Goal: Task Accomplishment & Management: Complete application form

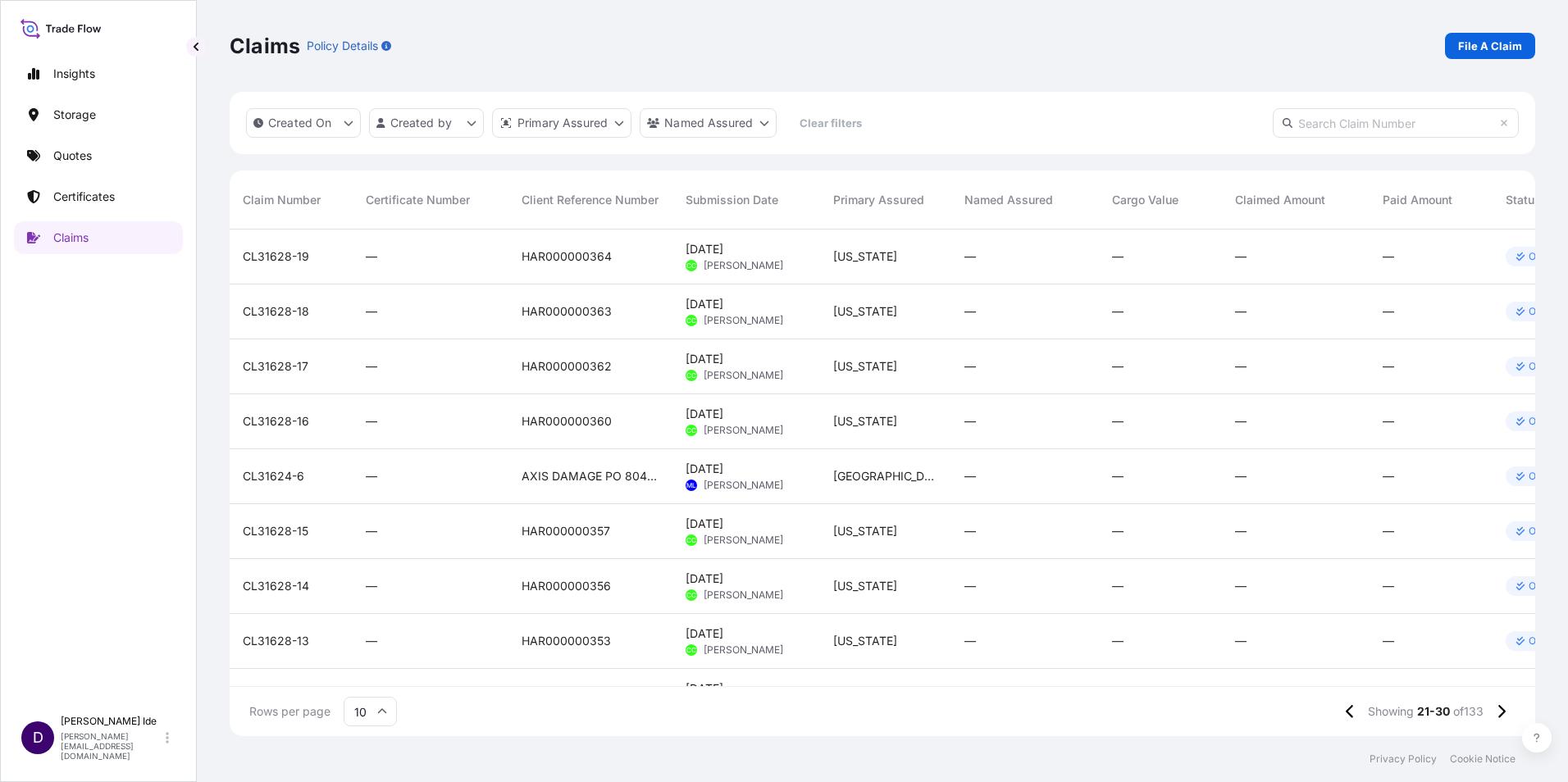
scroll to position [503, 1293]
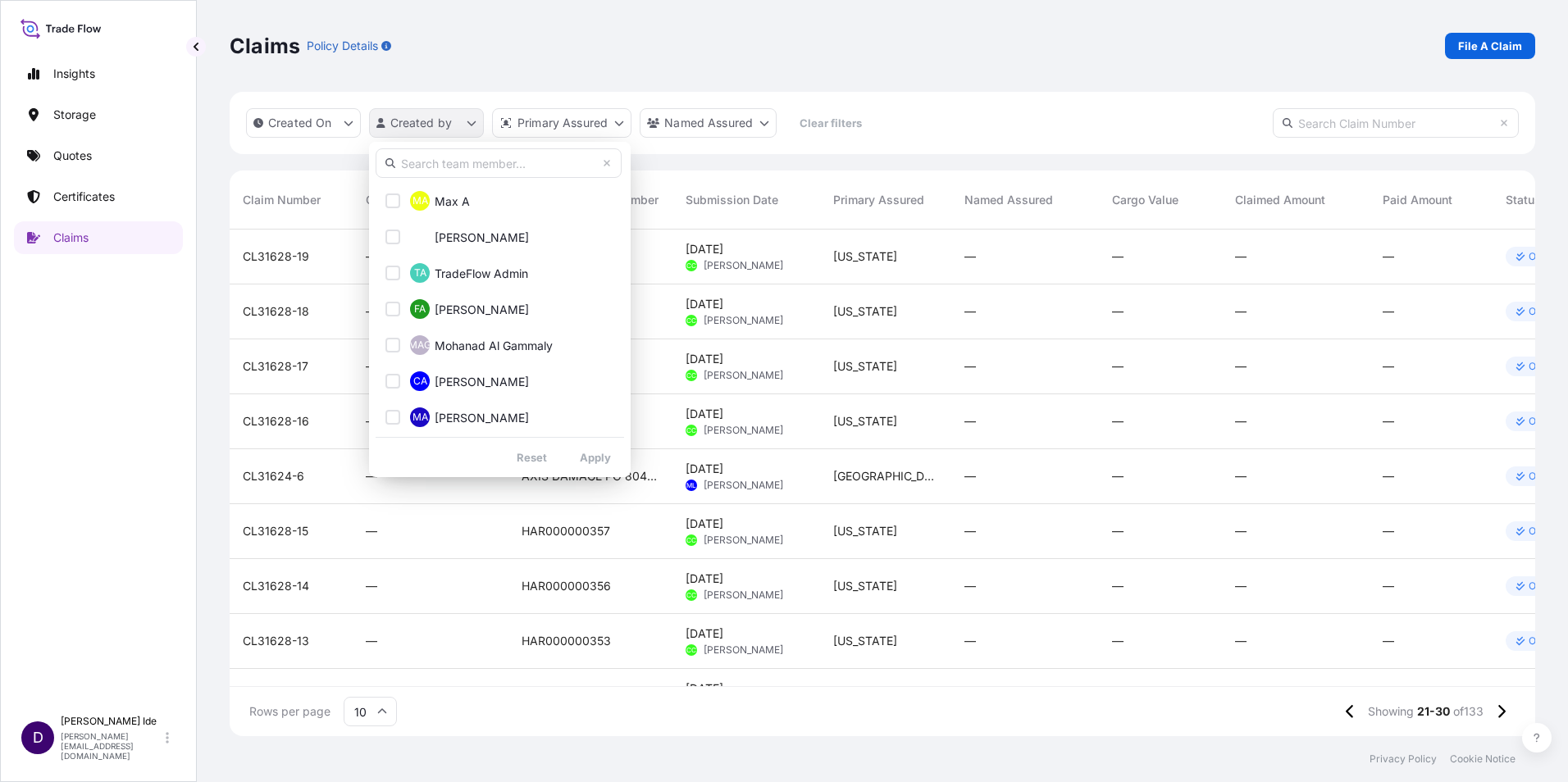
click at [469, 123] on html "Insights Storage Quotes Certificates Claims D [PERSON_NAME] [PERSON_NAME][EMAIL…" at bounding box center [784, 391] width 1568 height 782
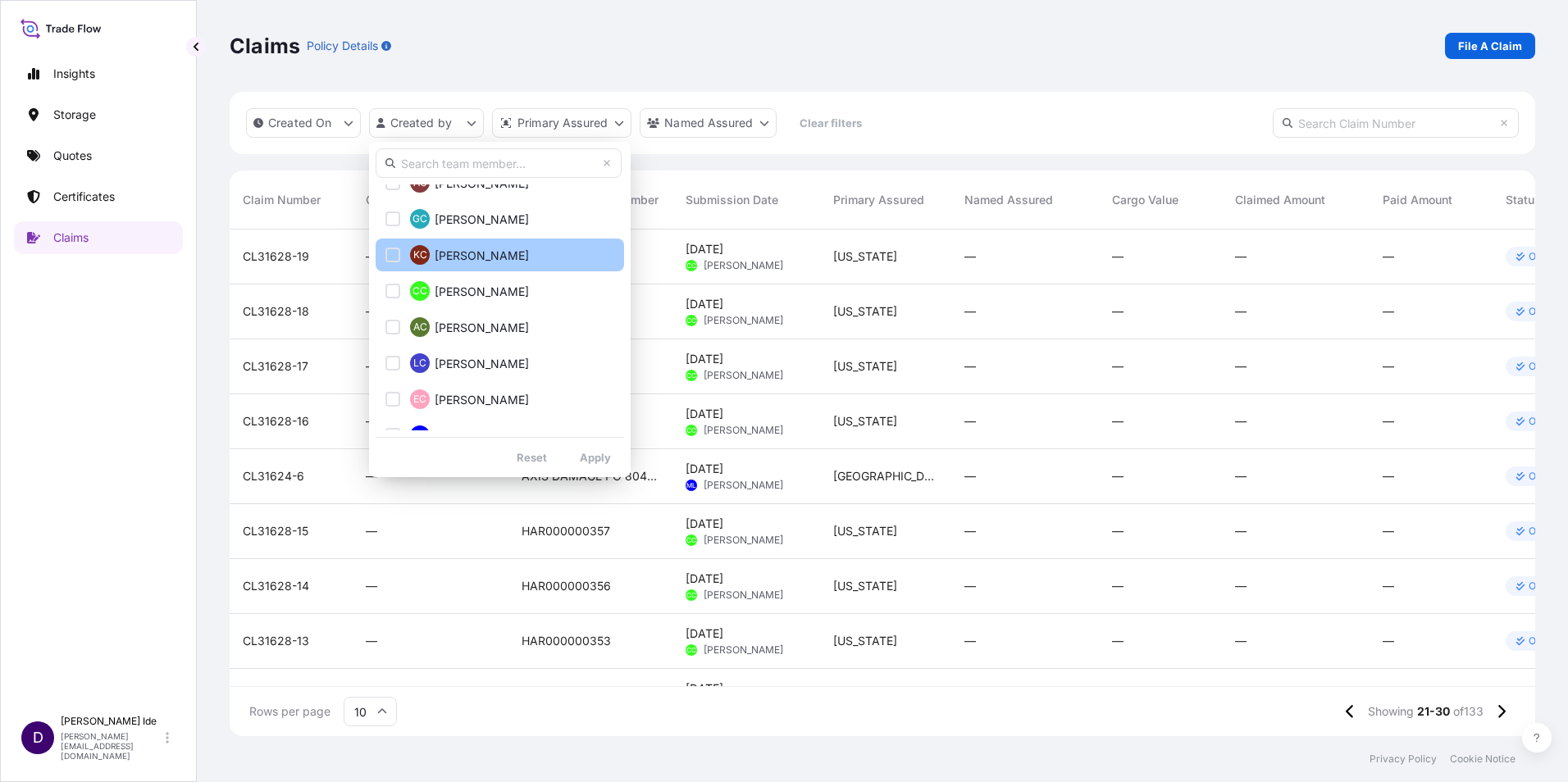
scroll to position [1066, 0]
click at [422, 166] on input "text" at bounding box center [498, 163] width 246 height 29
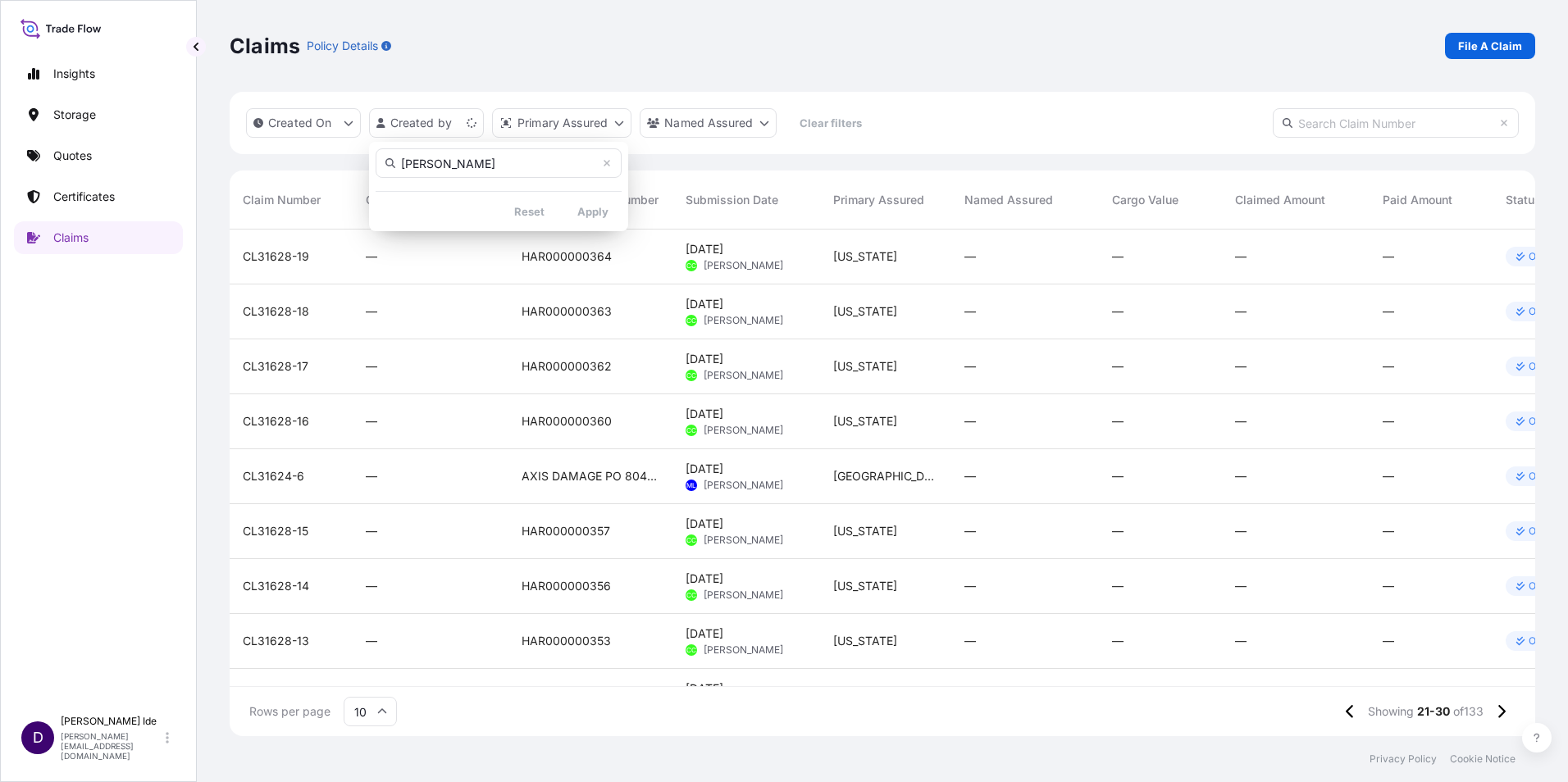
scroll to position [0, 0]
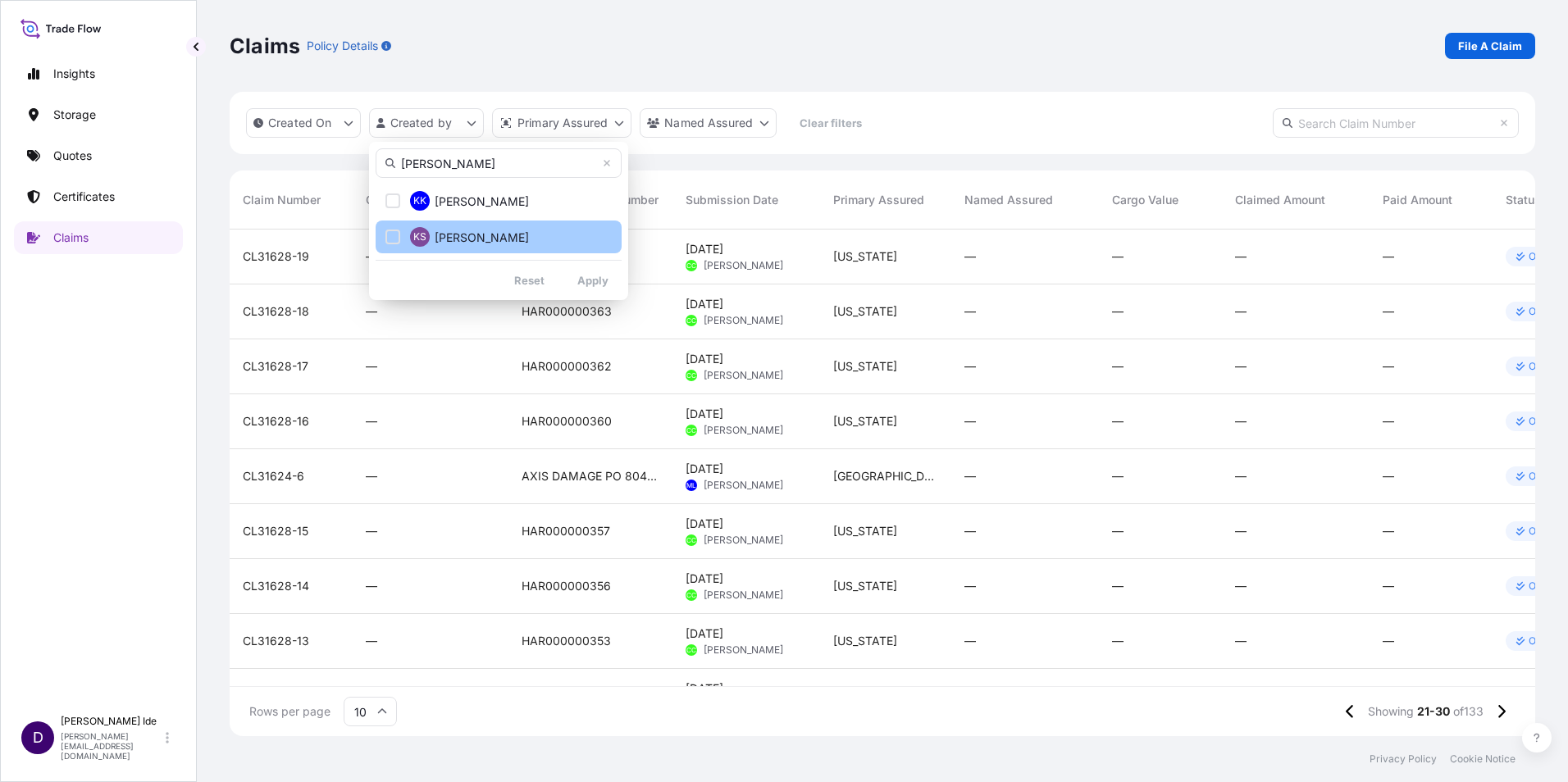
type input "[PERSON_NAME]"
click at [396, 235] on div "Select Option" at bounding box center [392, 236] width 15 height 15
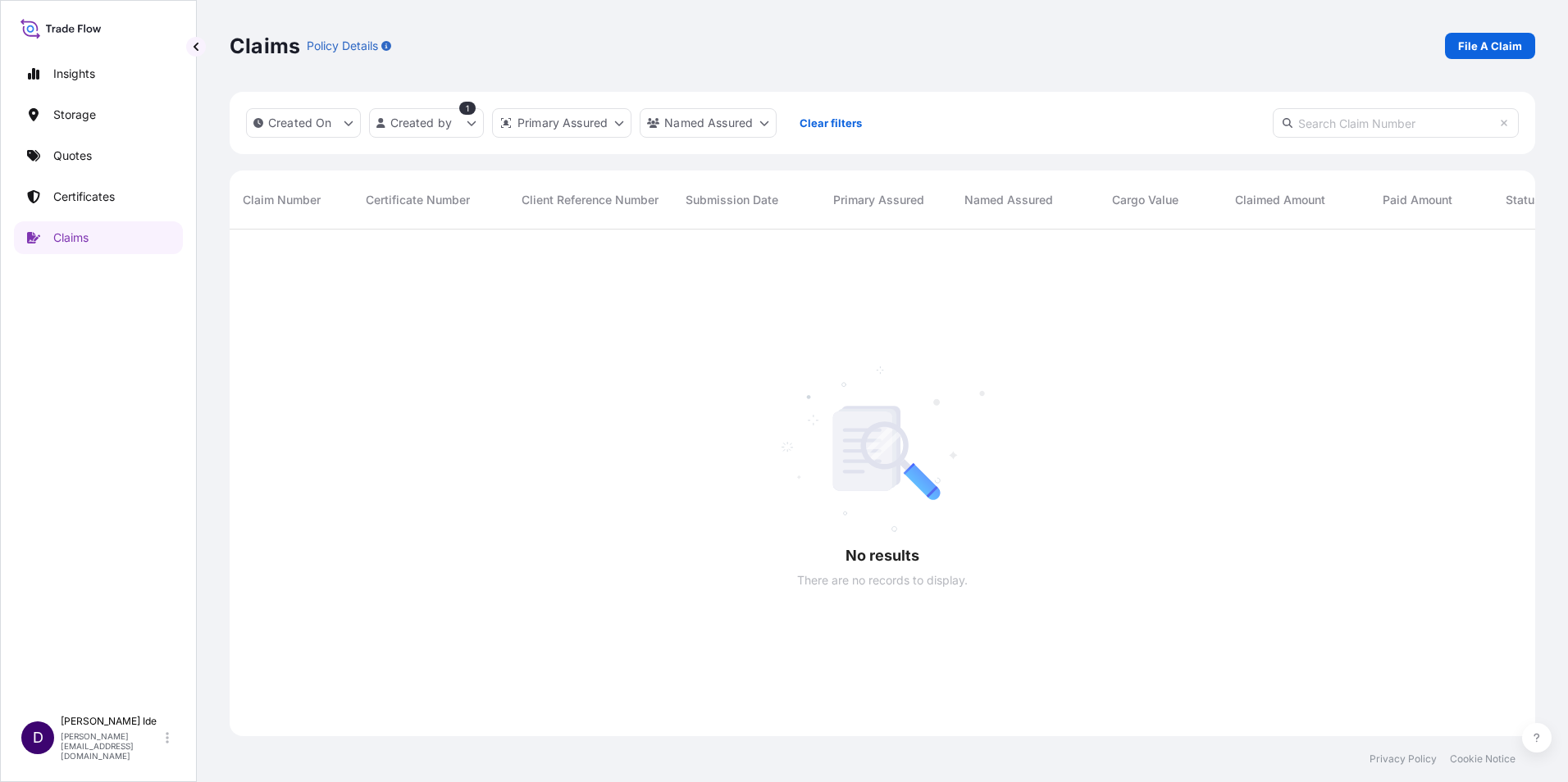
scroll to position [553, 1293]
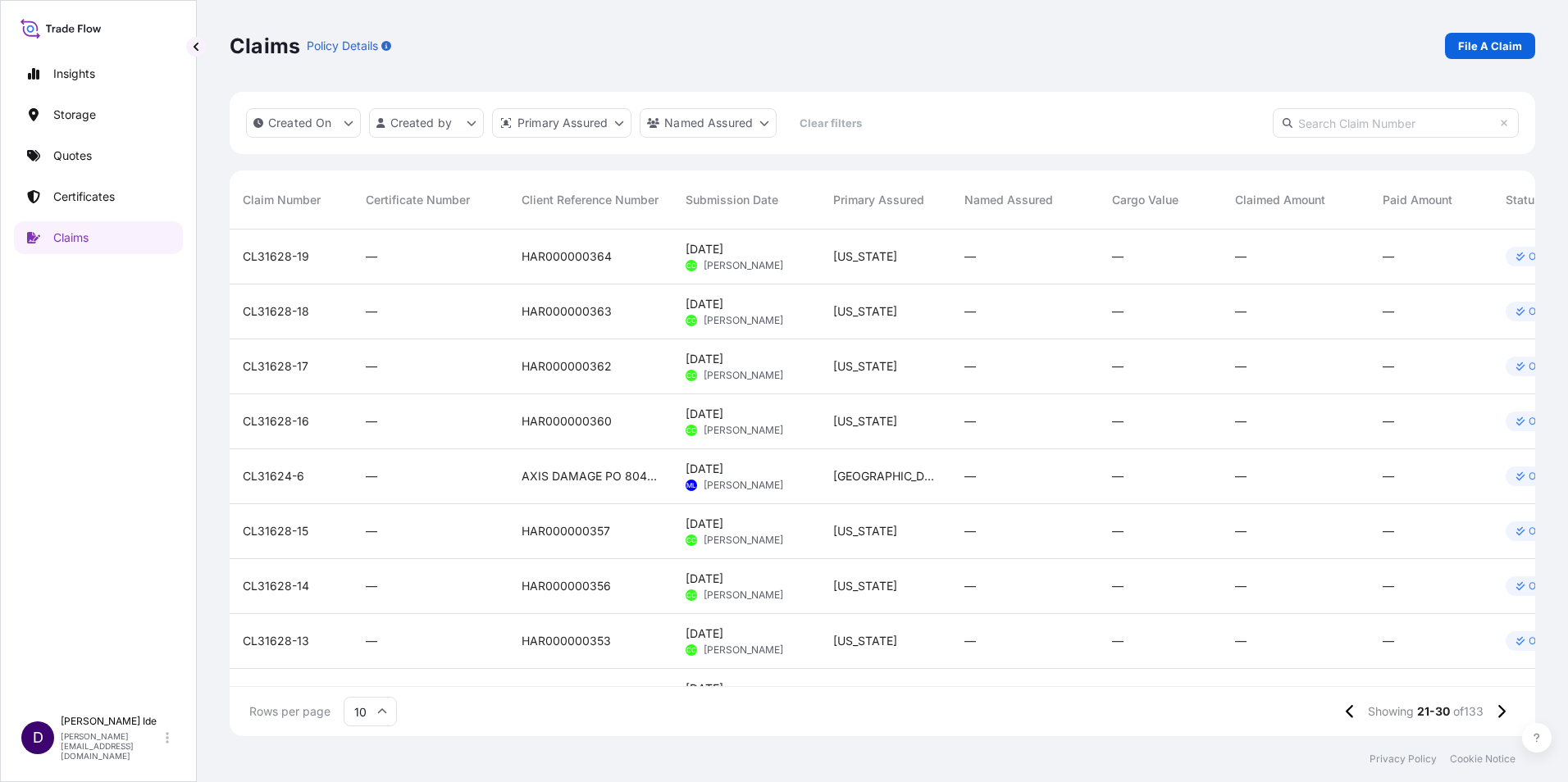
click at [1320, 125] on input "text" at bounding box center [1395, 123] width 246 height 29
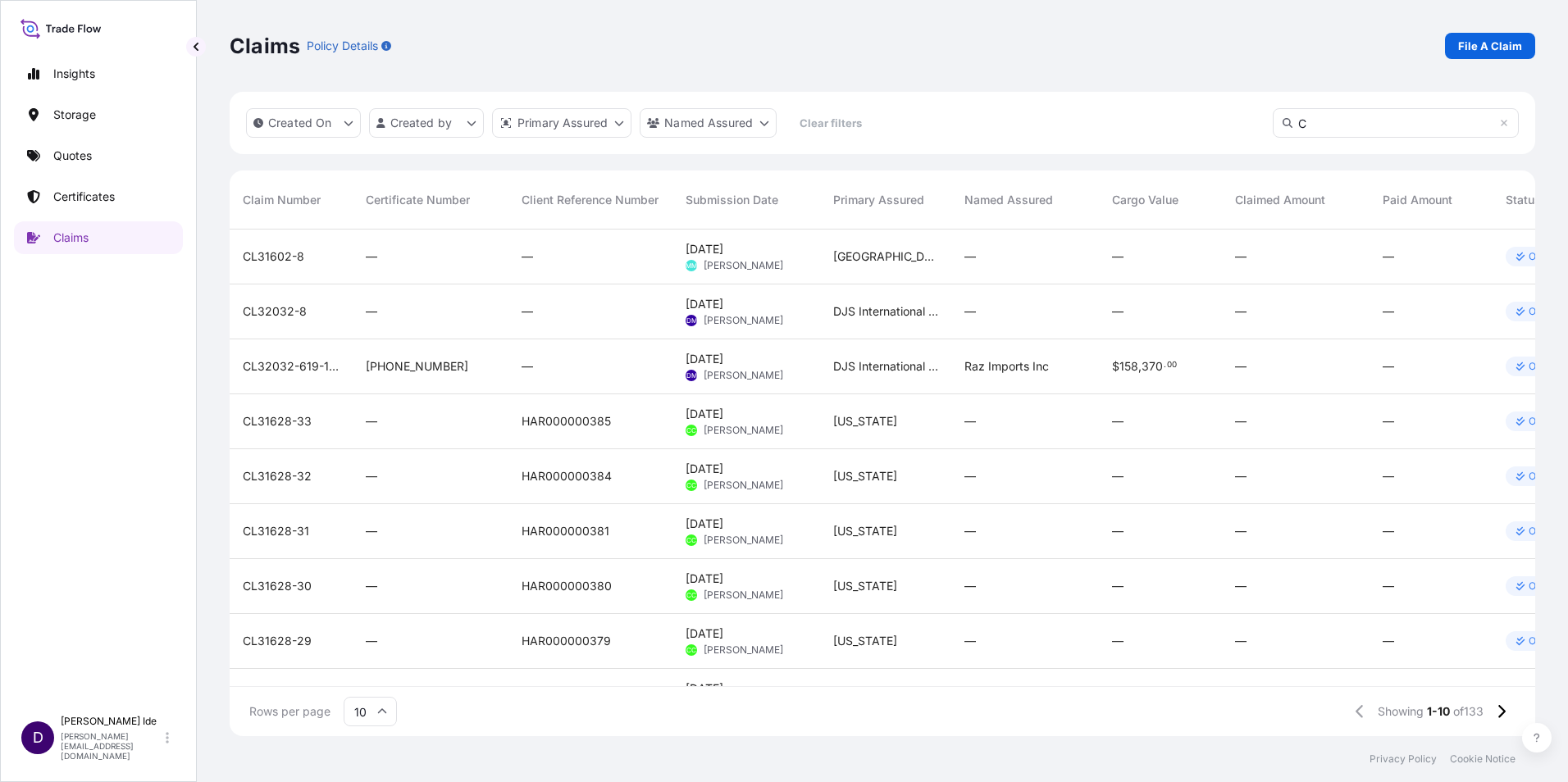
scroll to position [503, 1293]
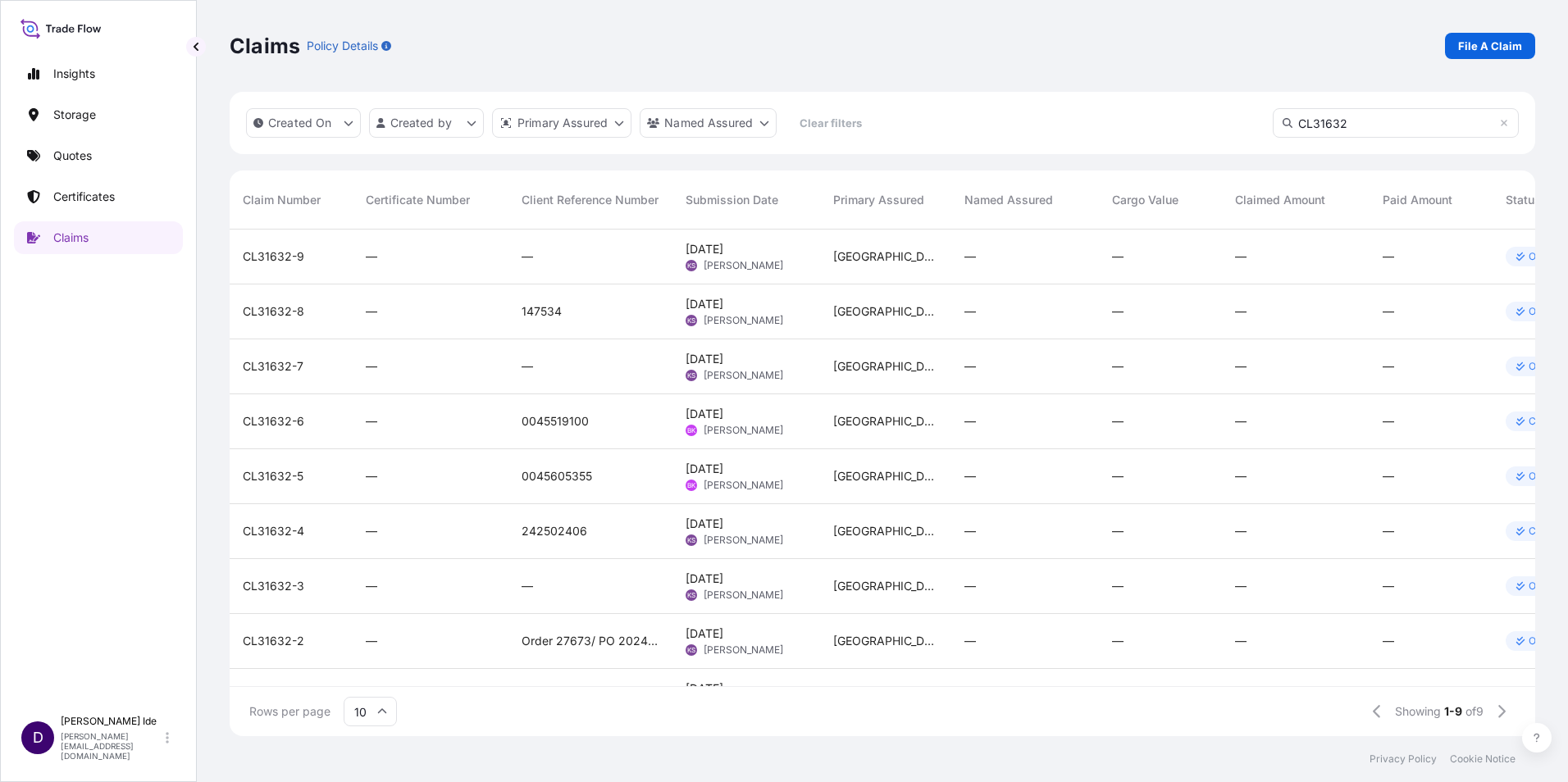
type input "CL31632"
click at [276, 647] on span "CL31632-2" at bounding box center [273, 641] width 62 height 17
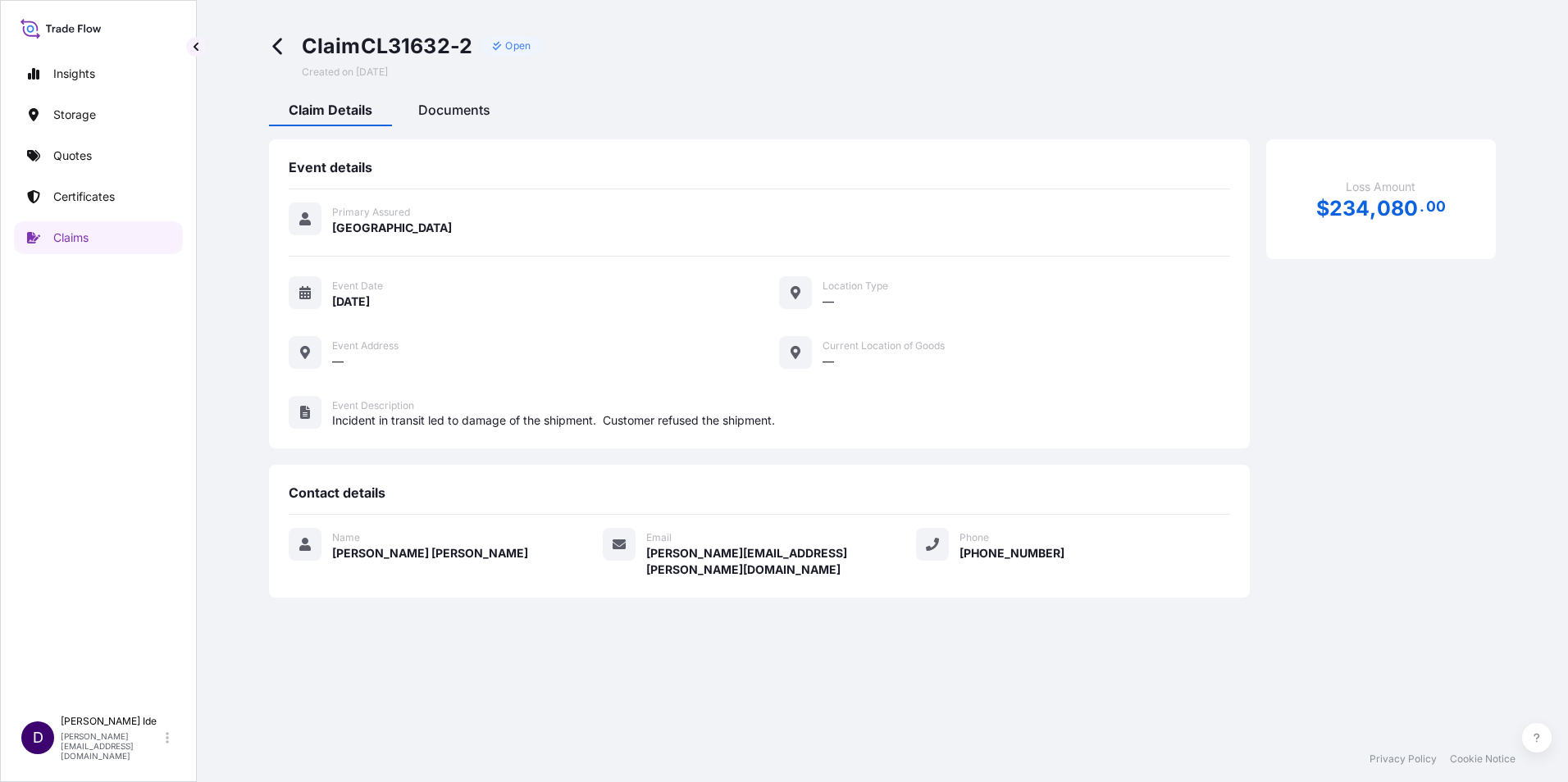
click at [460, 113] on span "Documents" at bounding box center [454, 110] width 73 height 17
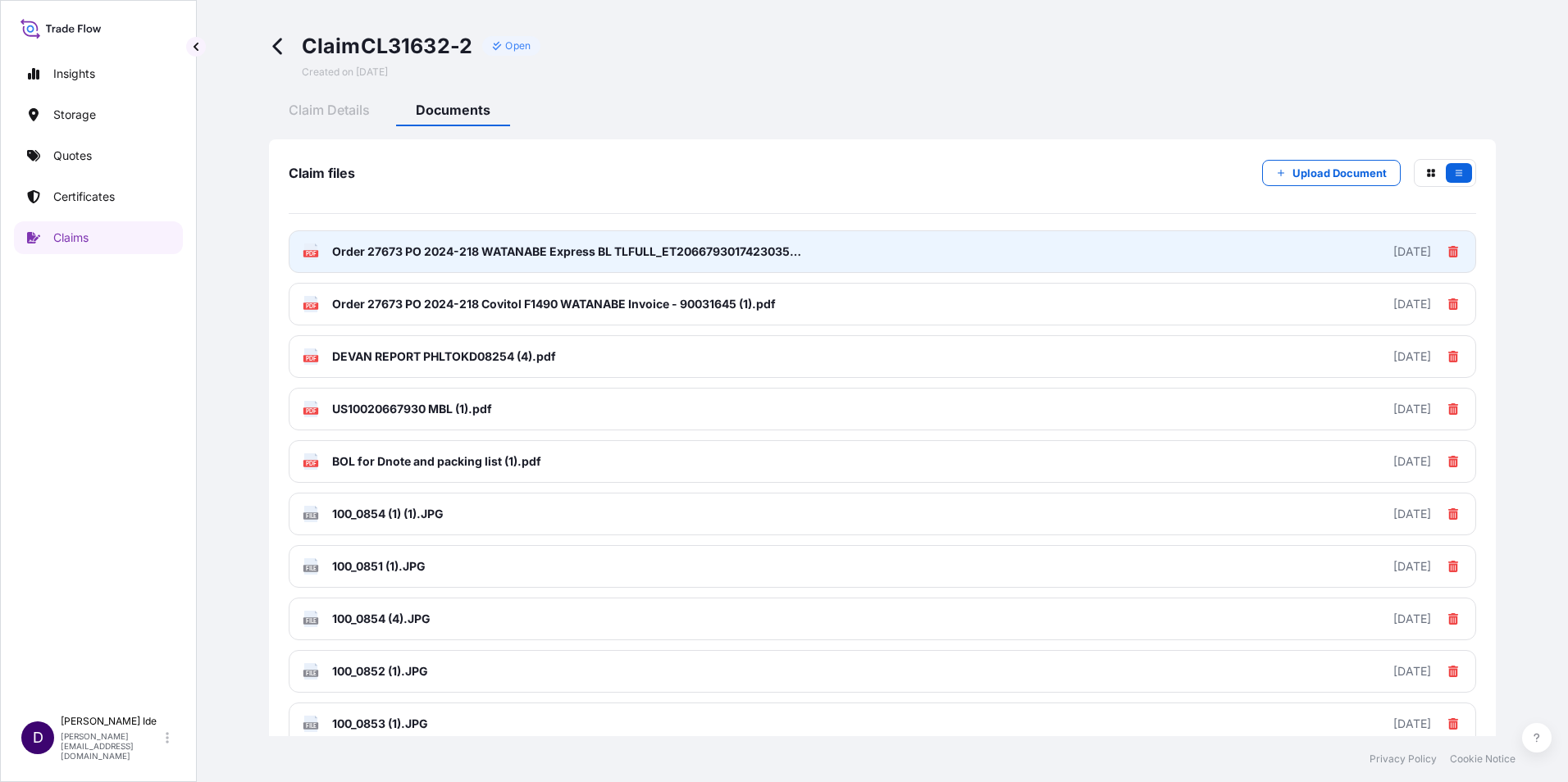
click at [524, 253] on span "Order 27673 PO 2024-218 WATANABE Express BL TLFULL_ET206679301742303536034 (1).…" at bounding box center [567, 251] width 472 height 17
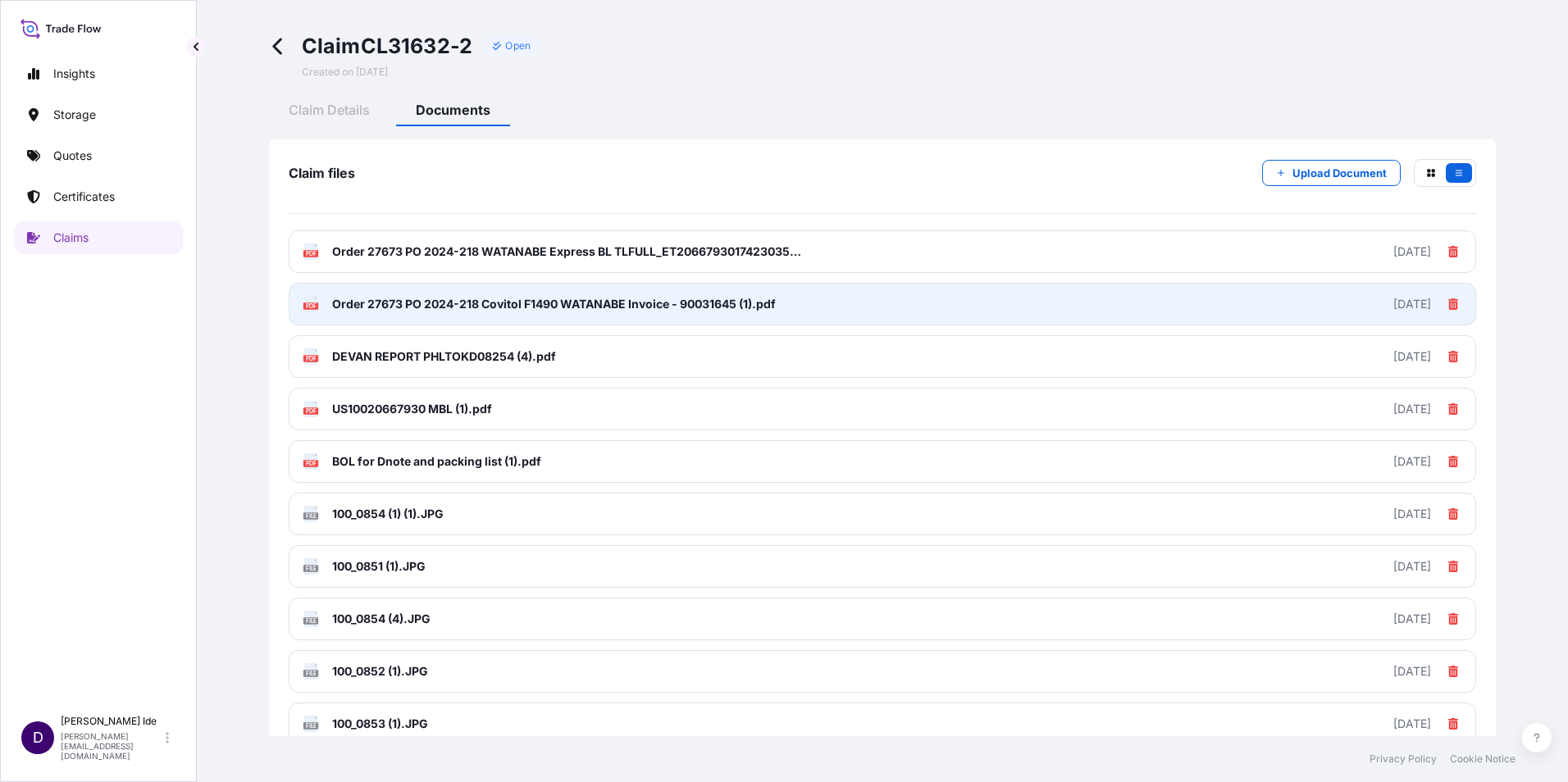
click at [427, 308] on span "Order 27673 PO 2024-218 Covitol F1490 WATANABE Invoice - 90031645 (1).pdf" at bounding box center [553, 304] width 444 height 17
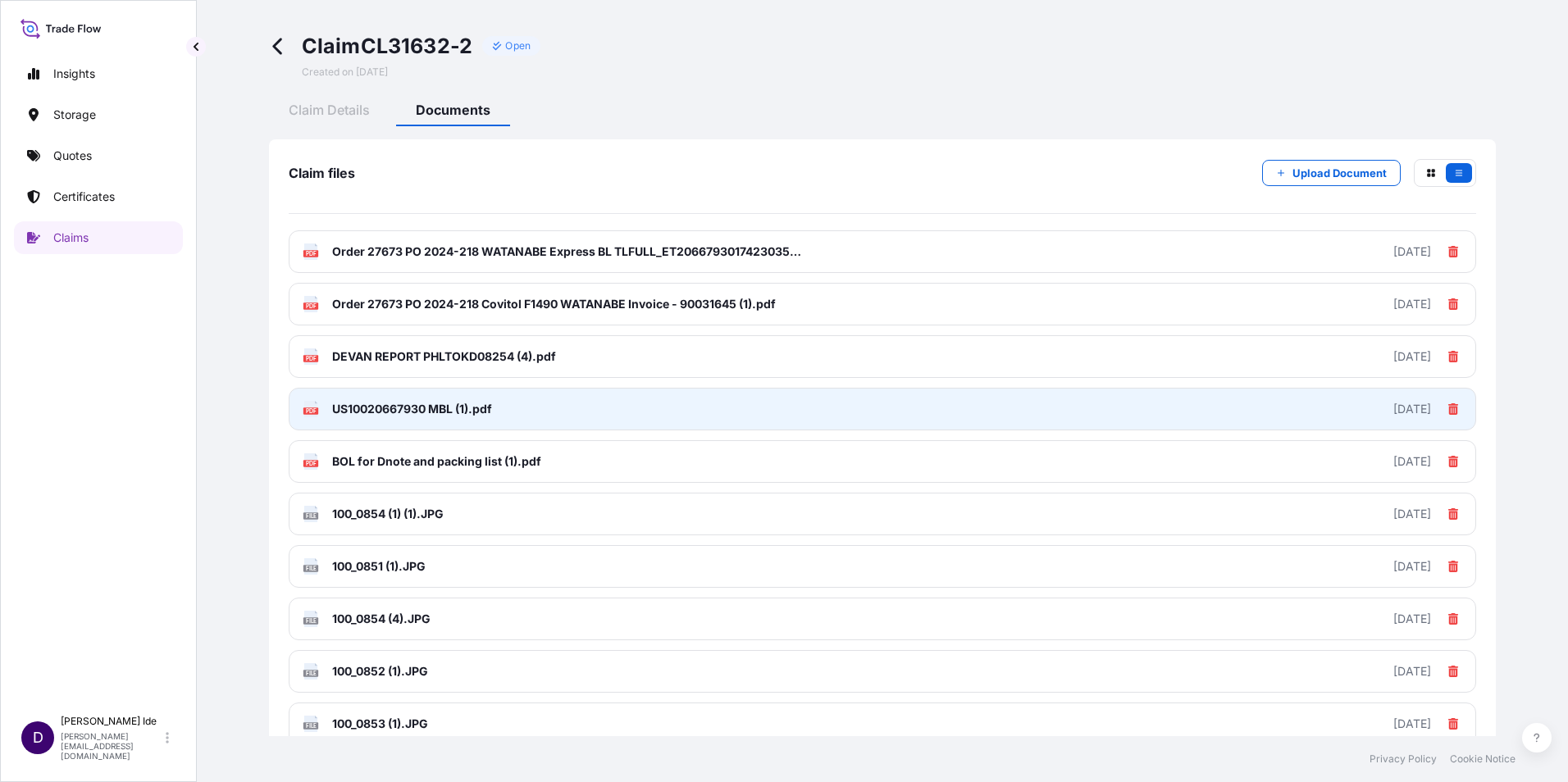
click at [406, 411] on span "US10020667930 MBL (1).pdf" at bounding box center [411, 409] width 160 height 17
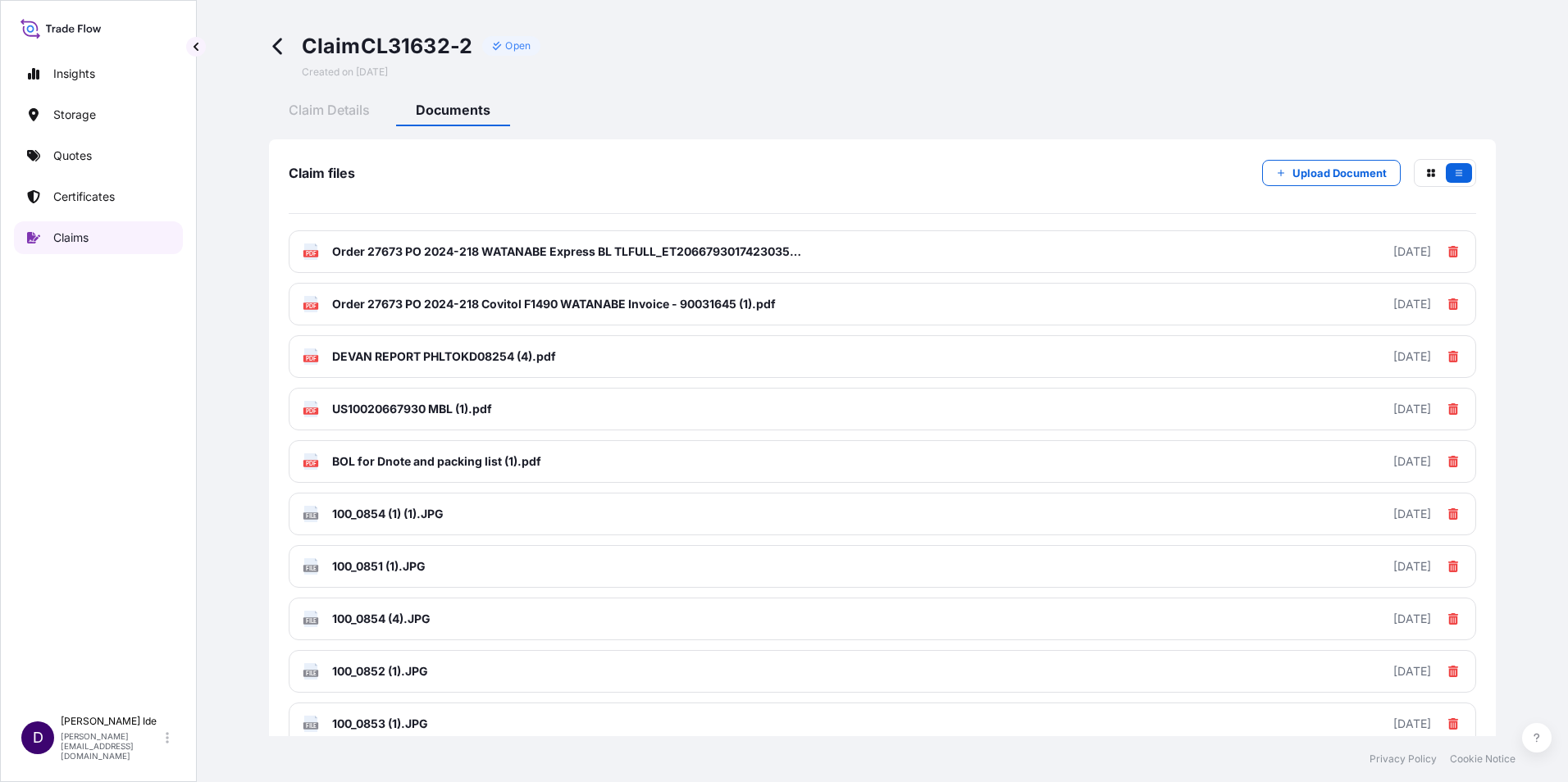
click at [37, 234] on icon at bounding box center [33, 237] width 13 height 13
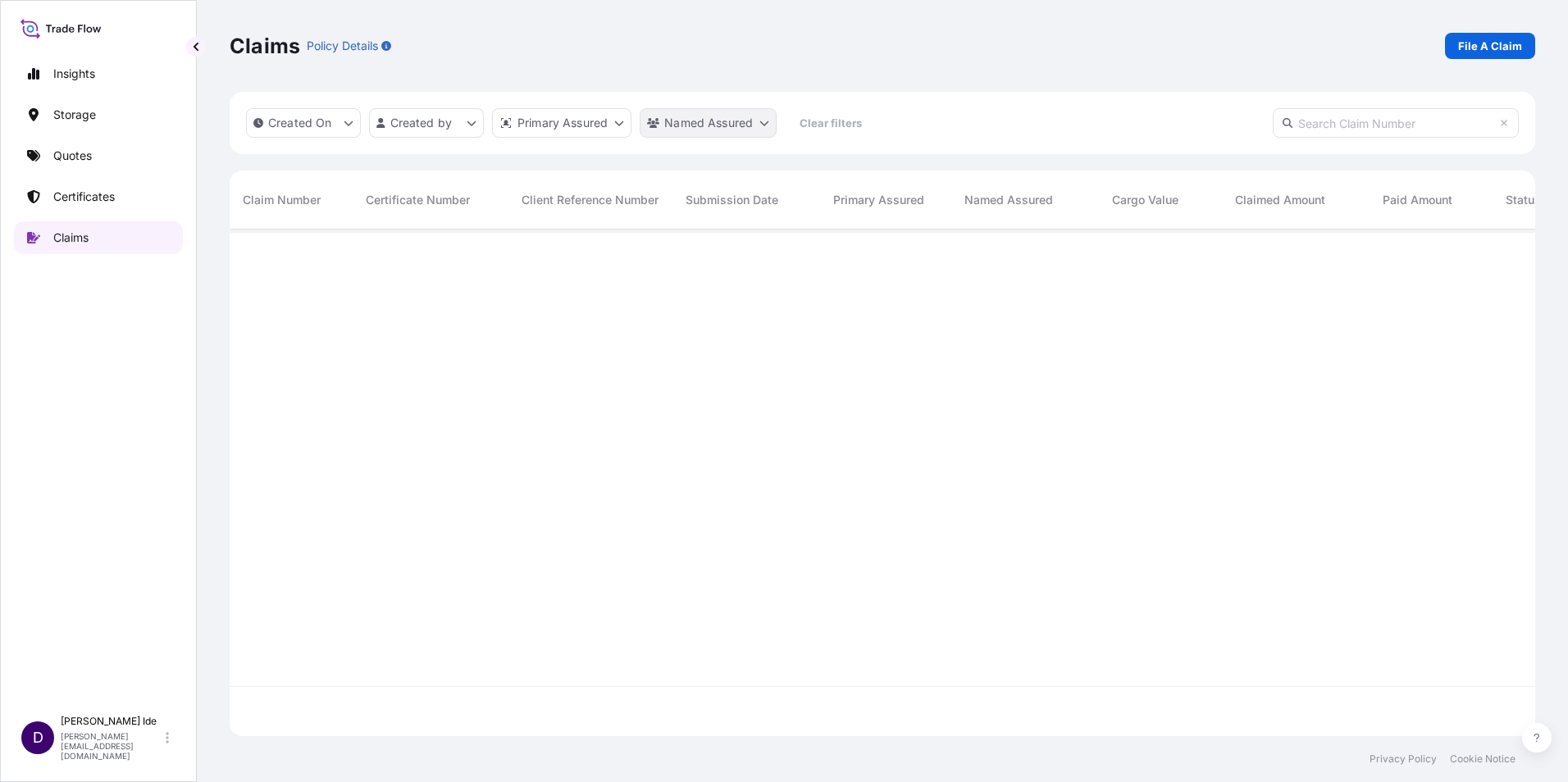
scroll to position [503, 1293]
click at [1496, 47] on p "File A Claim" at bounding box center [1490, 45] width 64 height 17
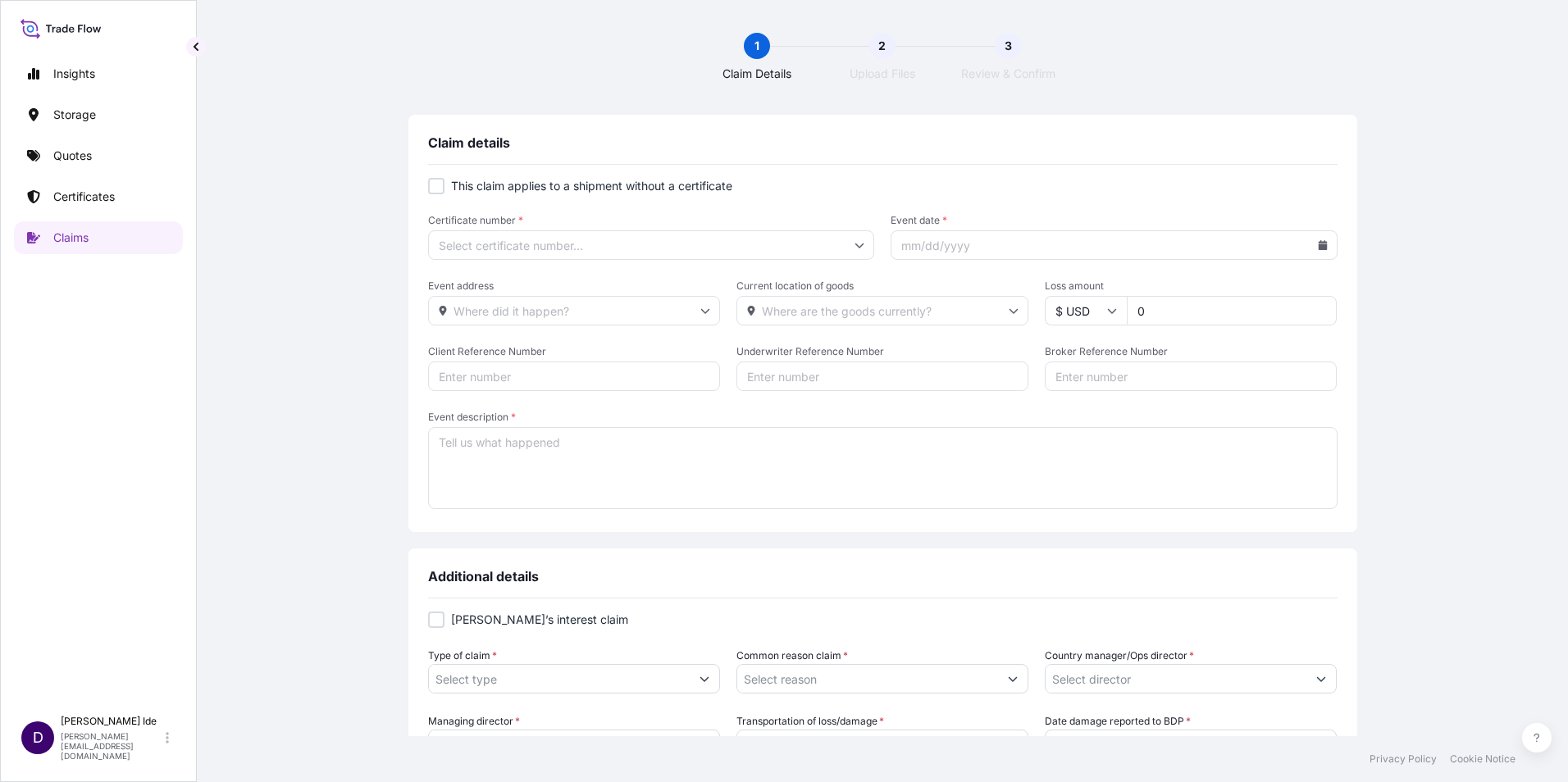
click at [433, 184] on div at bounding box center [436, 185] width 17 height 17
checkbox input "true"
click at [856, 246] on icon at bounding box center [860, 245] width 9 height 5
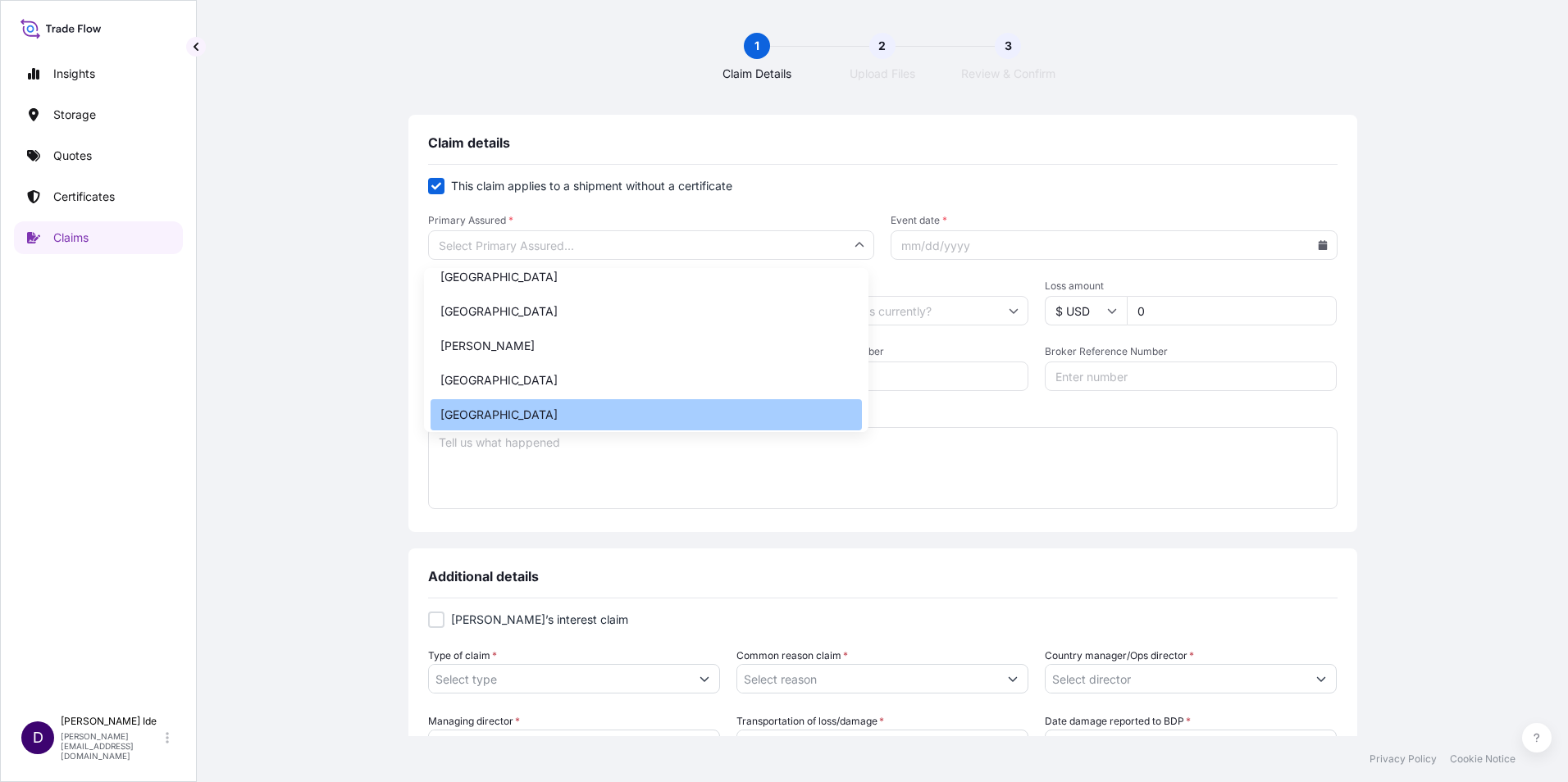
click at [507, 410] on div "[GEOGRAPHIC_DATA]" at bounding box center [647, 415] width 432 height 31
type input "[GEOGRAPHIC_DATA]"
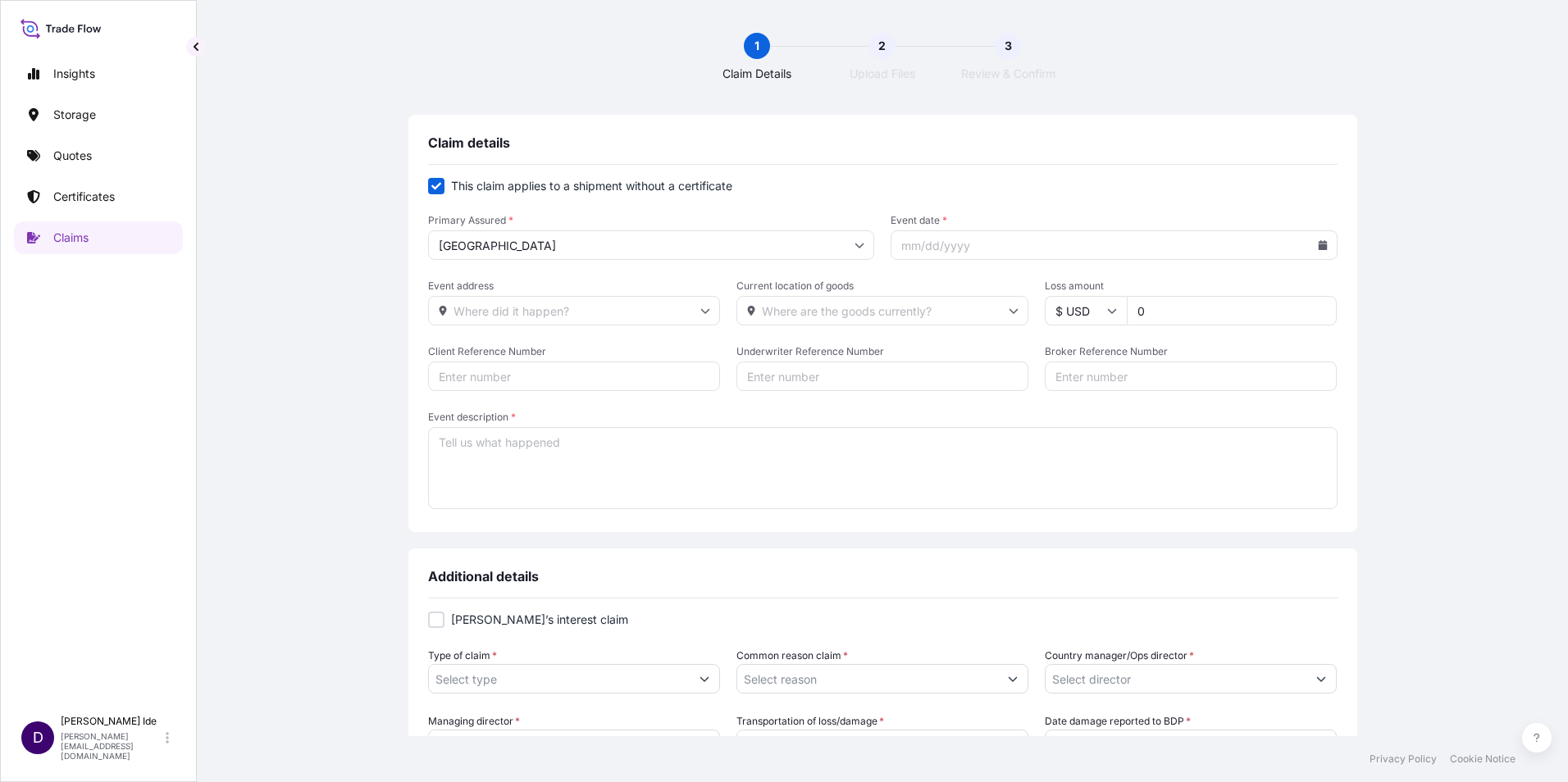
click at [1318, 246] on icon at bounding box center [1322, 245] width 9 height 10
click at [1249, 291] on icon at bounding box center [1249, 291] width 5 height 9
click at [1248, 287] on icon at bounding box center [1250, 291] width 7 height 10
click at [1299, 288] on icon at bounding box center [1296, 291] width 7 height 10
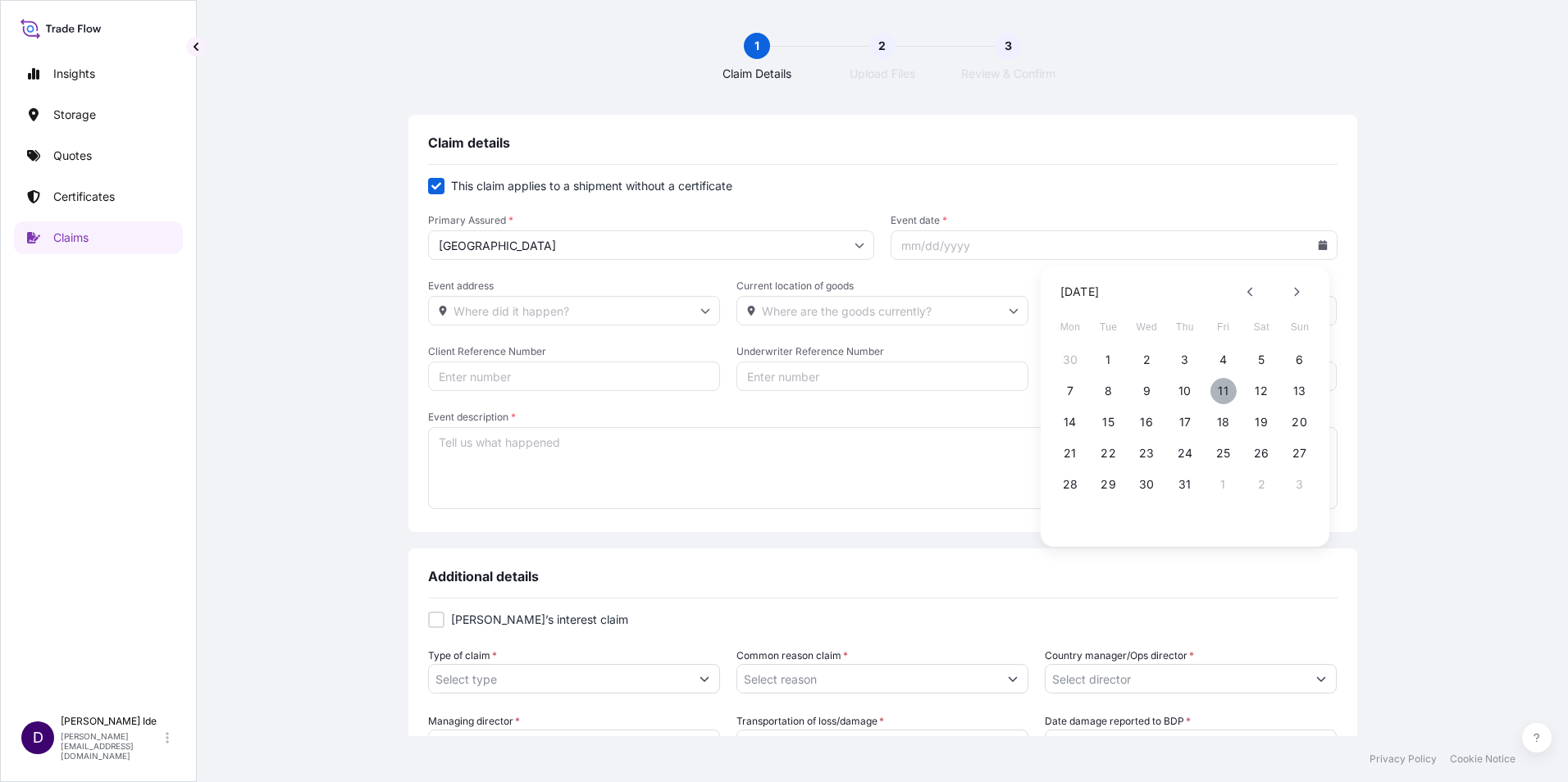
click at [1227, 385] on button "11" at bounding box center [1223, 391] width 26 height 26
type input "[DATE]"
drag, startPoint x: 1150, startPoint y: 309, endPoint x: 1071, endPoint y: 372, distance: 101.0
click at [1093, 313] on div "$ USD 0" at bounding box center [1190, 311] width 291 height 29
type input "41047.40"
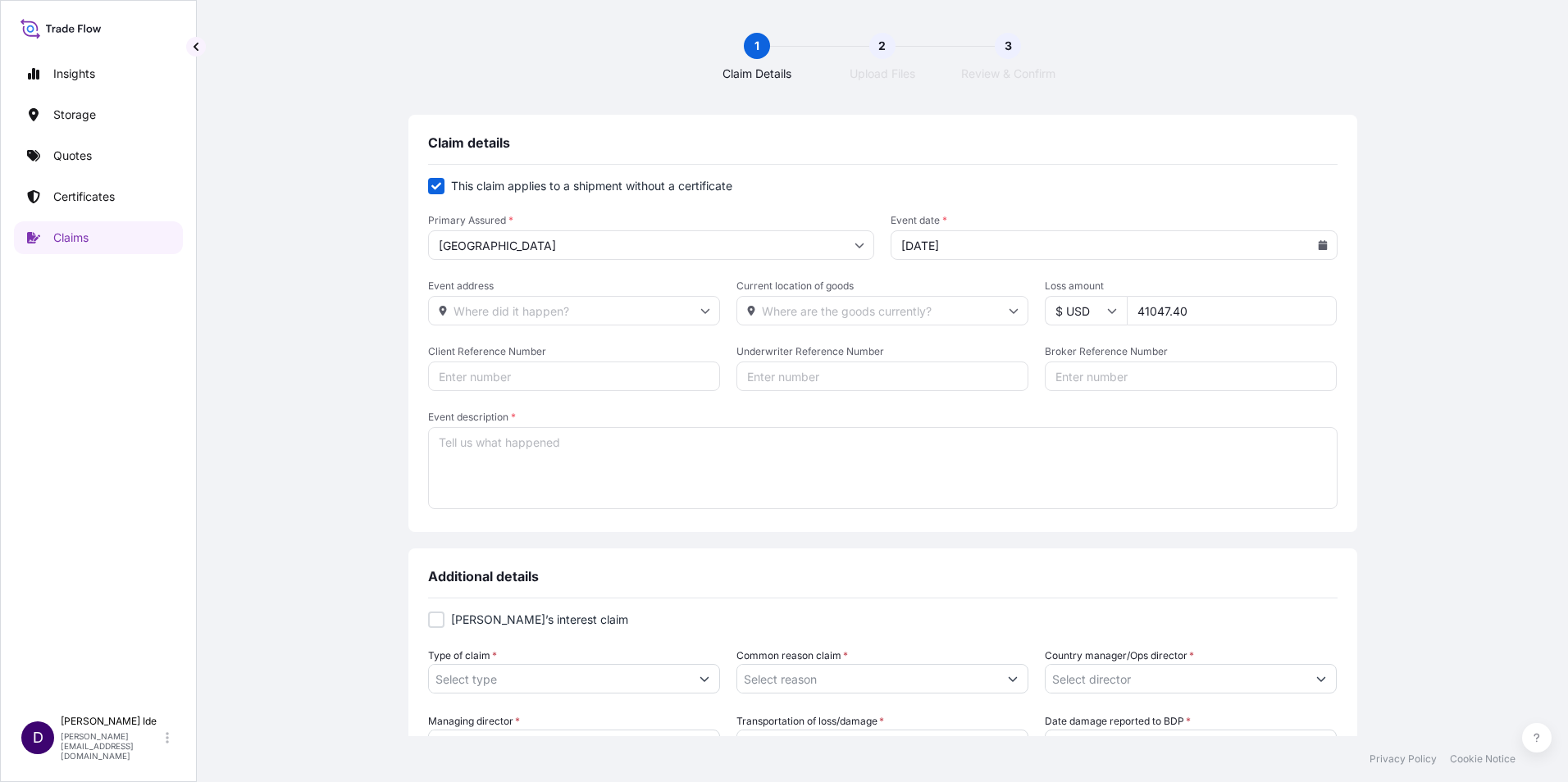
click at [483, 450] on textarea "Event description *" at bounding box center [882, 468] width 910 height 82
click at [457, 450] on textarea "Event description *" at bounding box center [882, 468] width 910 height 82
click at [578, 443] on textarea "Drum damaged while in" at bounding box center [882, 468] width 910 height 82
click at [615, 495] on textarea "Drum damaged while in the airline's possession." at bounding box center [882, 468] width 910 height 82
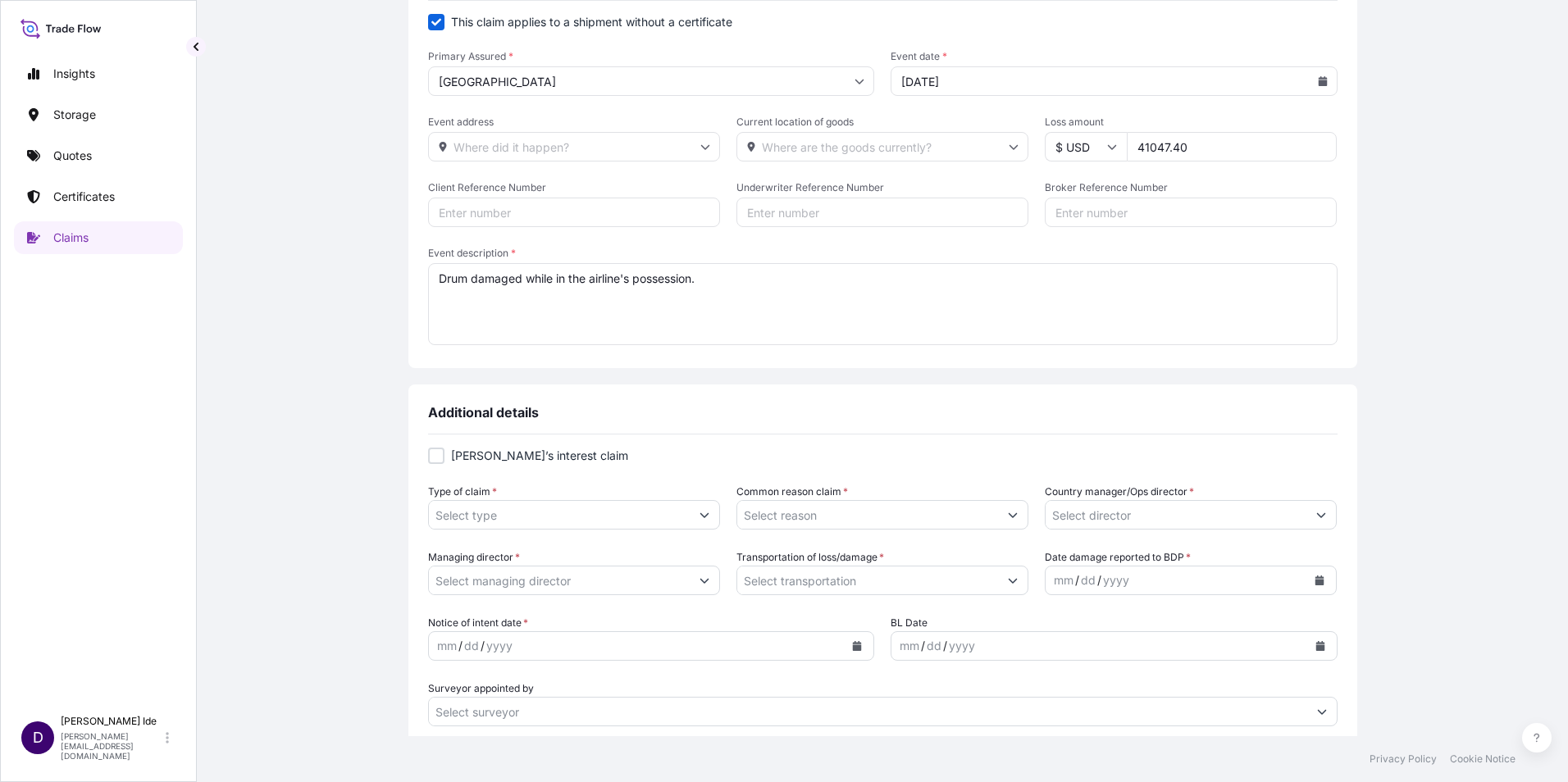
type textarea "Drum damaged while in the airline's possession."
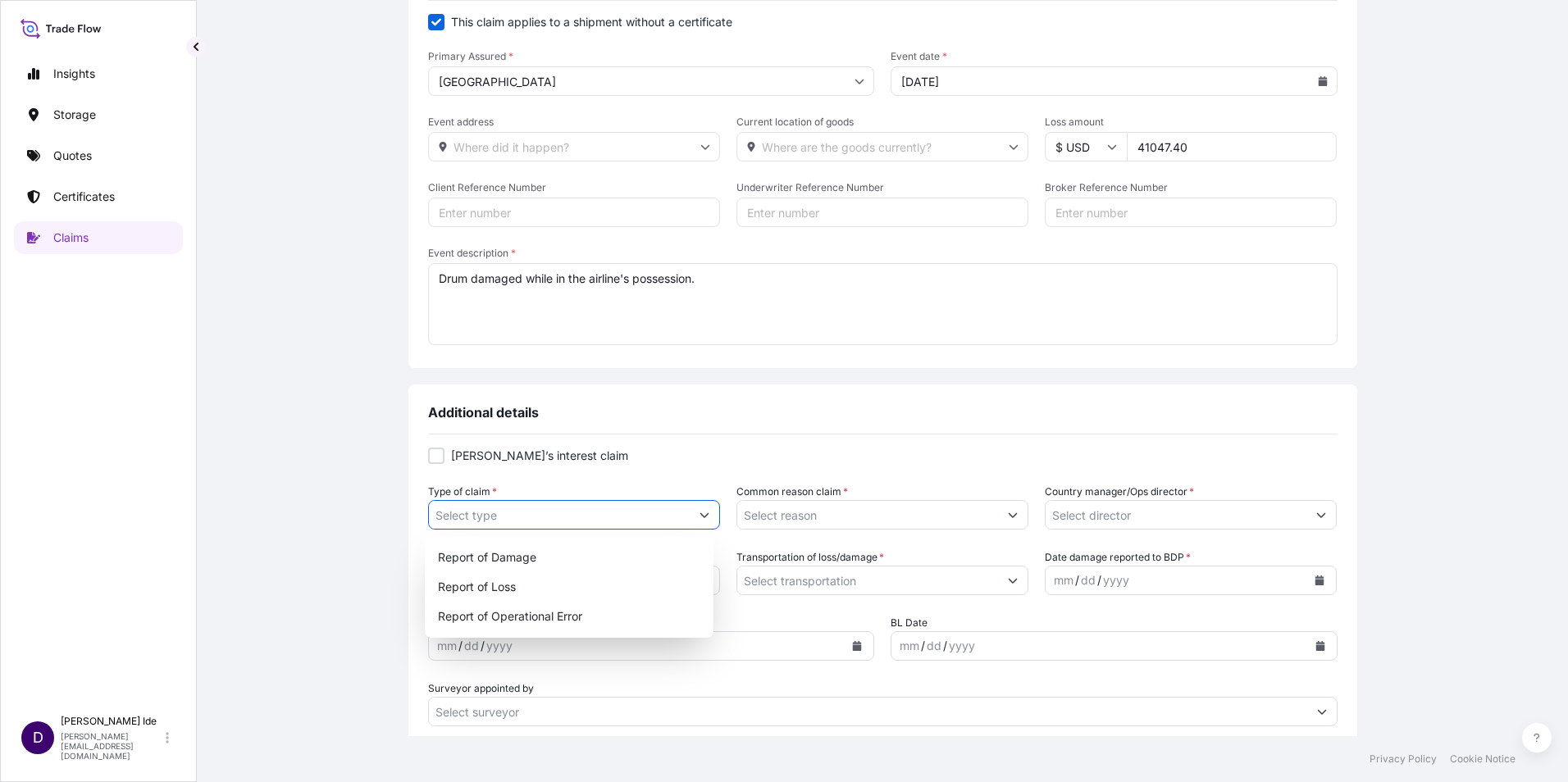
click at [706, 520] on button "Show suggestions" at bounding box center [705, 515] width 29 height 29
click at [608, 566] on div "Report of Damage" at bounding box center [570, 557] width 277 height 29
type input "Report of Damage"
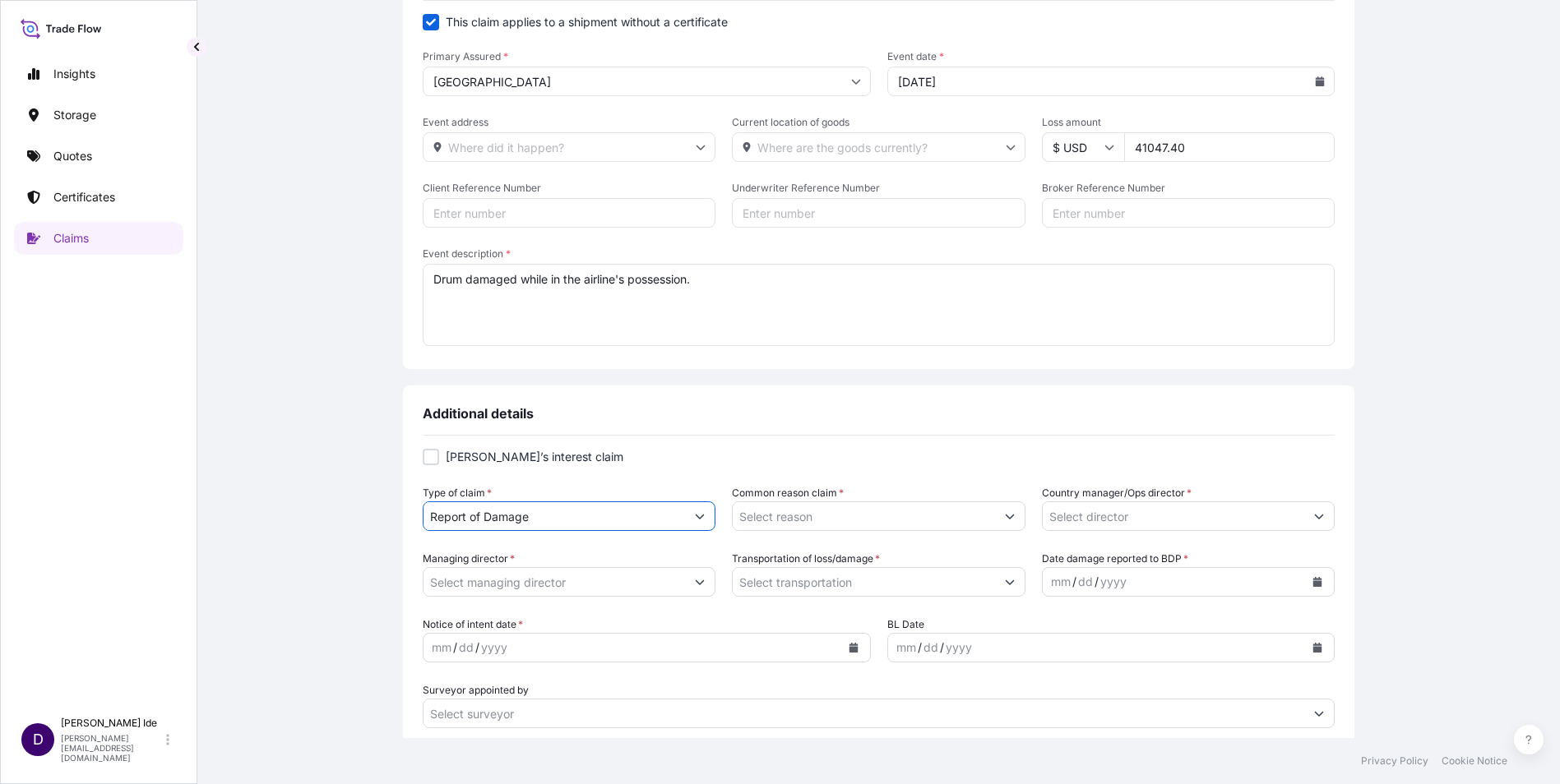
click at [996, 513] on button "Show suggestions" at bounding box center [1010, 516] width 30 height 30
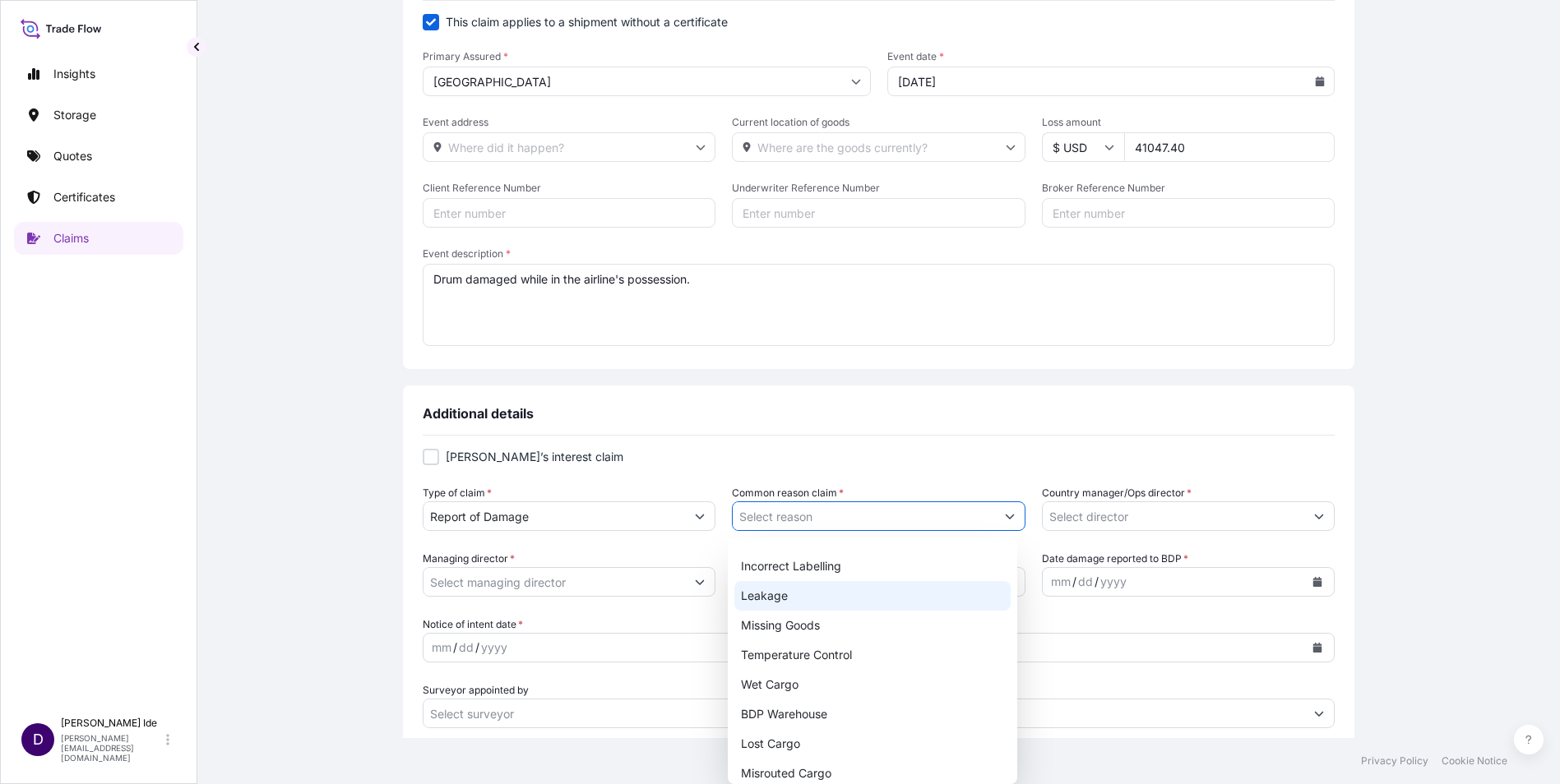
scroll to position [188, 0]
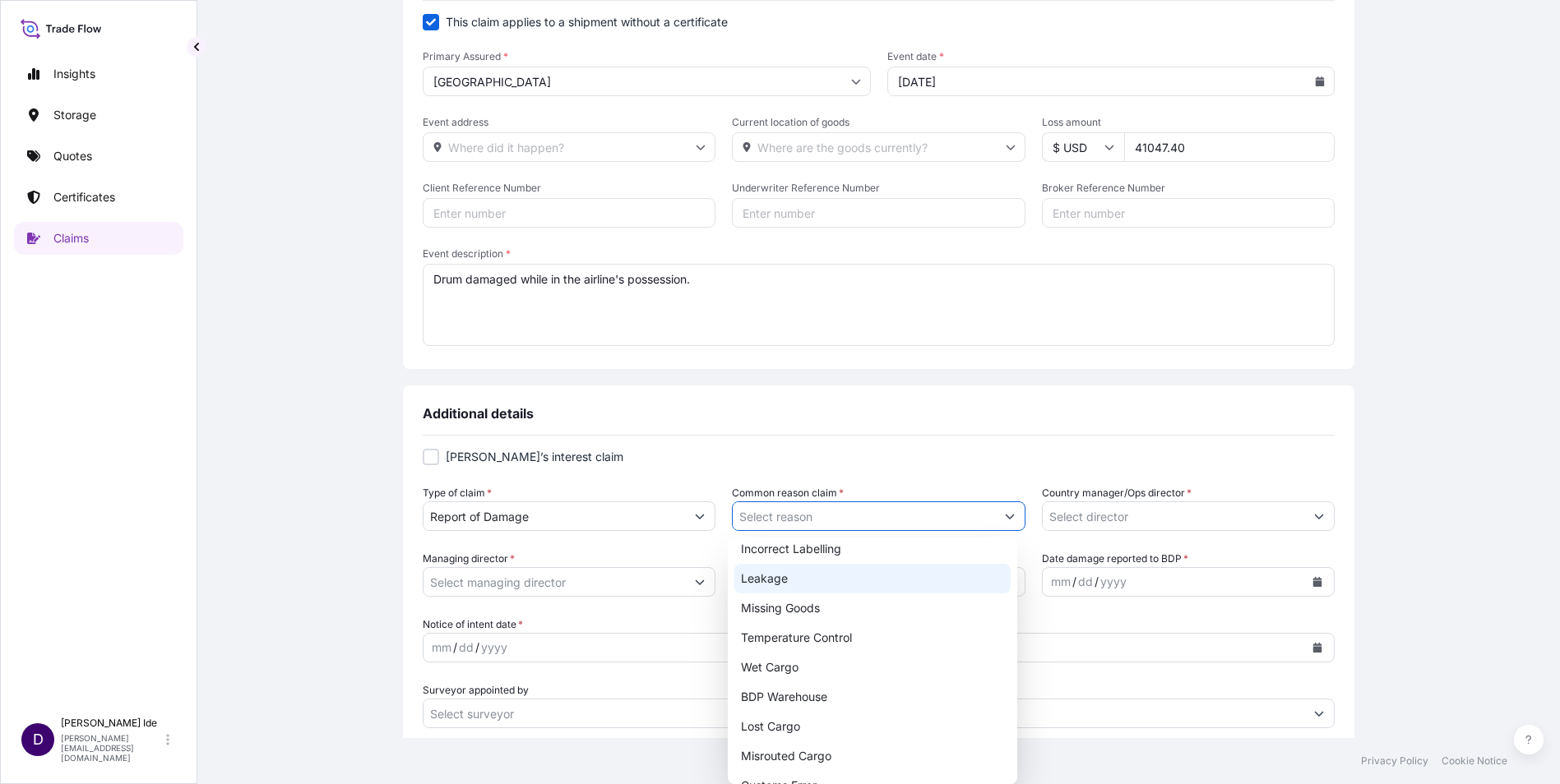
click at [789, 579] on div "Leakage" at bounding box center [873, 578] width 278 height 30
type input "Leakage"
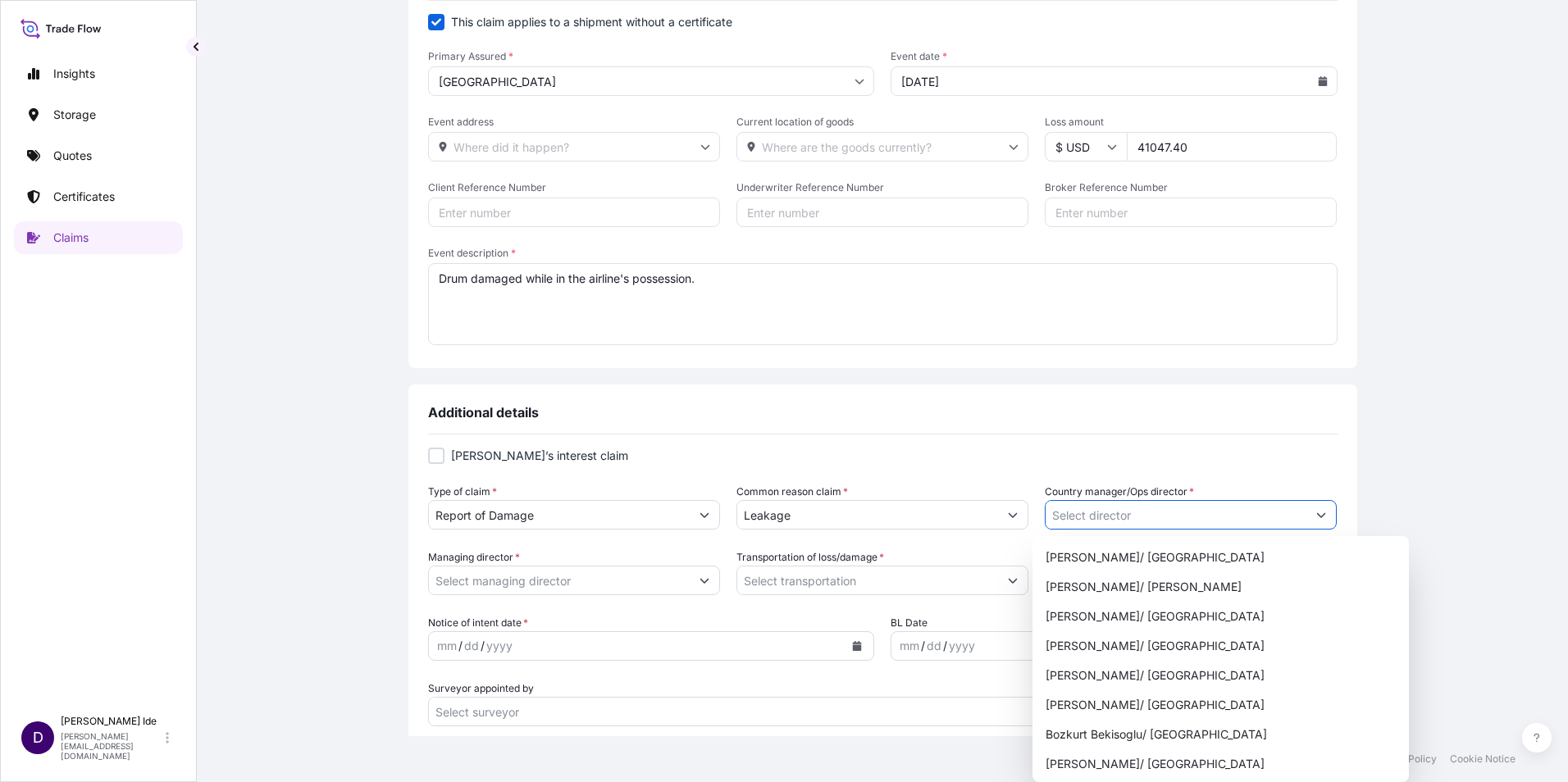
click at [1316, 515] on icon "Show suggestions" at bounding box center [1321, 515] width 10 height 10
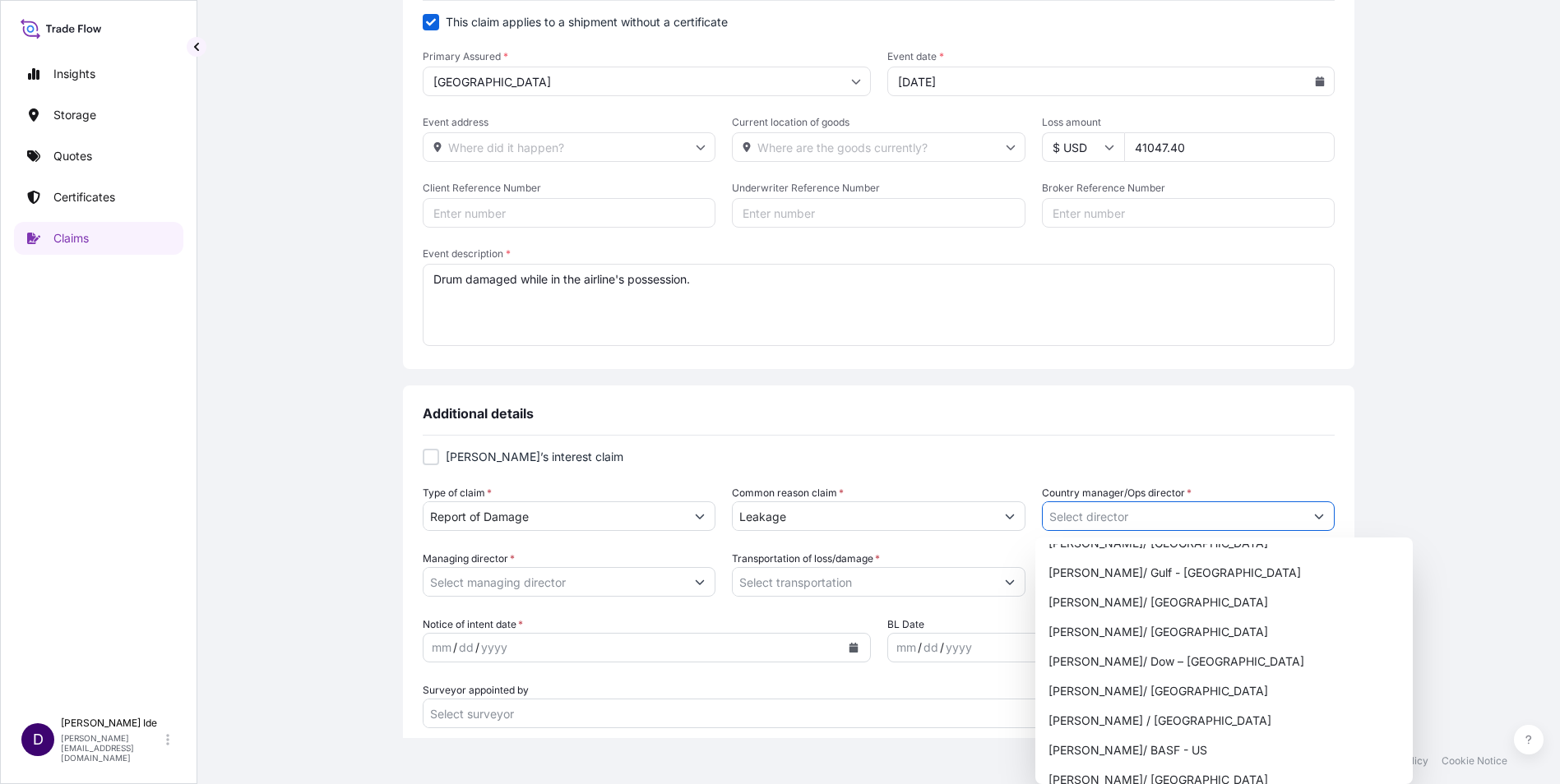
scroll to position [904, 0]
click at [1134, 655] on div "[PERSON_NAME]/ Dow – [GEOGRAPHIC_DATA]" at bounding box center [1224, 661] width 364 height 30
type input "[PERSON_NAME]/ Dow – [GEOGRAPHIC_DATA]"
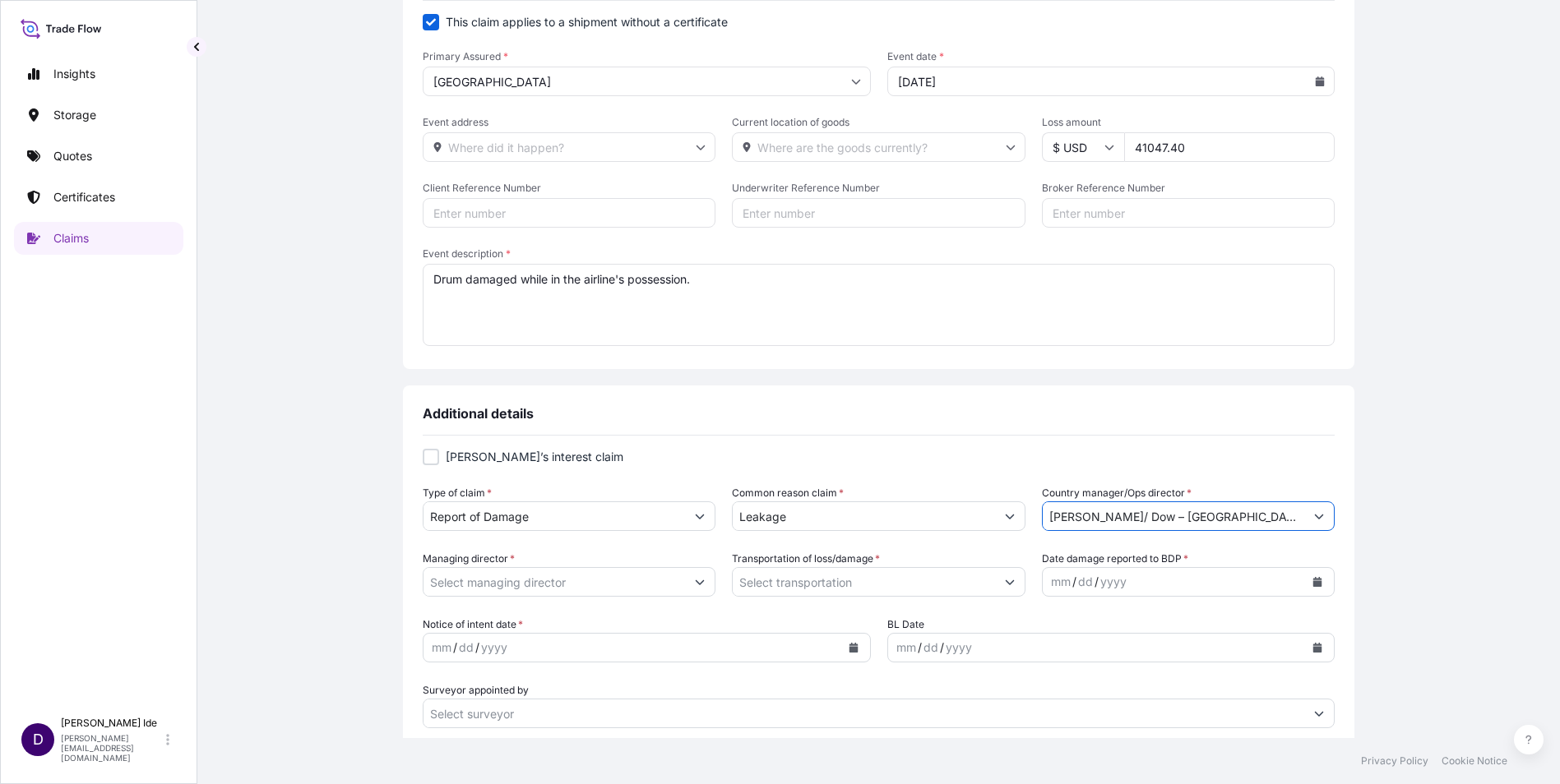
click at [703, 582] on button "Show suggestions" at bounding box center [700, 582] width 30 height 30
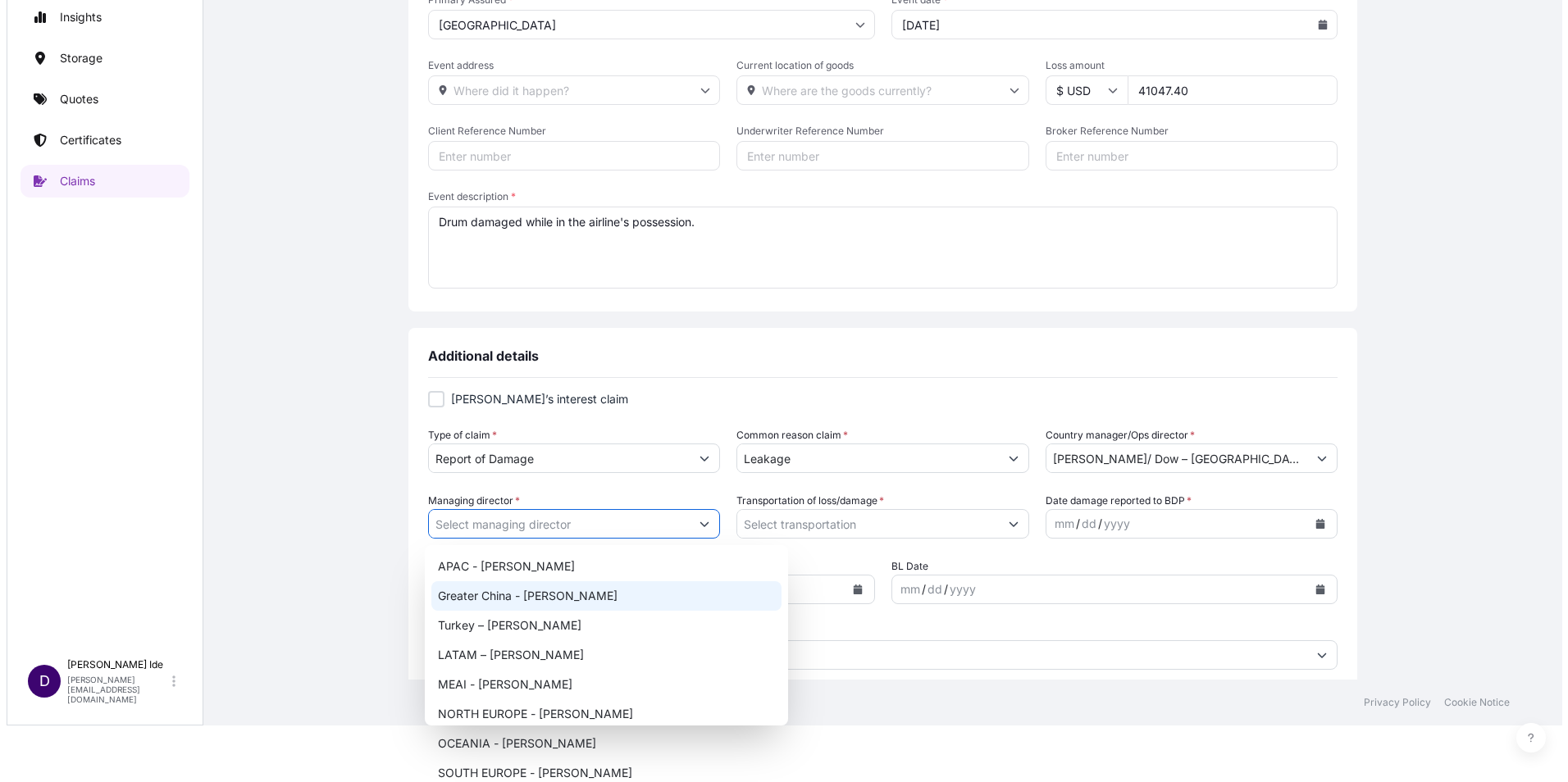
scroll to position [0, 0]
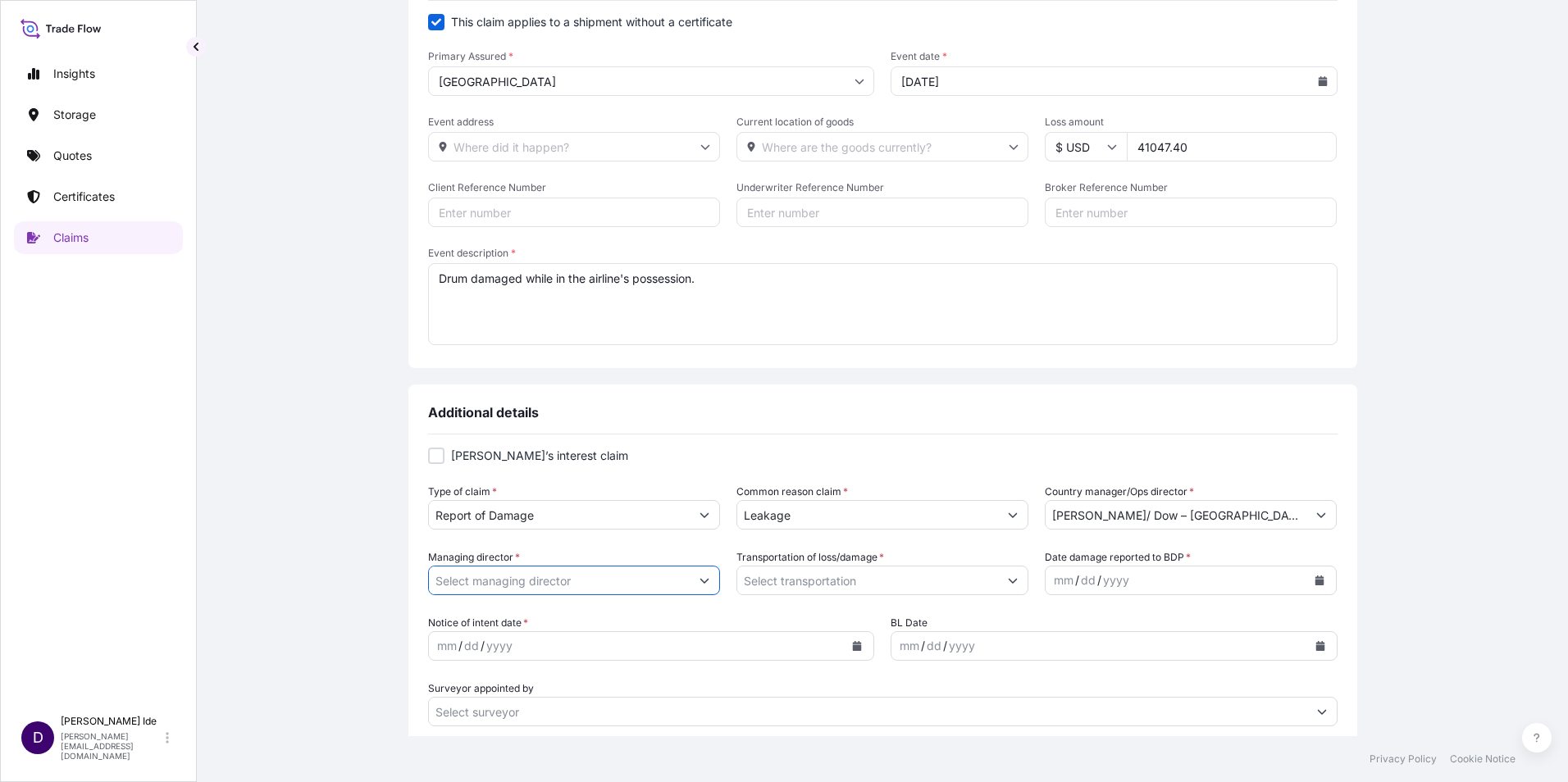
click at [523, 574] on input "Managing director *" at bounding box center [559, 581] width 261 height 29
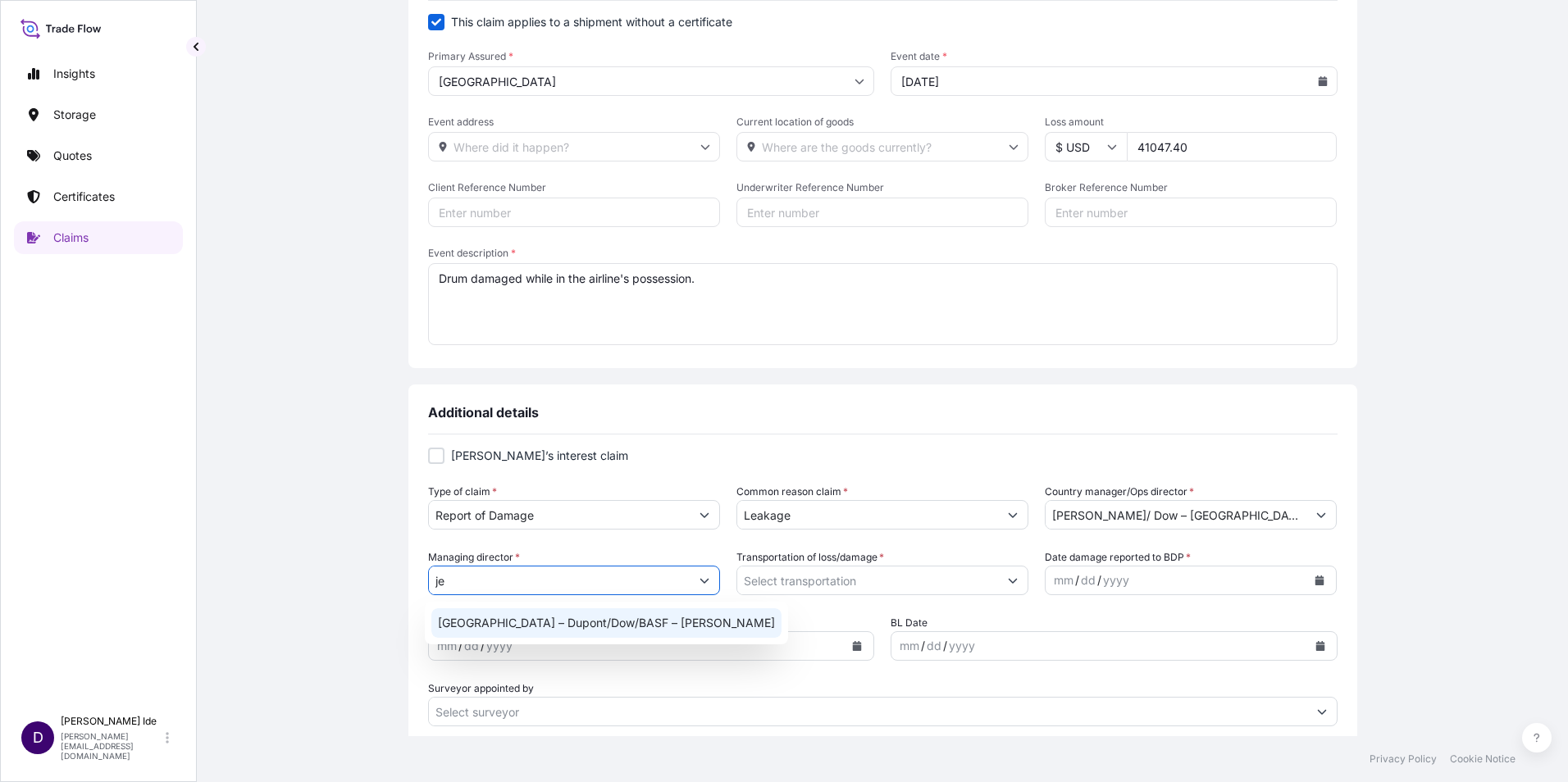
click at [519, 626] on div "[GEOGRAPHIC_DATA] – Dupont/Dow/BASF – [PERSON_NAME]" at bounding box center [606, 623] width 350 height 29
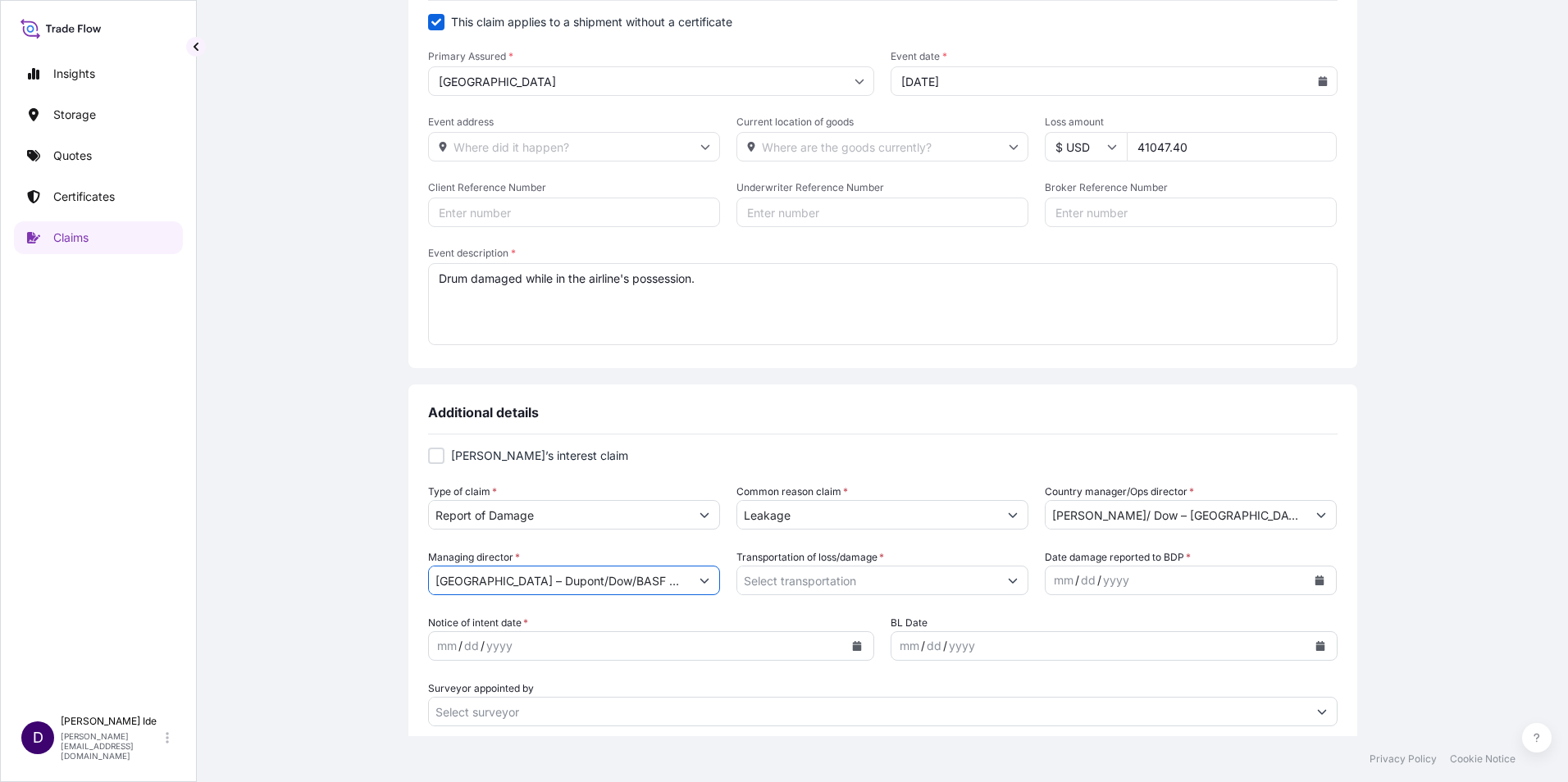
type input "[GEOGRAPHIC_DATA] – Dupont/Dow/BASF – [PERSON_NAME]"
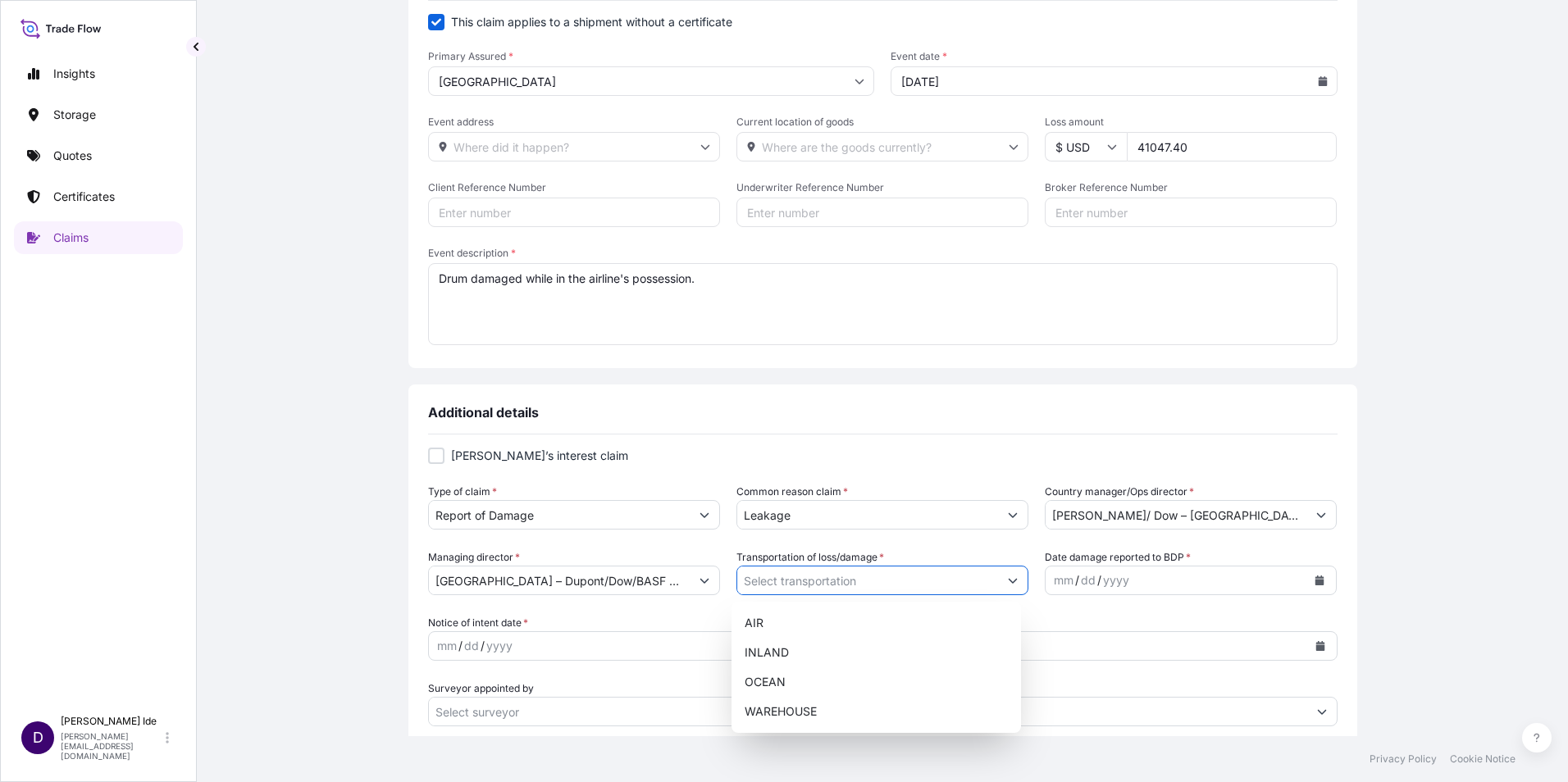
click at [1011, 584] on icon "Show suggestions" at bounding box center [1013, 581] width 10 height 10
click at [770, 634] on div "AIR" at bounding box center [876, 623] width 277 height 29
type input "AIR"
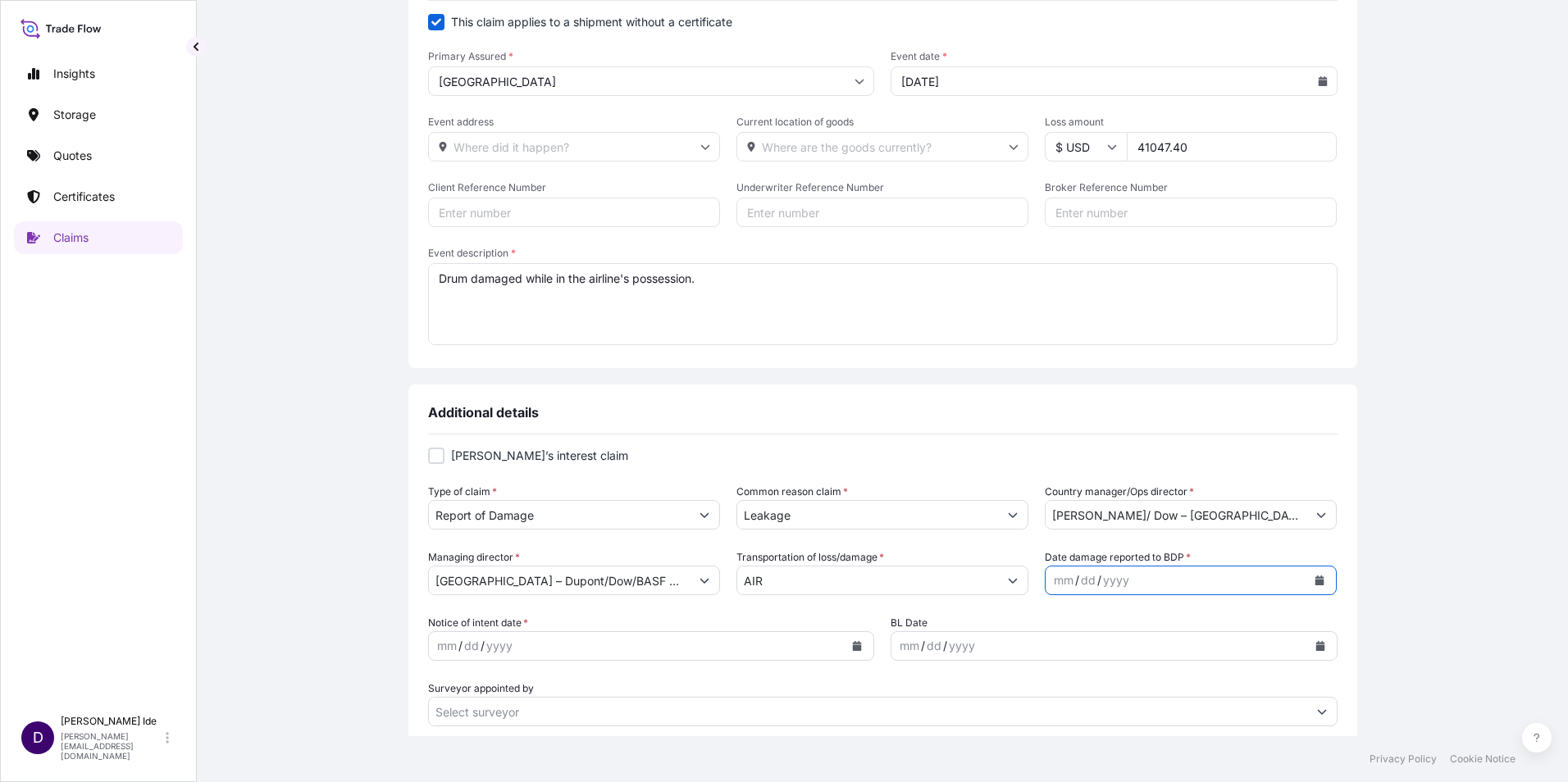
click at [1317, 583] on button "Calendar" at bounding box center [1319, 580] width 26 height 26
click at [1071, 340] on button "Previous" at bounding box center [1072, 345] width 36 height 26
click at [1071, 342] on th "S" at bounding box center [1067, 350] width 31 height 18
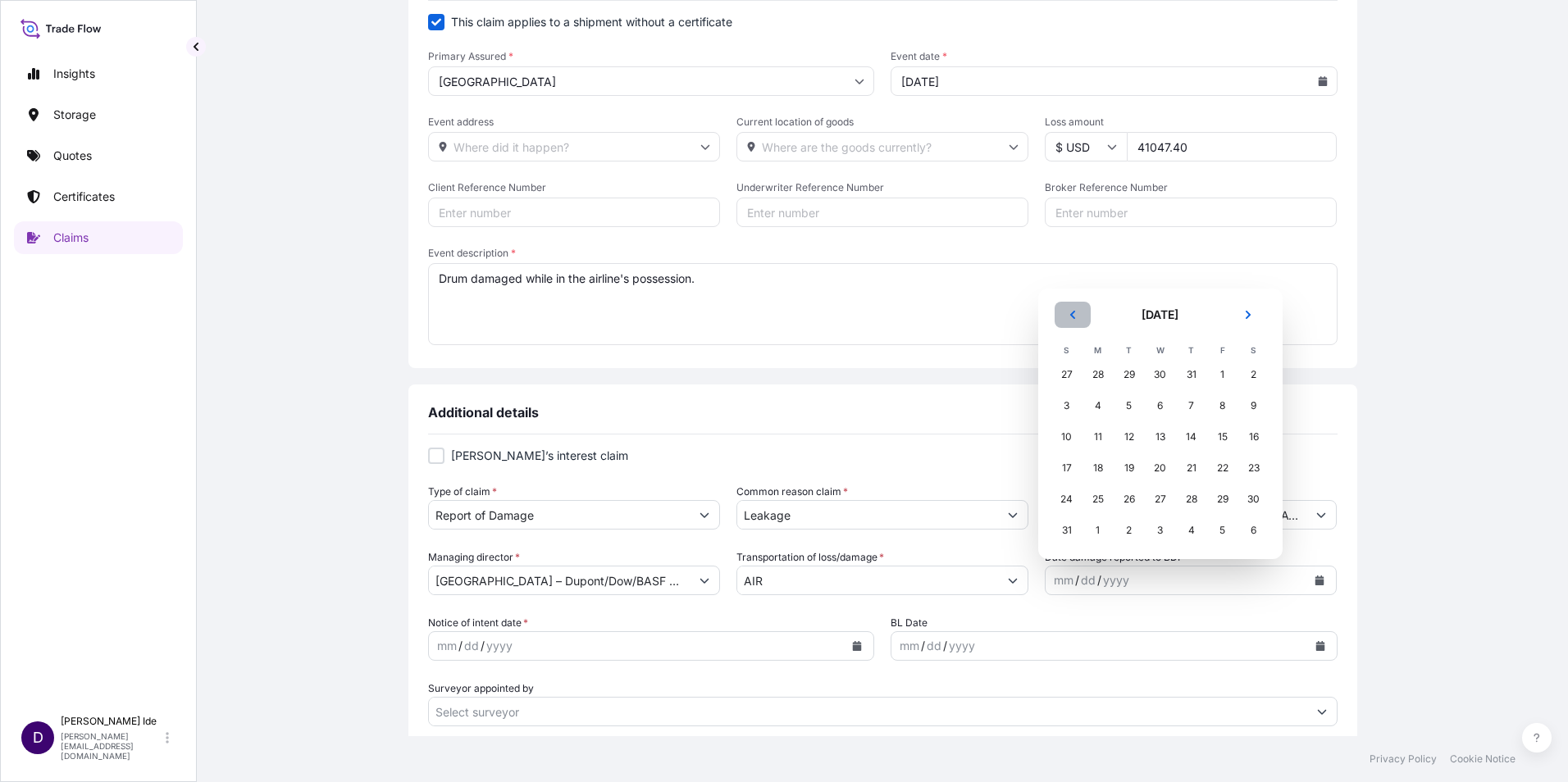
click at [1070, 316] on icon "Previous" at bounding box center [1072, 315] width 10 height 10
click at [1217, 431] on div "11" at bounding box center [1223, 437] width 29 height 29
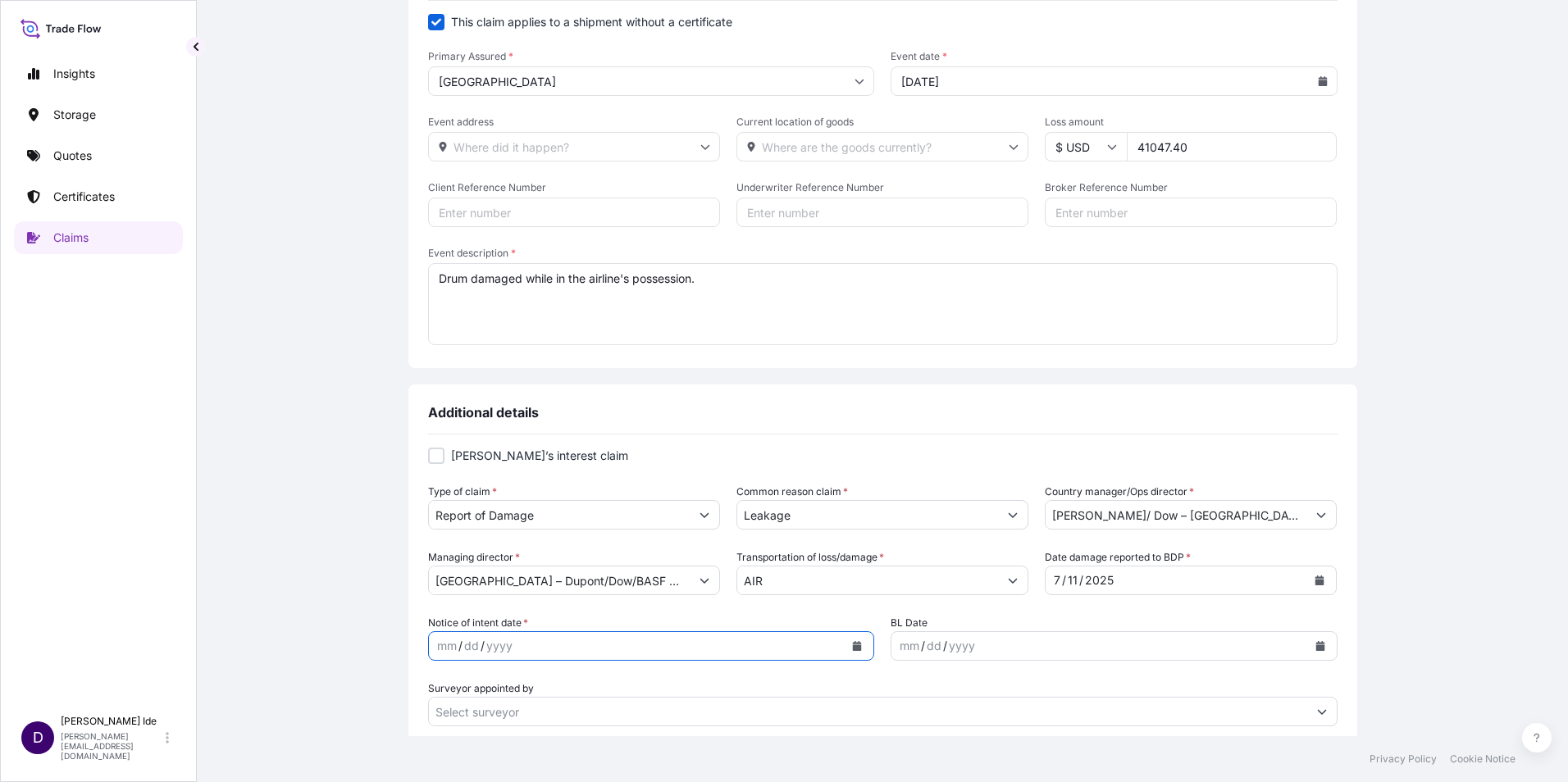
click at [853, 651] on icon "Calendar" at bounding box center [857, 646] width 9 height 10
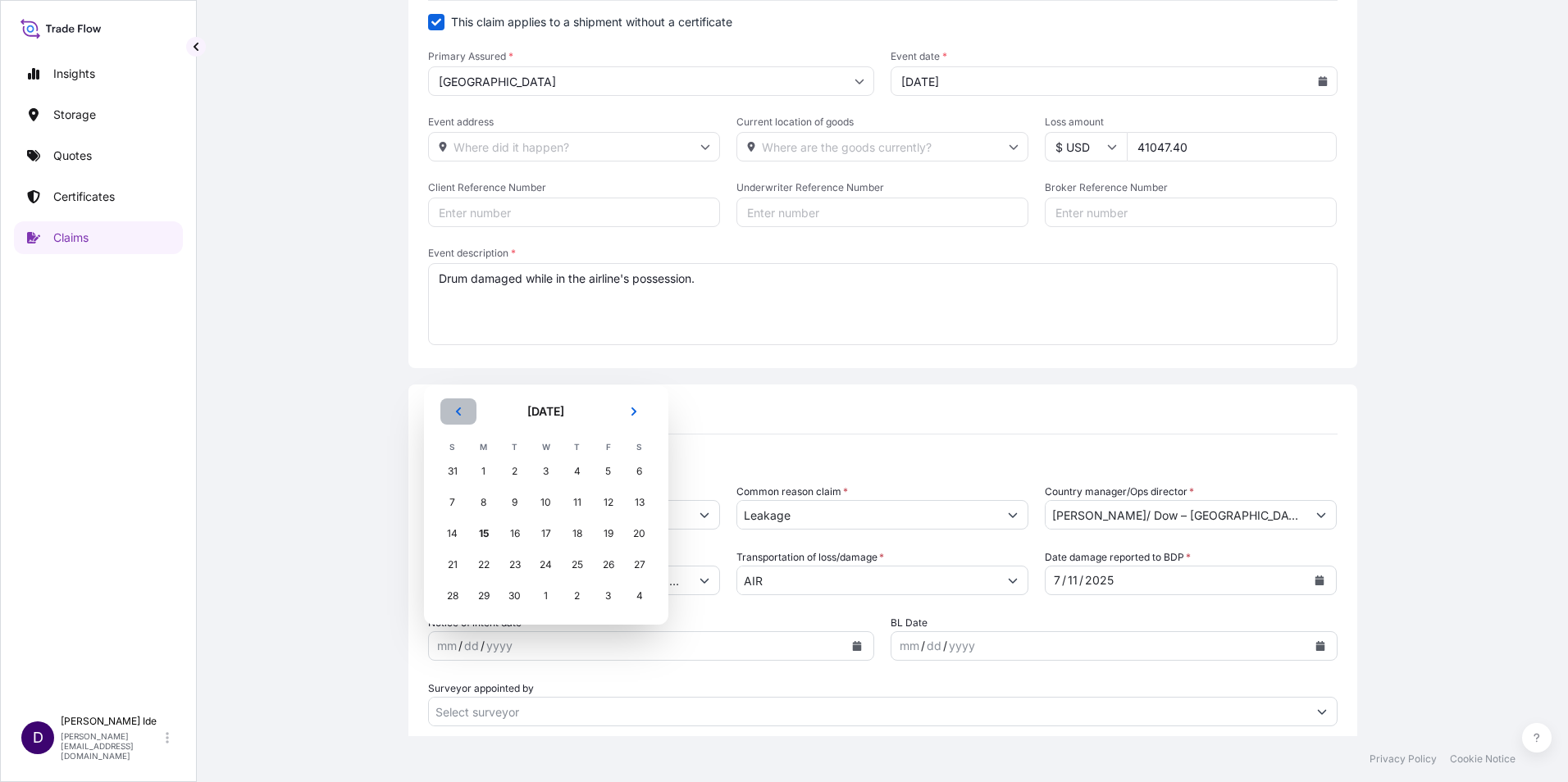
click at [459, 406] on icon "Previous" at bounding box center [458, 411] width 10 height 10
click at [459, 406] on th "S" at bounding box center [452, 415] width 31 height 18
click at [459, 386] on button "Previous" at bounding box center [458, 380] width 36 height 26
click at [612, 498] on div "11" at bounding box center [608, 502] width 29 height 29
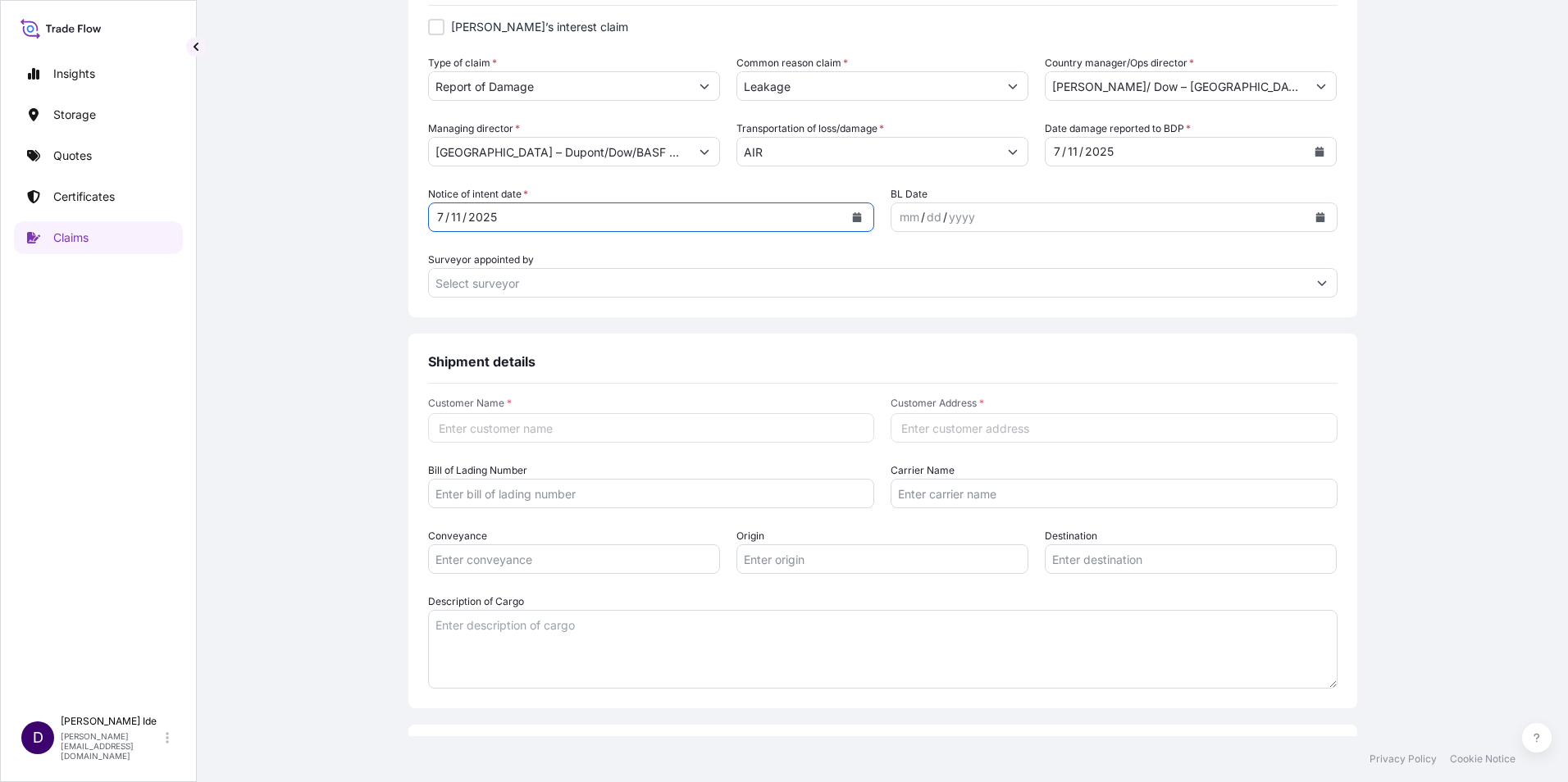
scroll to position [597, 0]
click at [463, 427] on input "Customer Name *" at bounding box center [651, 425] width 446 height 29
type input "[PERSON_NAME]"
click at [915, 427] on input "Customer Address *" at bounding box center [1114, 425] width 446 height 29
click at [902, 423] on input "Customer Address *" at bounding box center [1114, 425] width 446 height 29
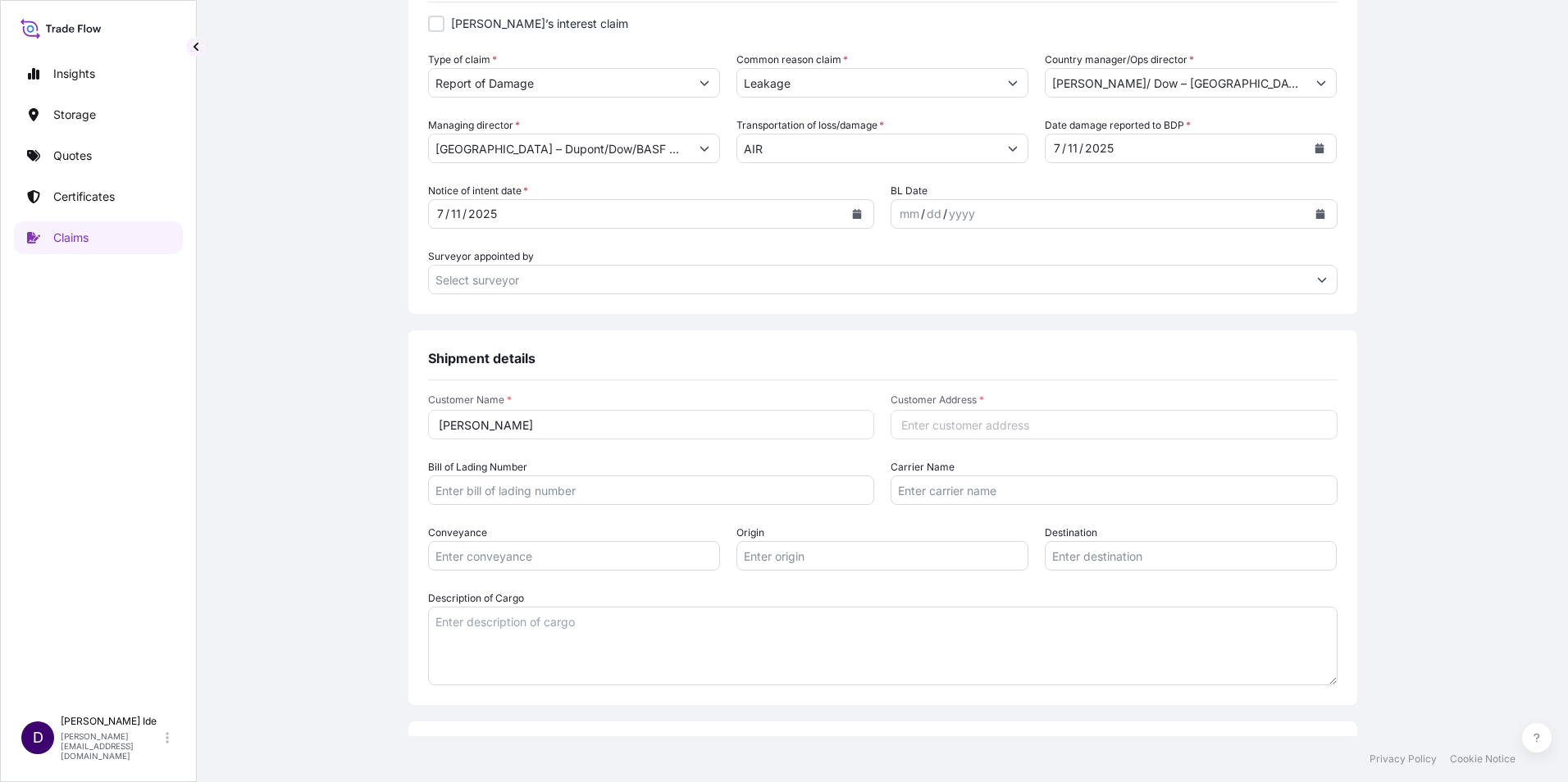
paste input "[STREET_ADDRESS]"
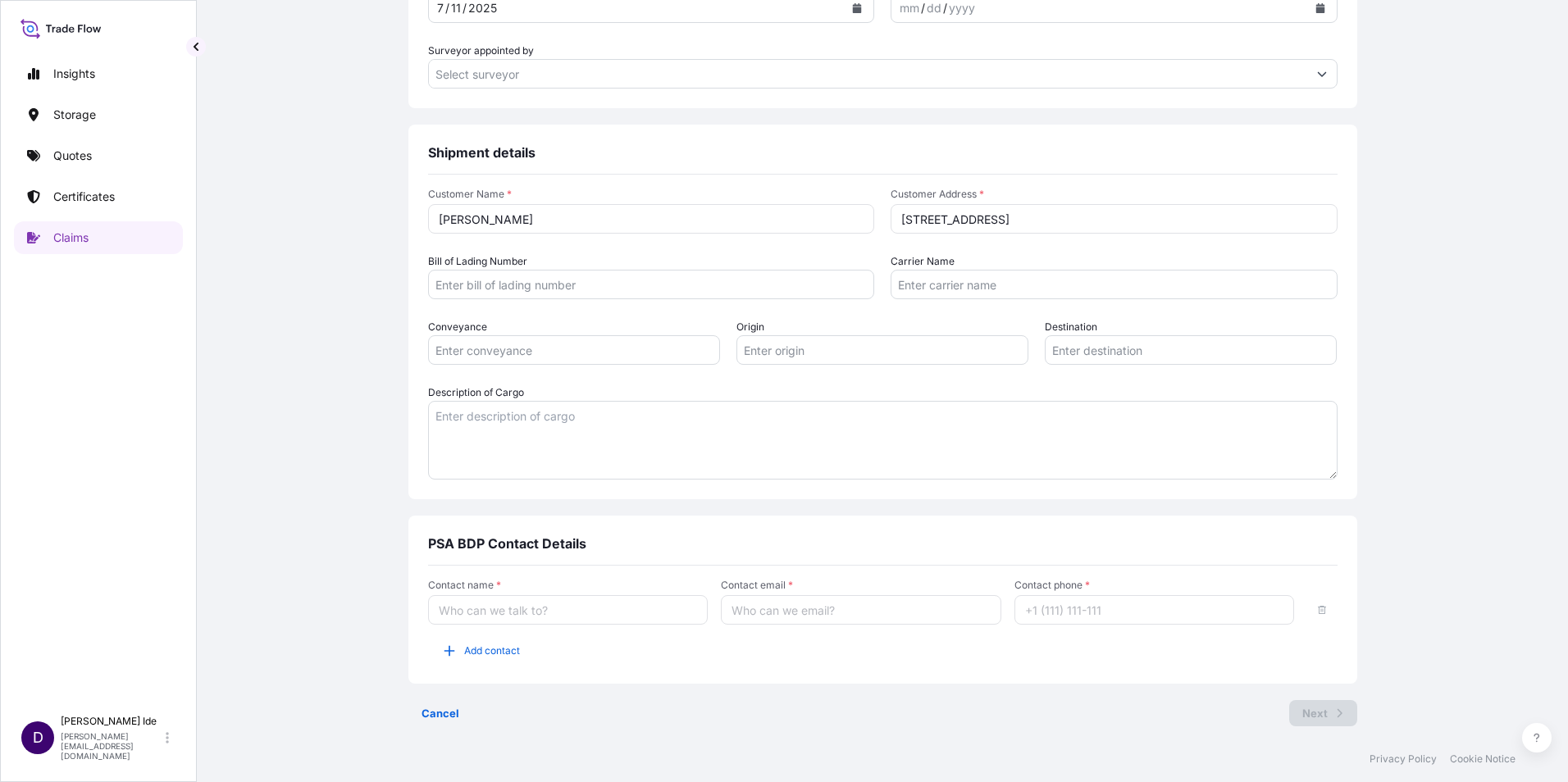
scroll to position [806, 0]
type input "[STREET_ADDRESS]"
click at [438, 613] on input "Contact name *" at bounding box center [568, 606] width 281 height 29
type input "[PERSON_NAME]"
type input "[PERSON_NAME][EMAIL_ADDRESS][DOMAIN_NAME]"
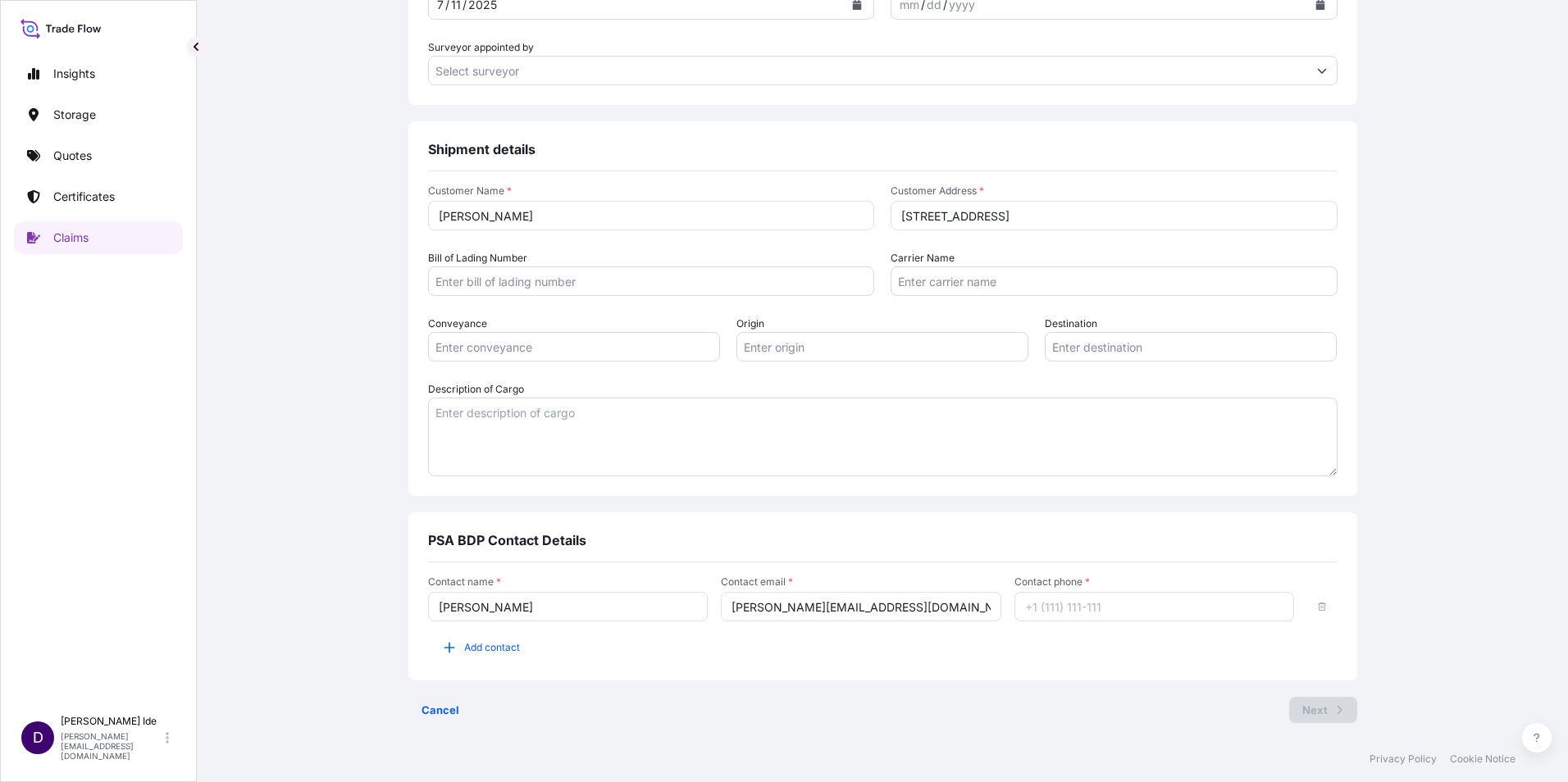
type input "12156298934"
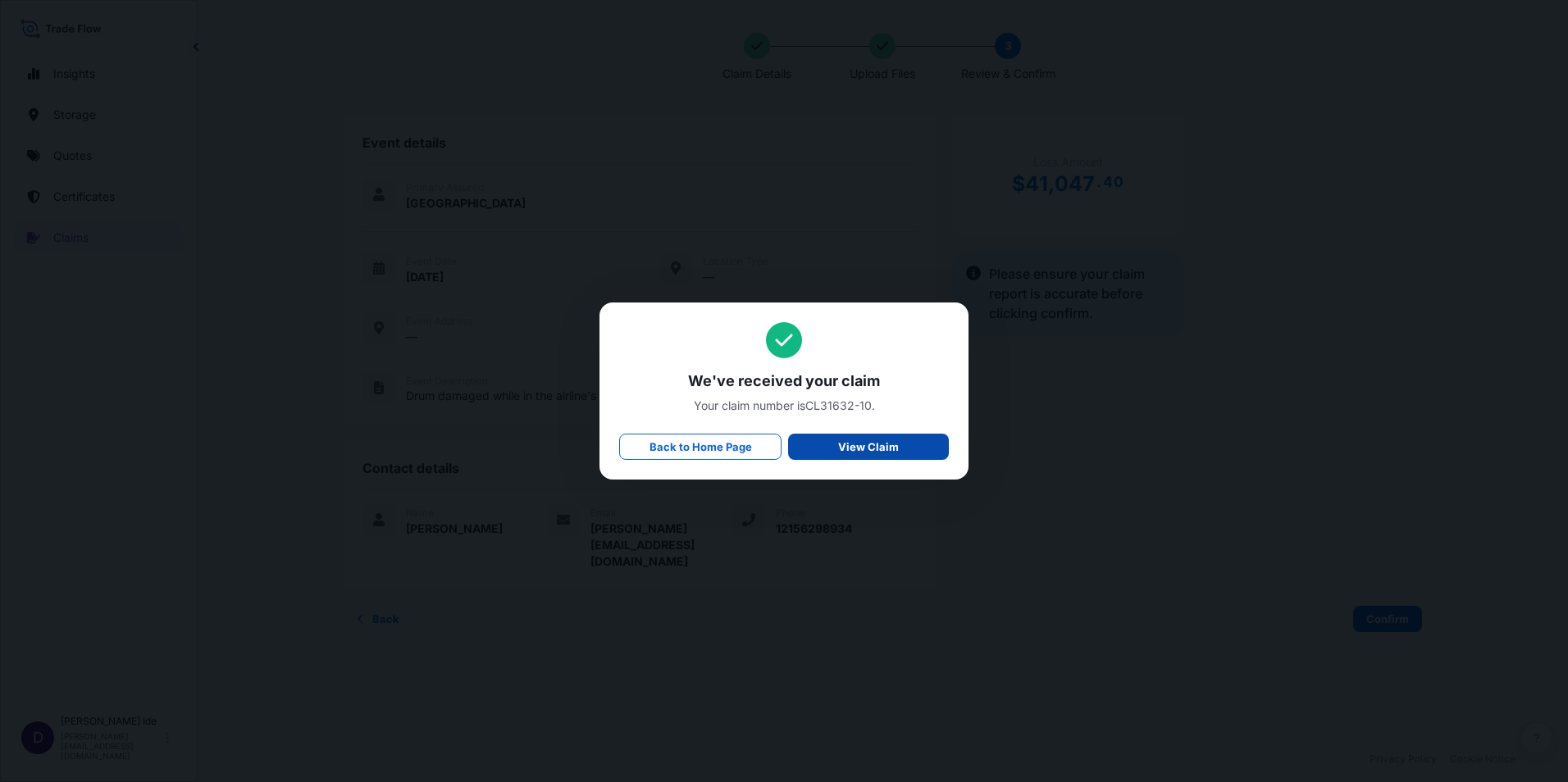
click at [857, 445] on p "View Claim" at bounding box center [868, 446] width 61 height 17
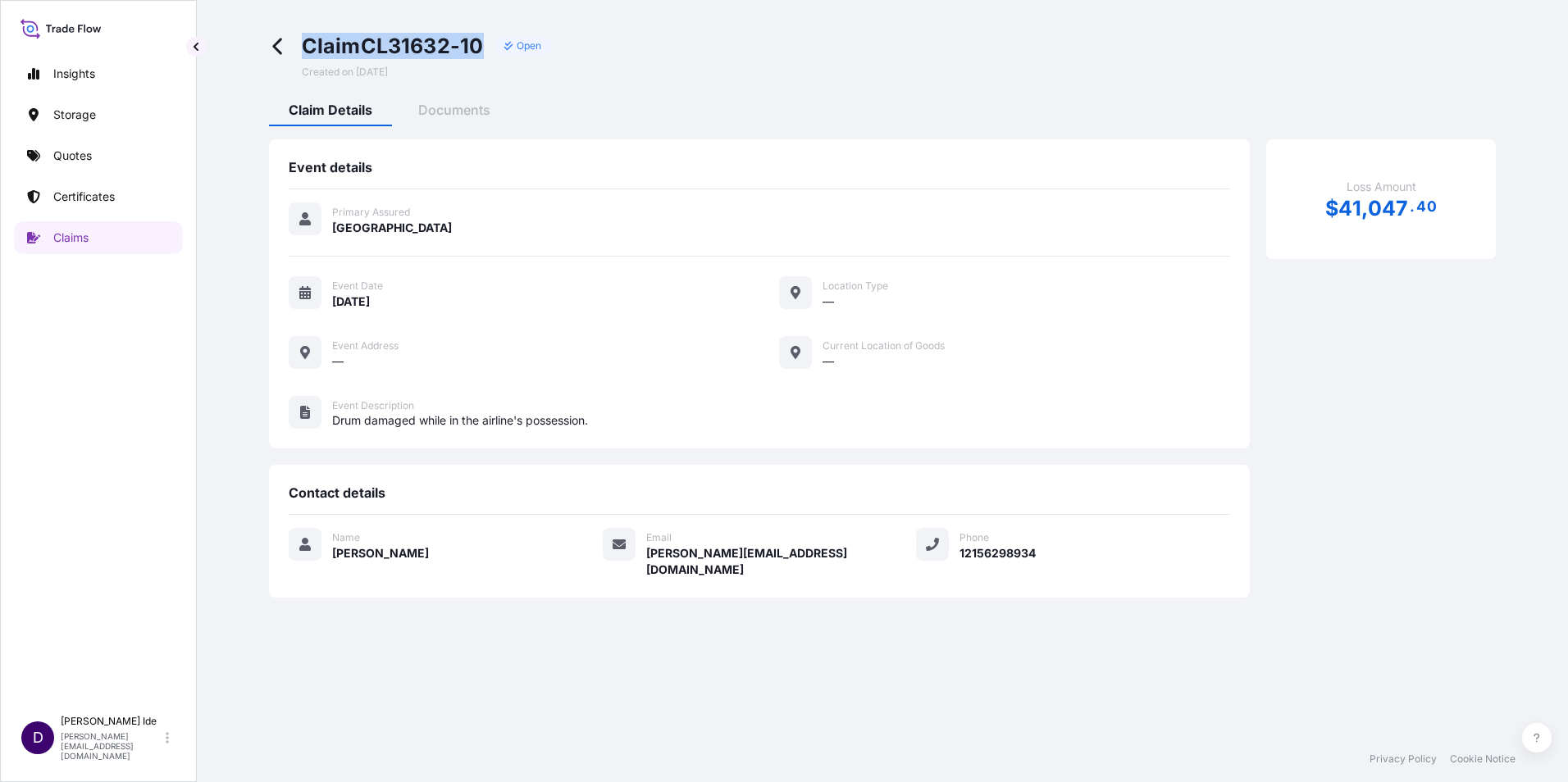
drag, startPoint x: 490, startPoint y: 43, endPoint x: 302, endPoint y: 59, distance: 188.7
click at [302, 59] on div "Claim CL31632-10 Open Created on [DATE]" at bounding box center [427, 55] width 250 height 46
copy span "Claim CL31632-10"
click at [54, 234] on p "Claims" at bounding box center [71, 237] width 35 height 17
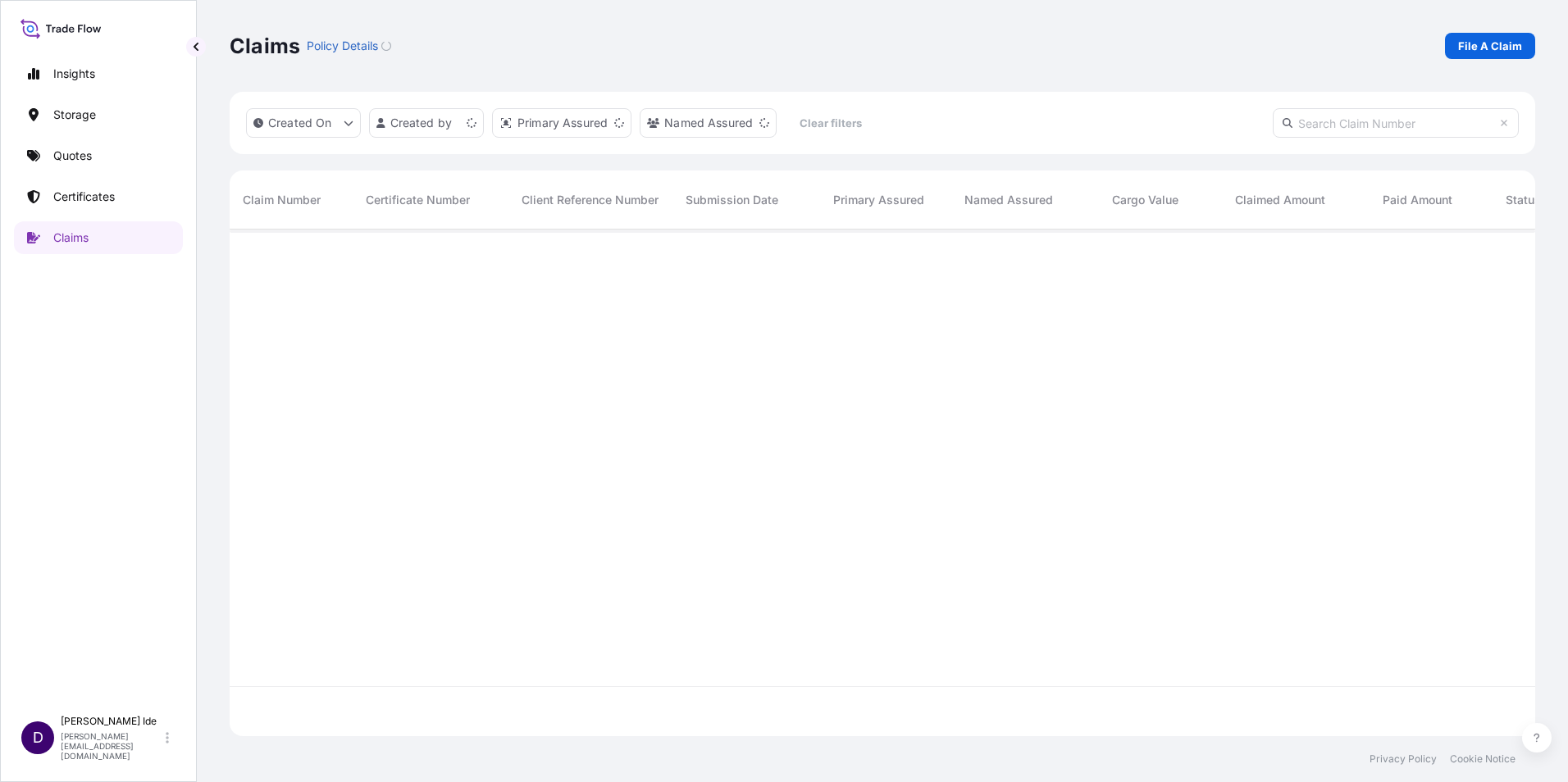
scroll to position [503, 1293]
click at [1465, 38] on p "File A Claim" at bounding box center [1490, 45] width 64 height 17
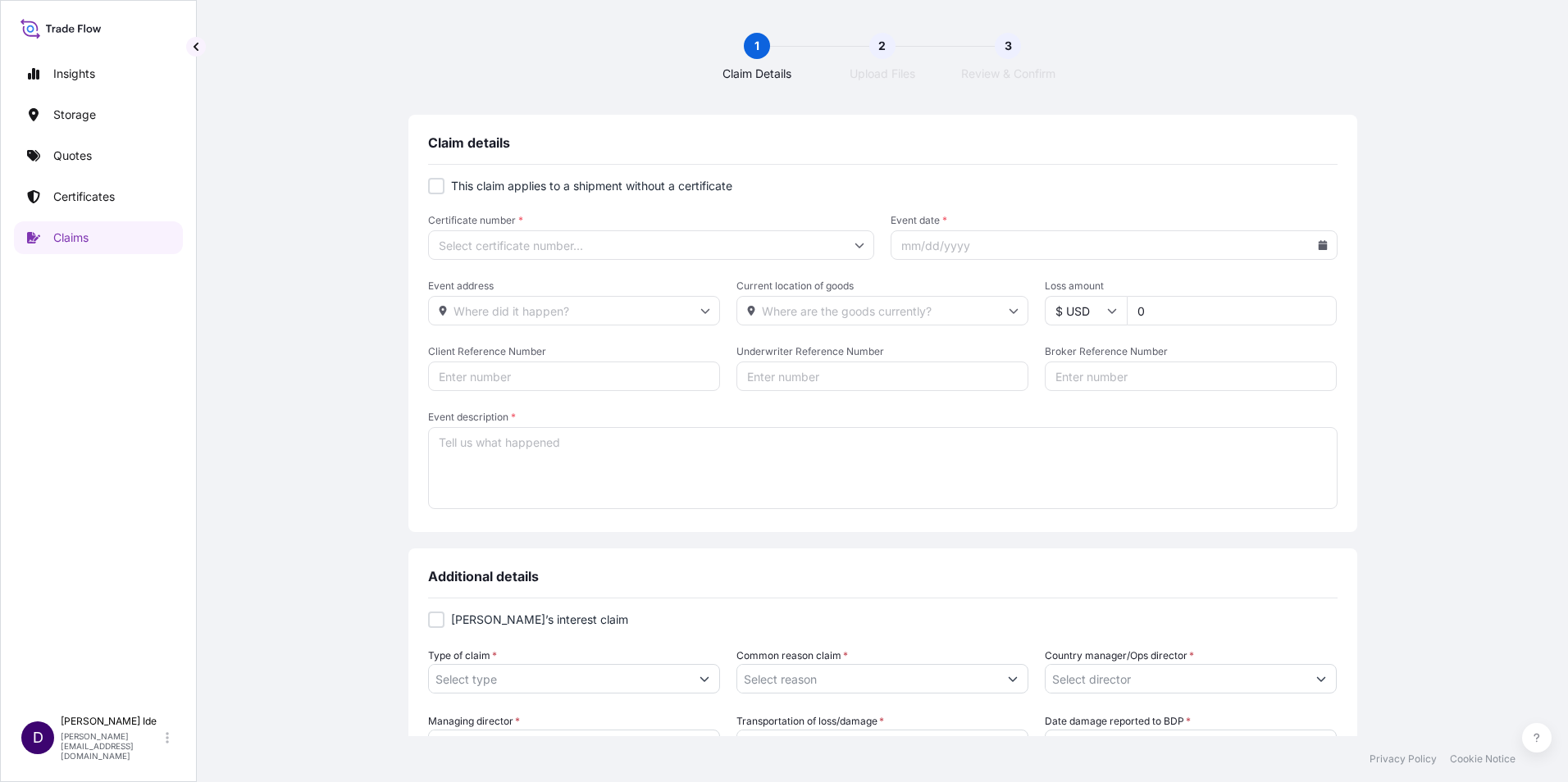
click at [432, 186] on div at bounding box center [436, 185] width 17 height 17
checkbox input "true"
click at [855, 240] on icon at bounding box center [860, 245] width 10 height 10
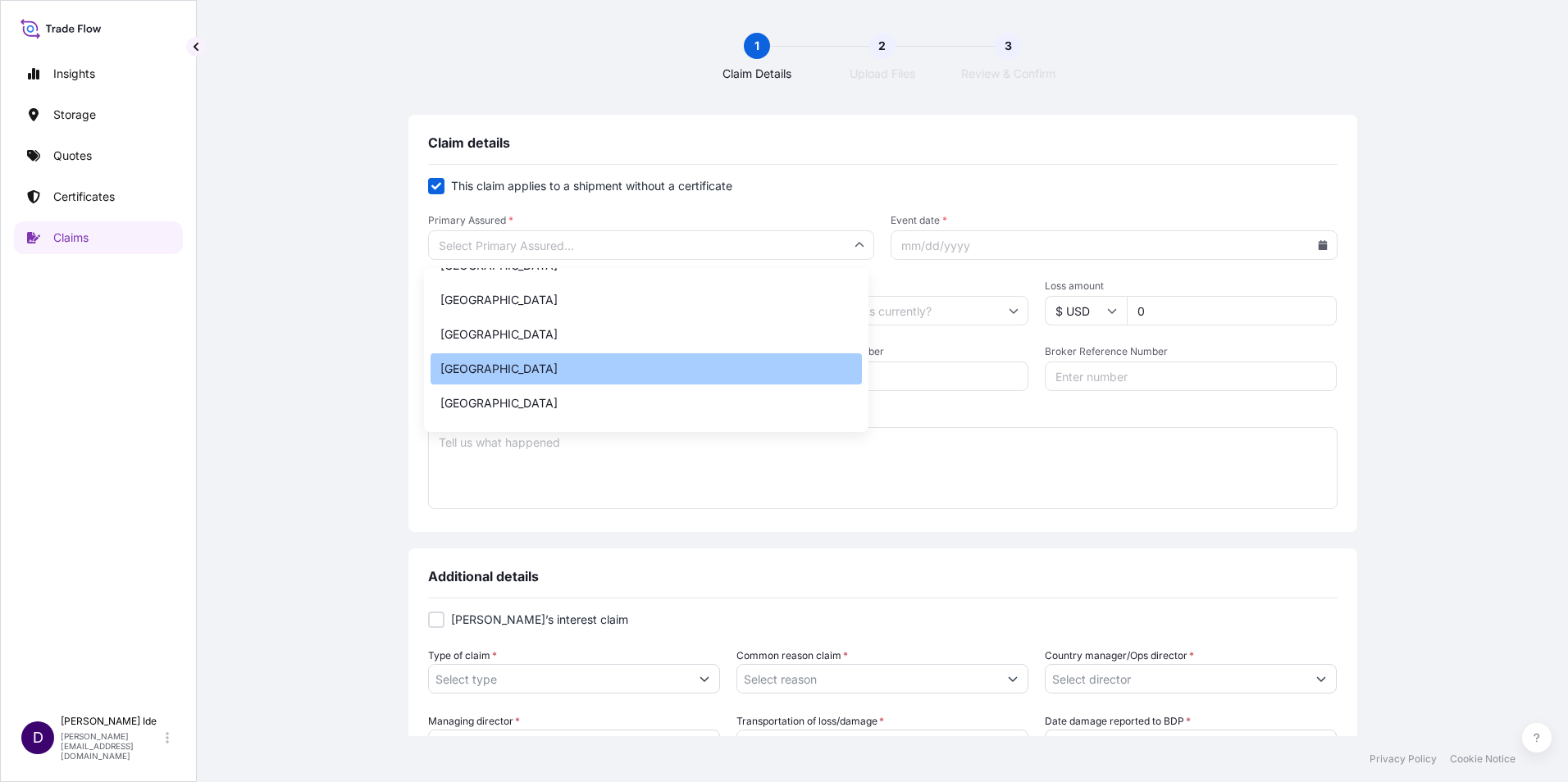
click at [516, 374] on div "[GEOGRAPHIC_DATA]" at bounding box center [647, 369] width 432 height 31
type input "[GEOGRAPHIC_DATA]"
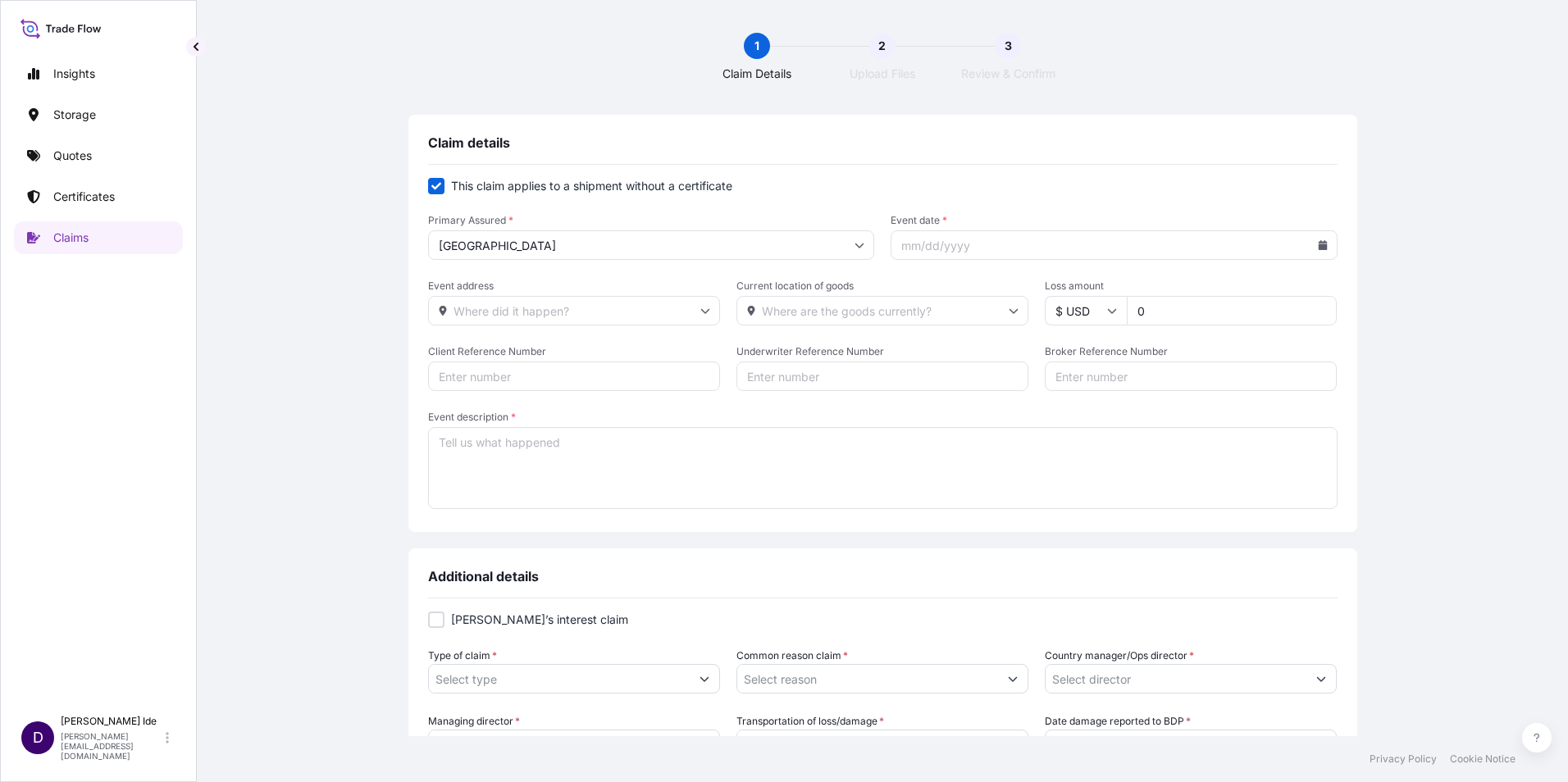
click at [1320, 247] on input "Event date *" at bounding box center [1114, 245] width 446 height 29
click at [1318, 247] on icon at bounding box center [1322, 245] width 9 height 10
click at [1253, 290] on icon at bounding box center [1250, 291] width 7 height 10
click at [1251, 290] on icon at bounding box center [1250, 291] width 7 height 10
click at [1160, 379] on div "7 8 9 10 11 12 13" at bounding box center [1184, 391] width 262 height 29
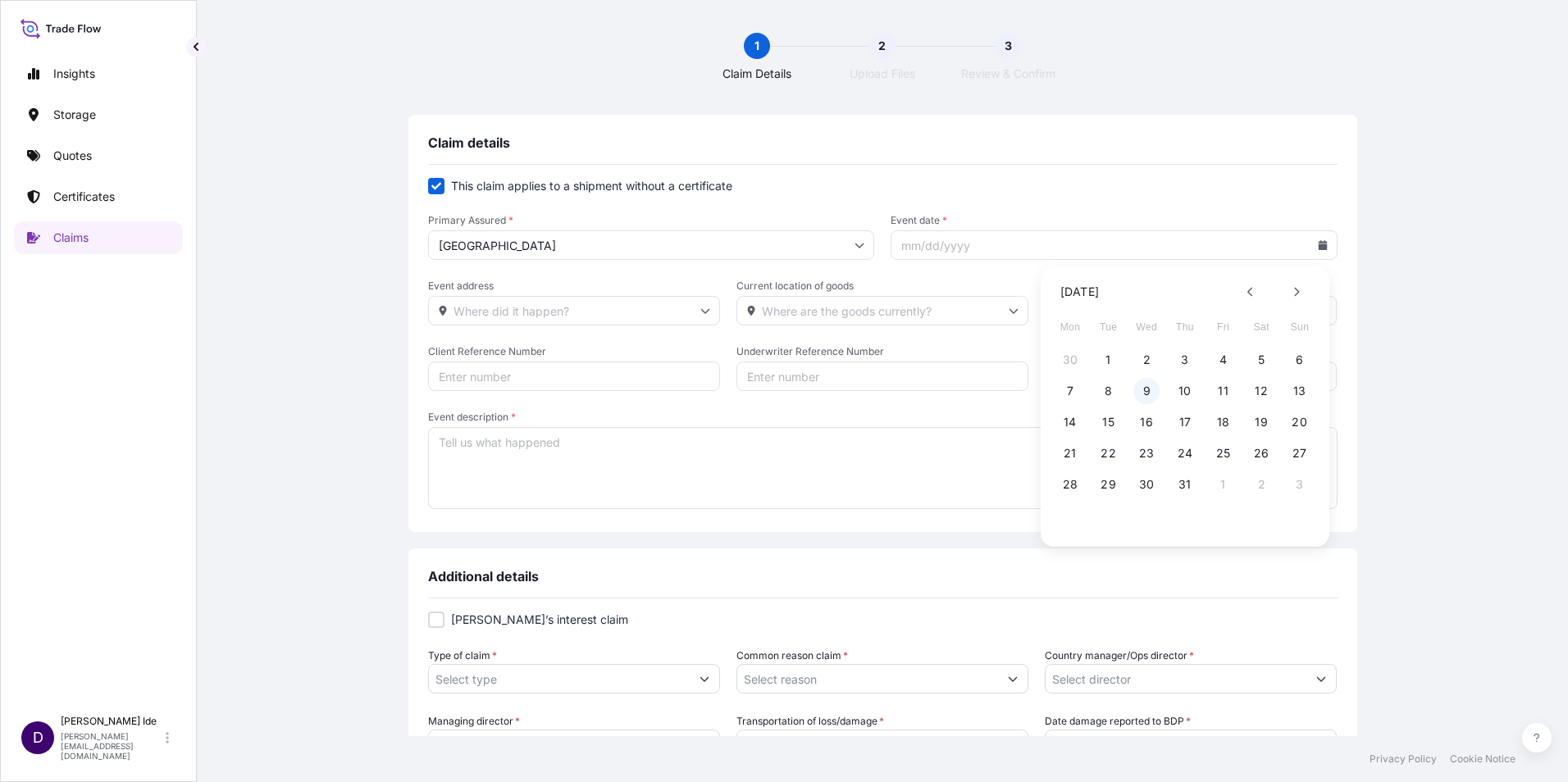
click at [1153, 388] on button "9" at bounding box center [1146, 391] width 26 height 26
type input "[DATE]"
drag, startPoint x: 1156, startPoint y: 314, endPoint x: 1099, endPoint y: 321, distance: 57.4
click at [1099, 321] on div "$ USD 0" at bounding box center [1190, 311] width 291 height 29
type input "127000"
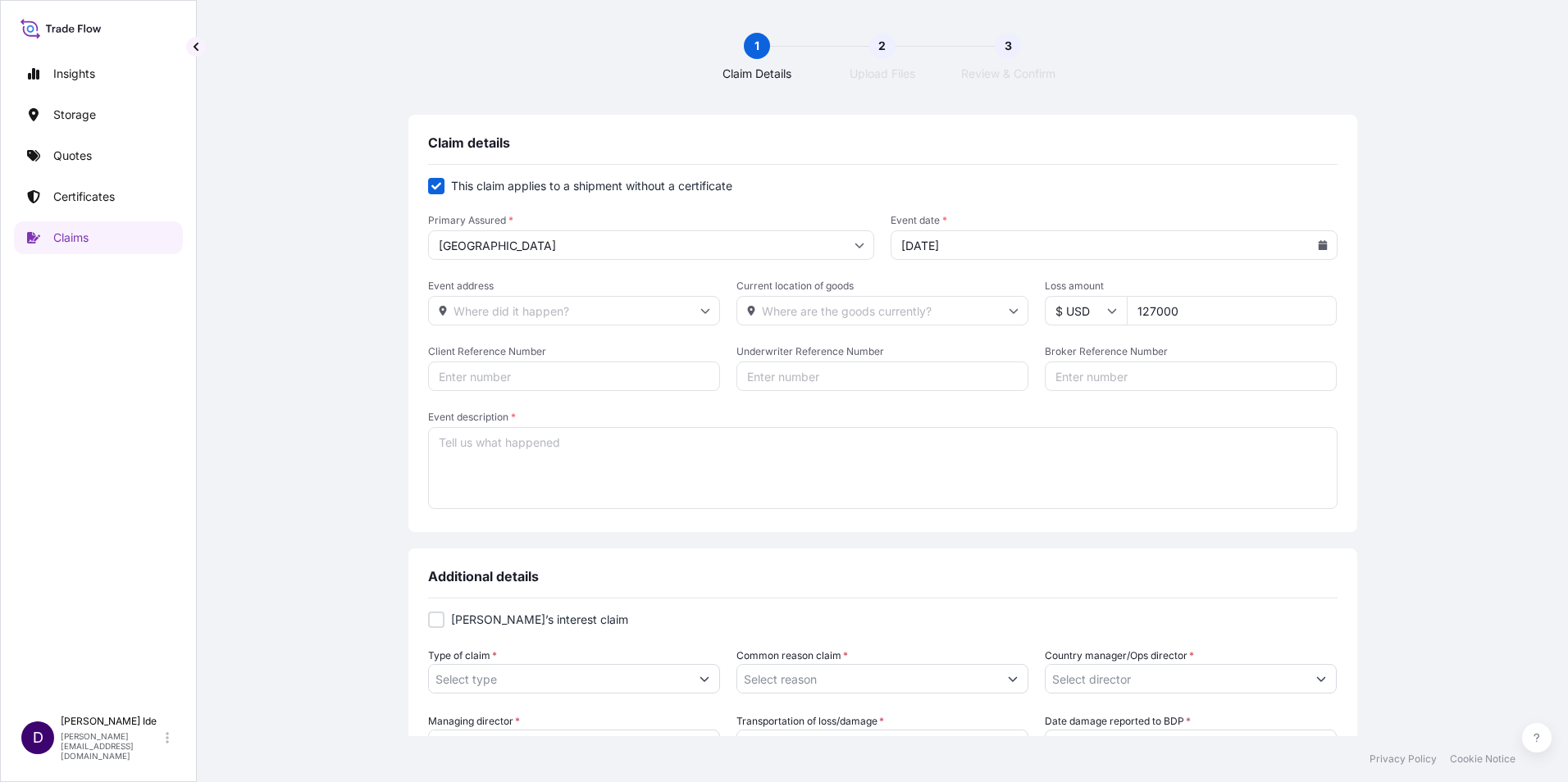
click at [486, 453] on textarea "Event description *" at bounding box center [882, 468] width 910 height 82
click at [712, 453] on textarea "Insufficient tax paid on freight charges" at bounding box center [882, 468] width 910 height 82
click at [768, 487] on textarea "Insufficient tax paid on freight charges resulting in penalties" at bounding box center [882, 468] width 910 height 82
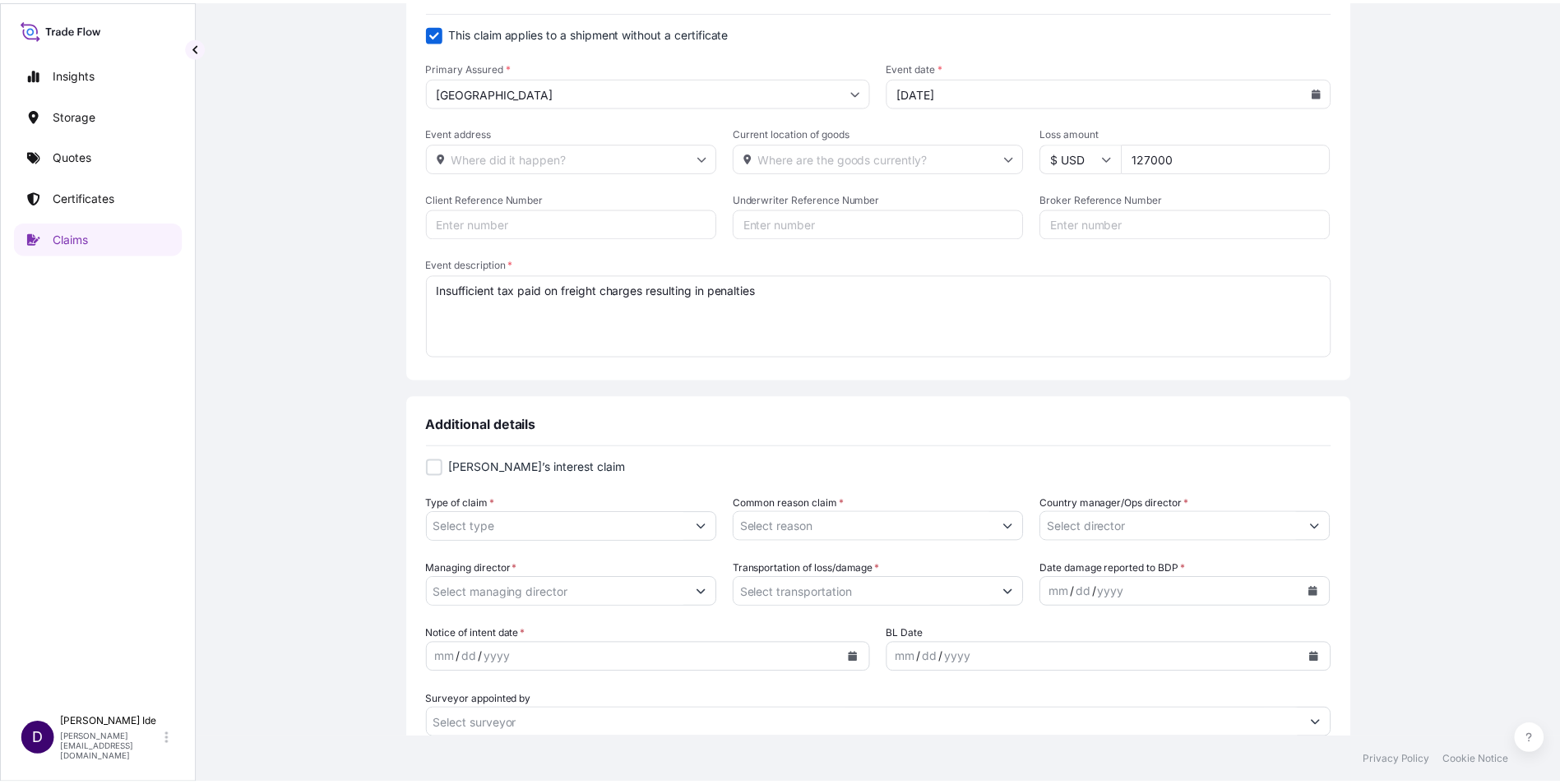
scroll to position [164, 0]
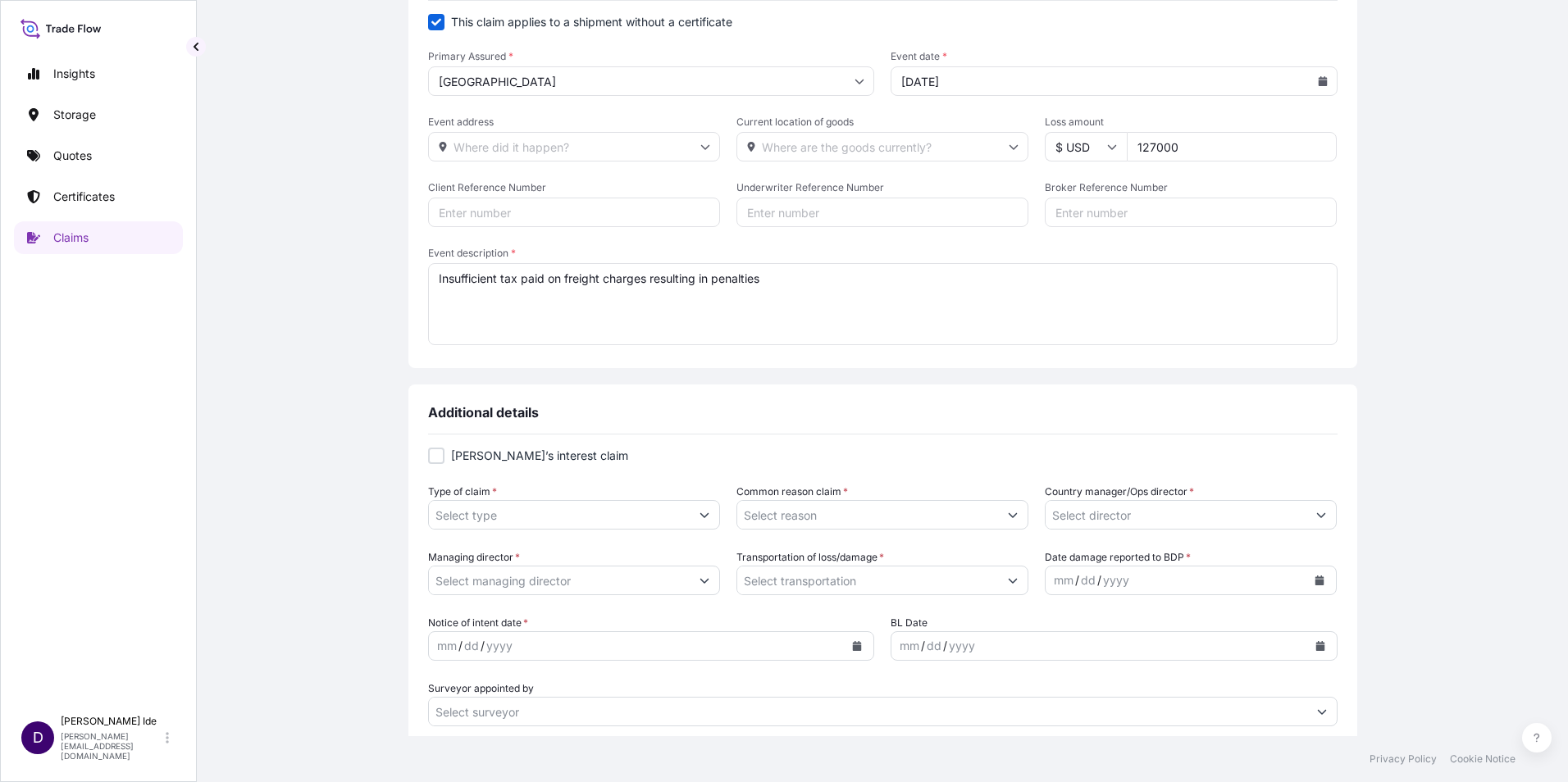
type textarea "Insufficient tax paid on freight charges resulting in penalties"
click at [700, 509] on button "Show suggestions" at bounding box center [705, 515] width 29 height 29
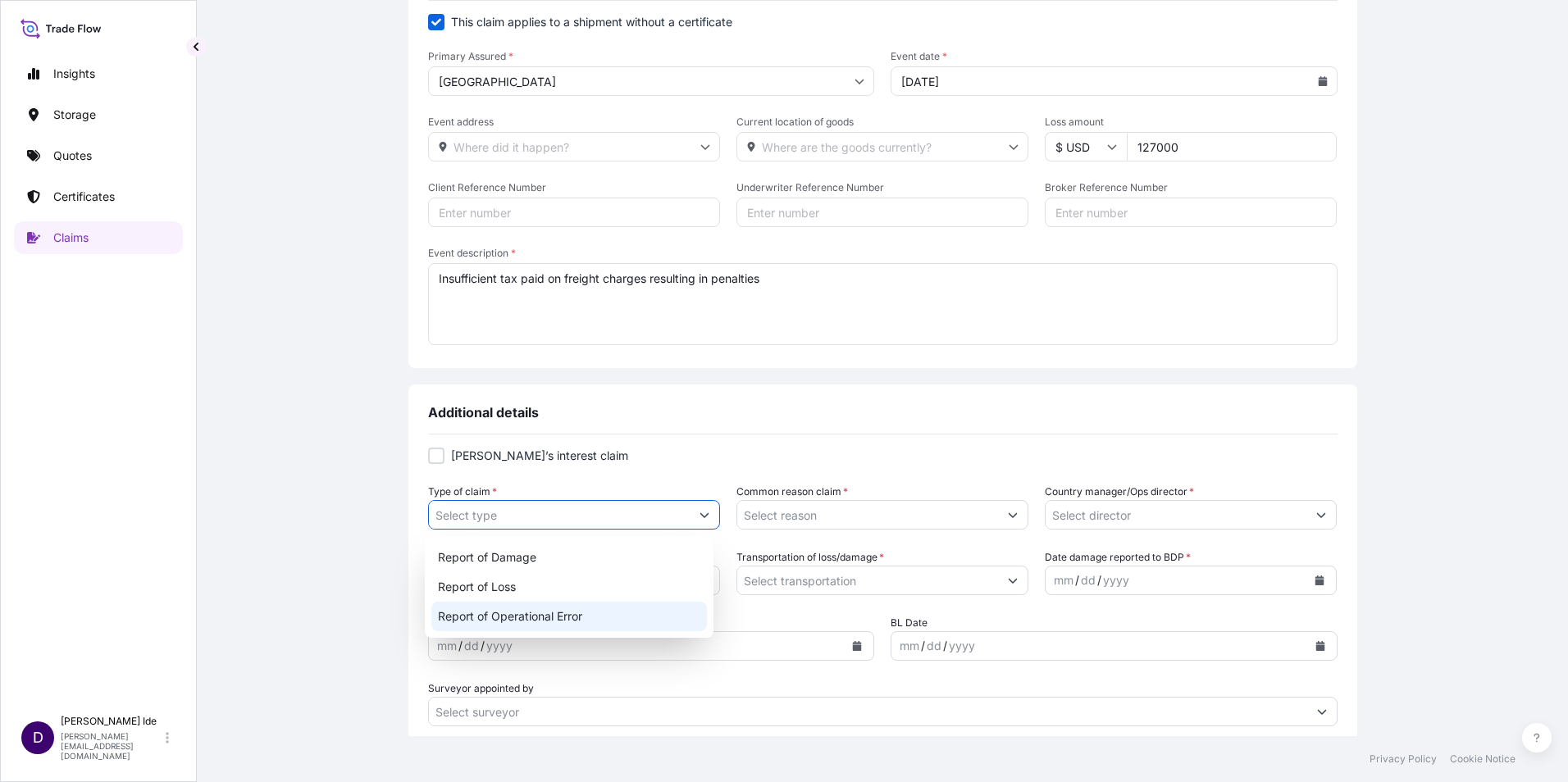
click at [601, 616] on div "Report of Operational Error" at bounding box center [570, 616] width 277 height 29
type input "Report of Operational Error"
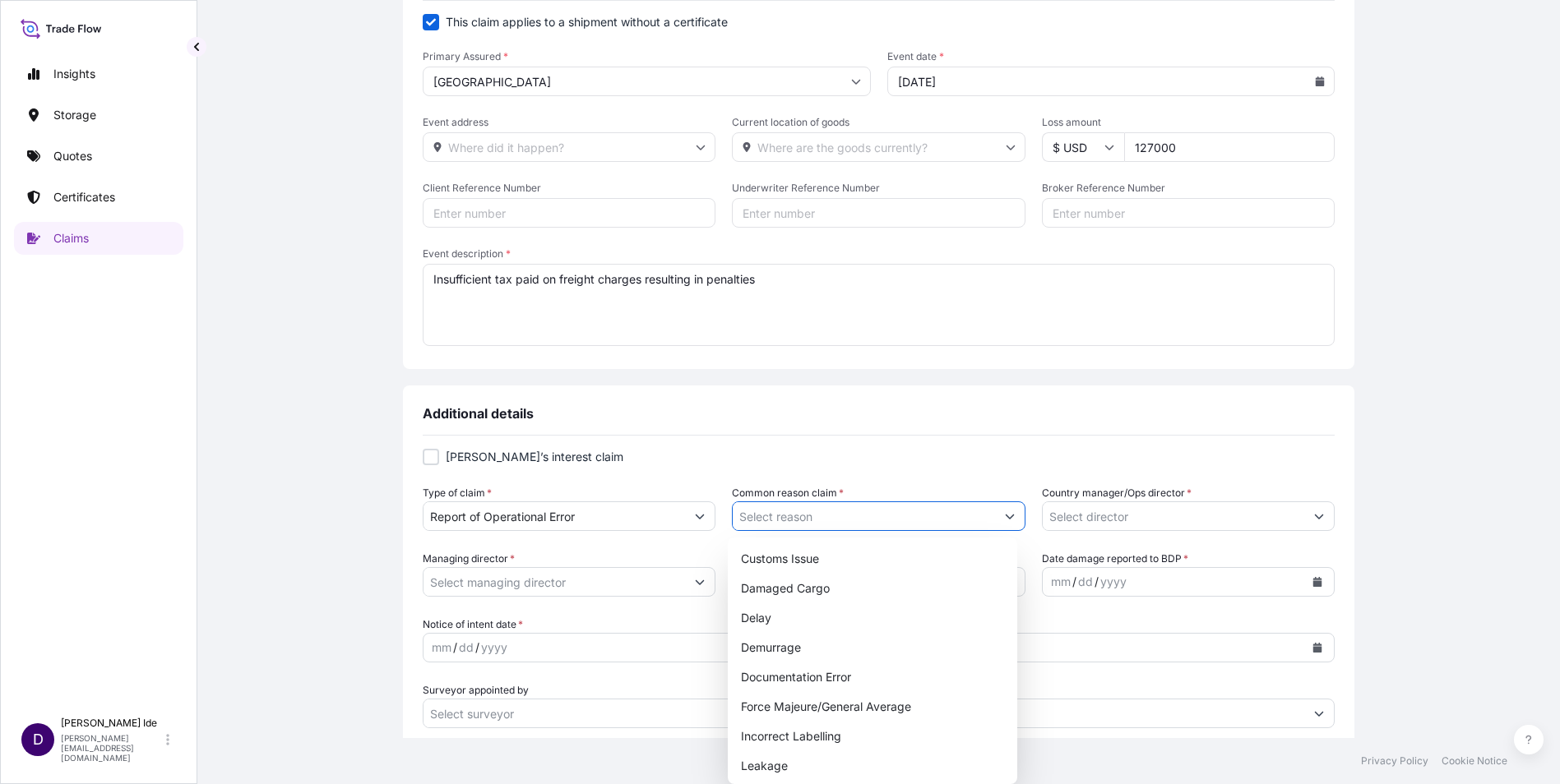
click at [1009, 512] on button "Show suggestions" at bounding box center [1010, 516] width 30 height 30
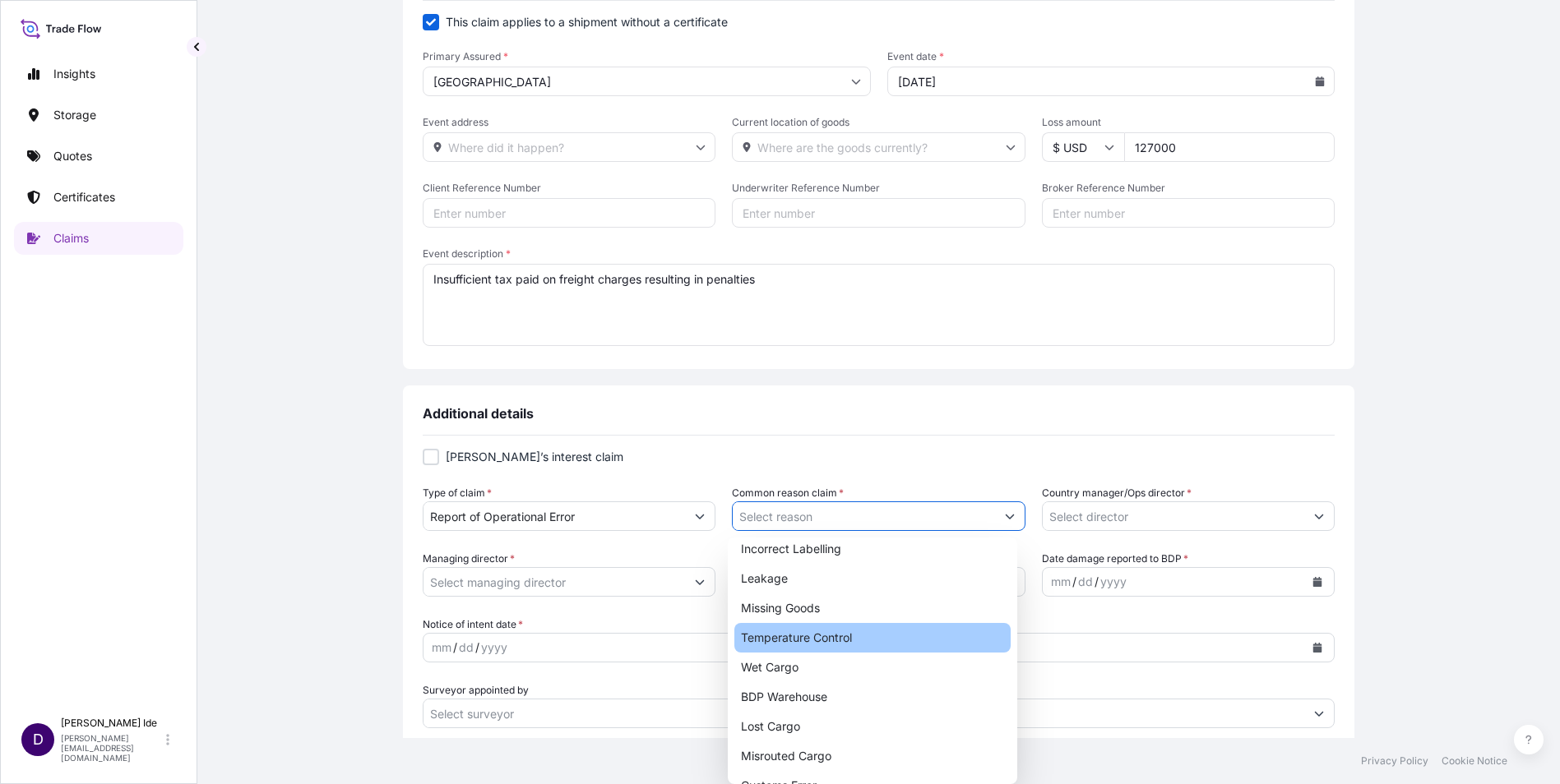
scroll to position [0, 0]
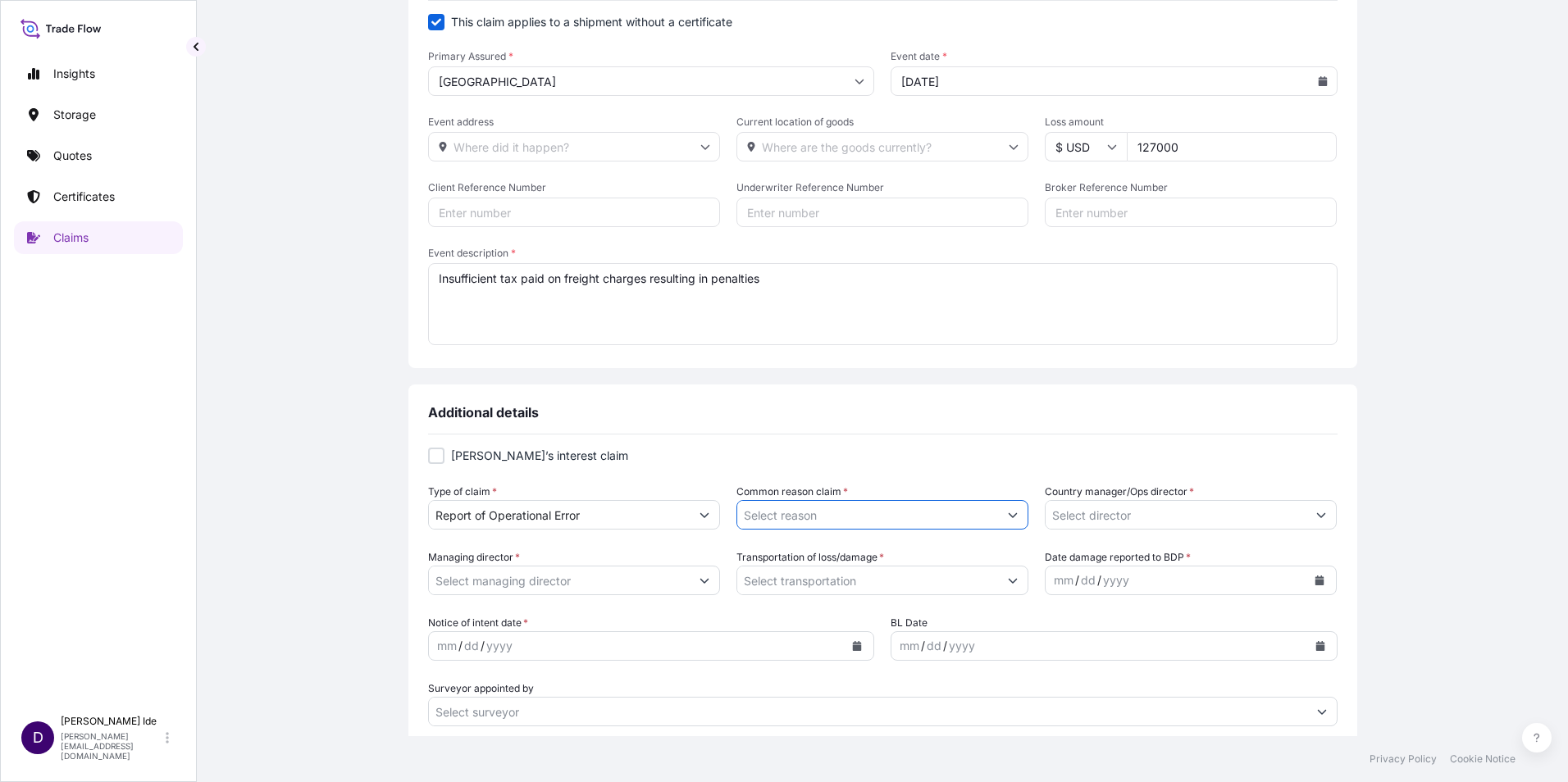
click at [1008, 515] on icon "Show suggestions" at bounding box center [1013, 515] width 10 height 10
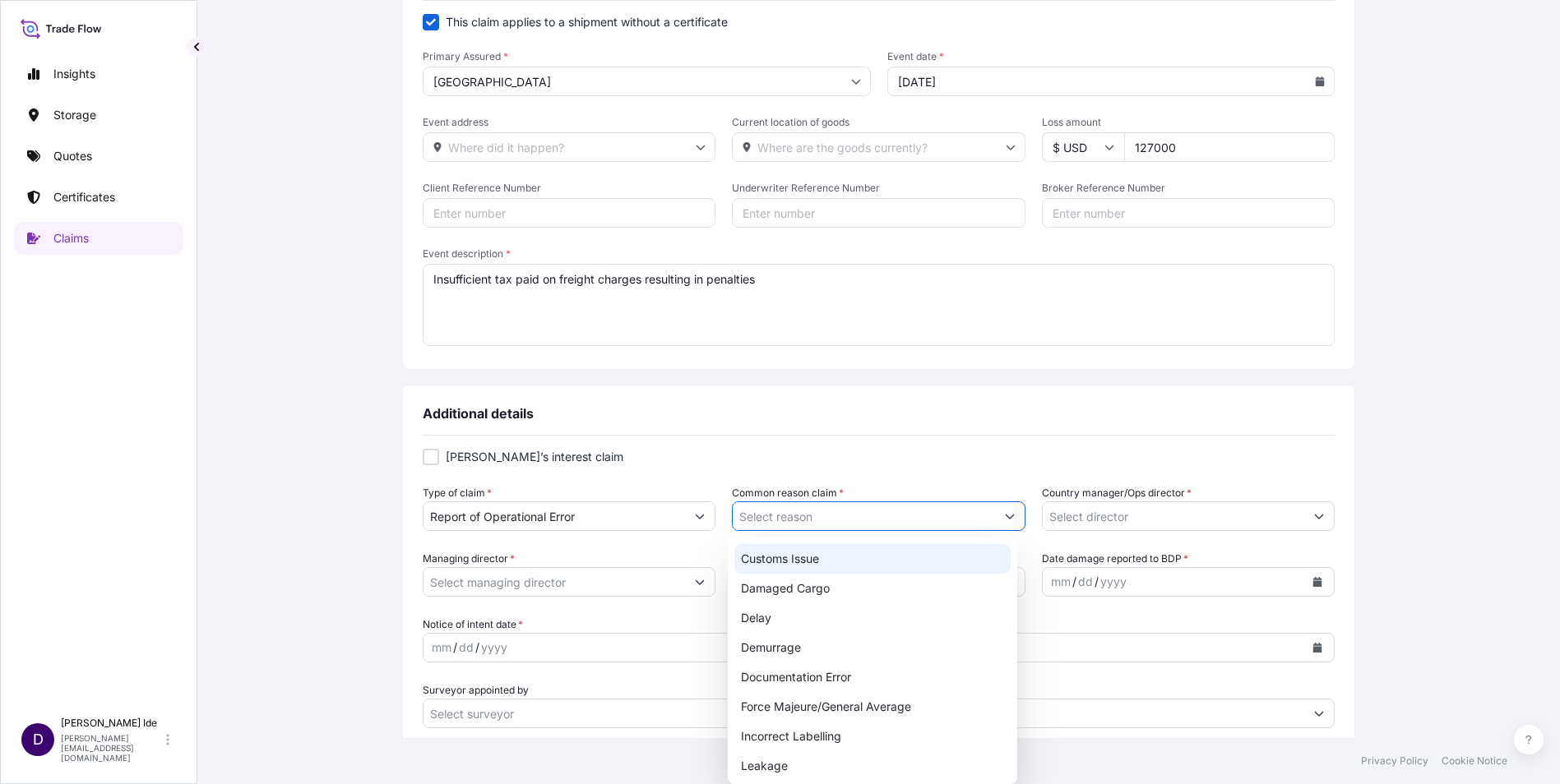
click at [794, 565] on div "Customs Issue" at bounding box center [873, 559] width 278 height 30
type input "Customs Issue"
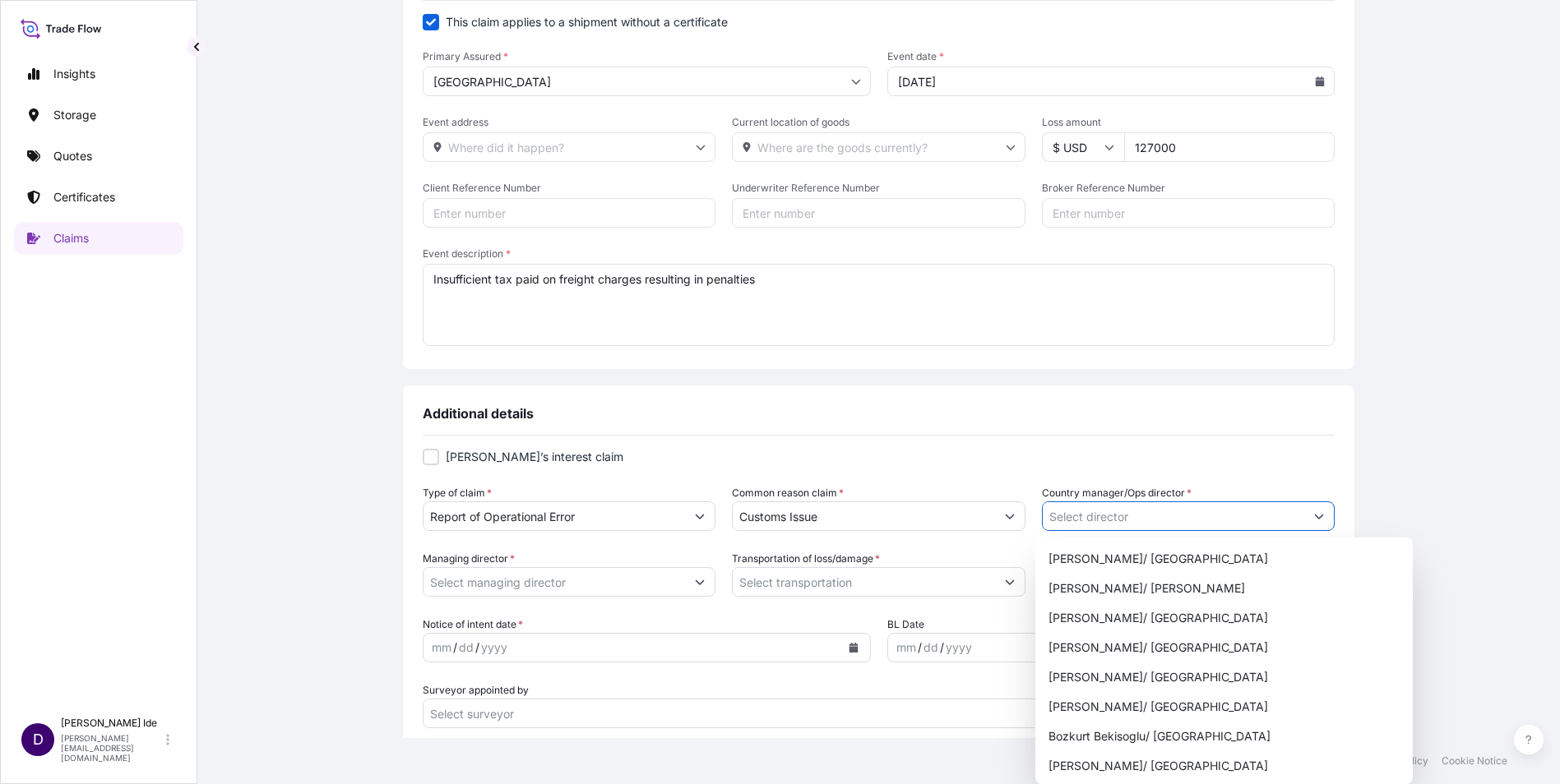
click at [1322, 513] on button "Show suggestions" at bounding box center [1319, 516] width 30 height 30
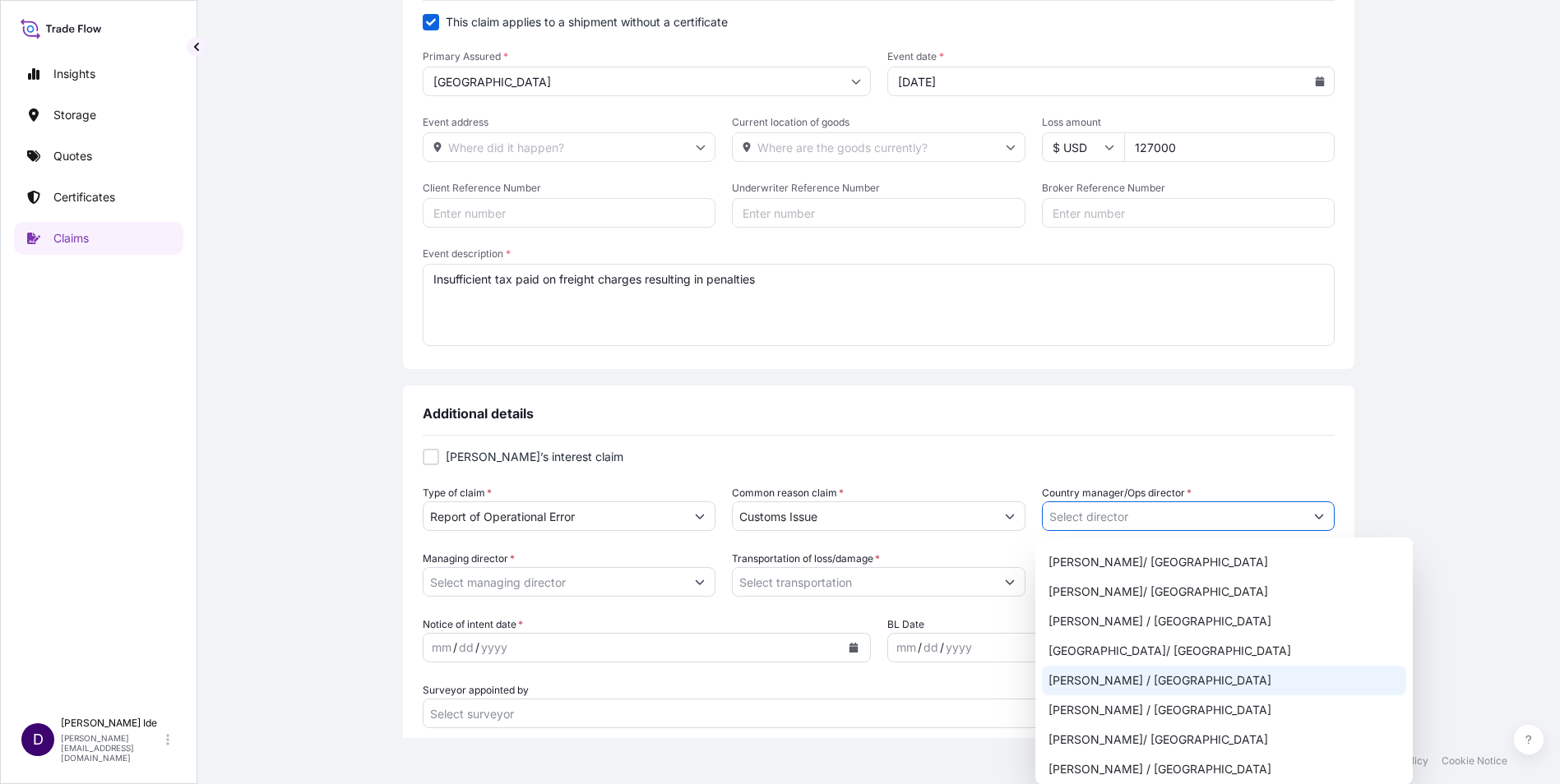
click at [1074, 676] on div "[PERSON_NAME] / [GEOGRAPHIC_DATA]" at bounding box center [1224, 681] width 364 height 30
type input "[PERSON_NAME] / [GEOGRAPHIC_DATA]"
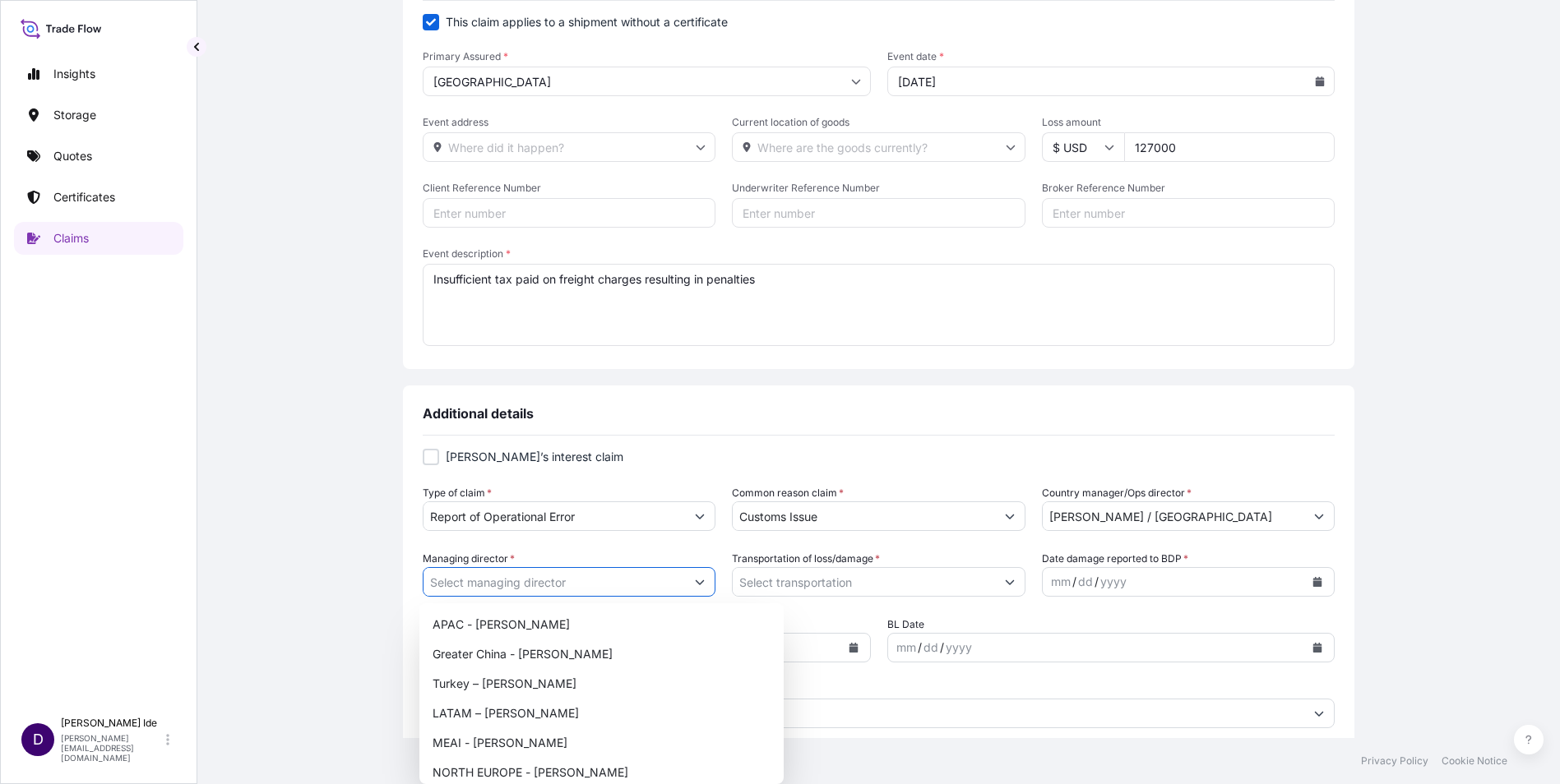
click at [700, 577] on button "Show suggestions" at bounding box center [700, 582] width 30 height 30
click at [517, 623] on div "APAC - [PERSON_NAME]" at bounding box center [601, 625] width 351 height 30
type input "APAC - [PERSON_NAME]"
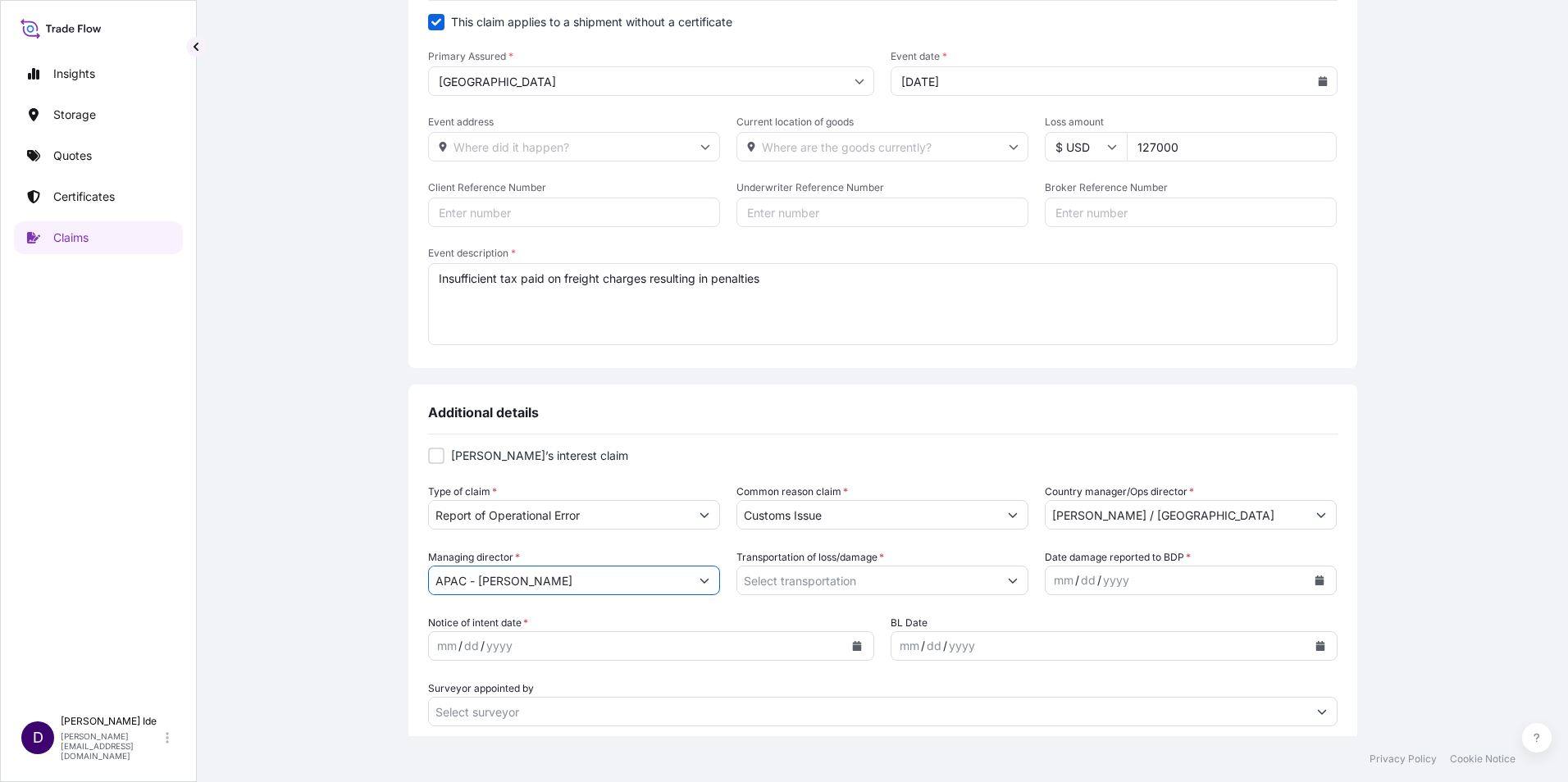
click at [1016, 585] on button "Show suggestions" at bounding box center [1013, 581] width 29 height 29
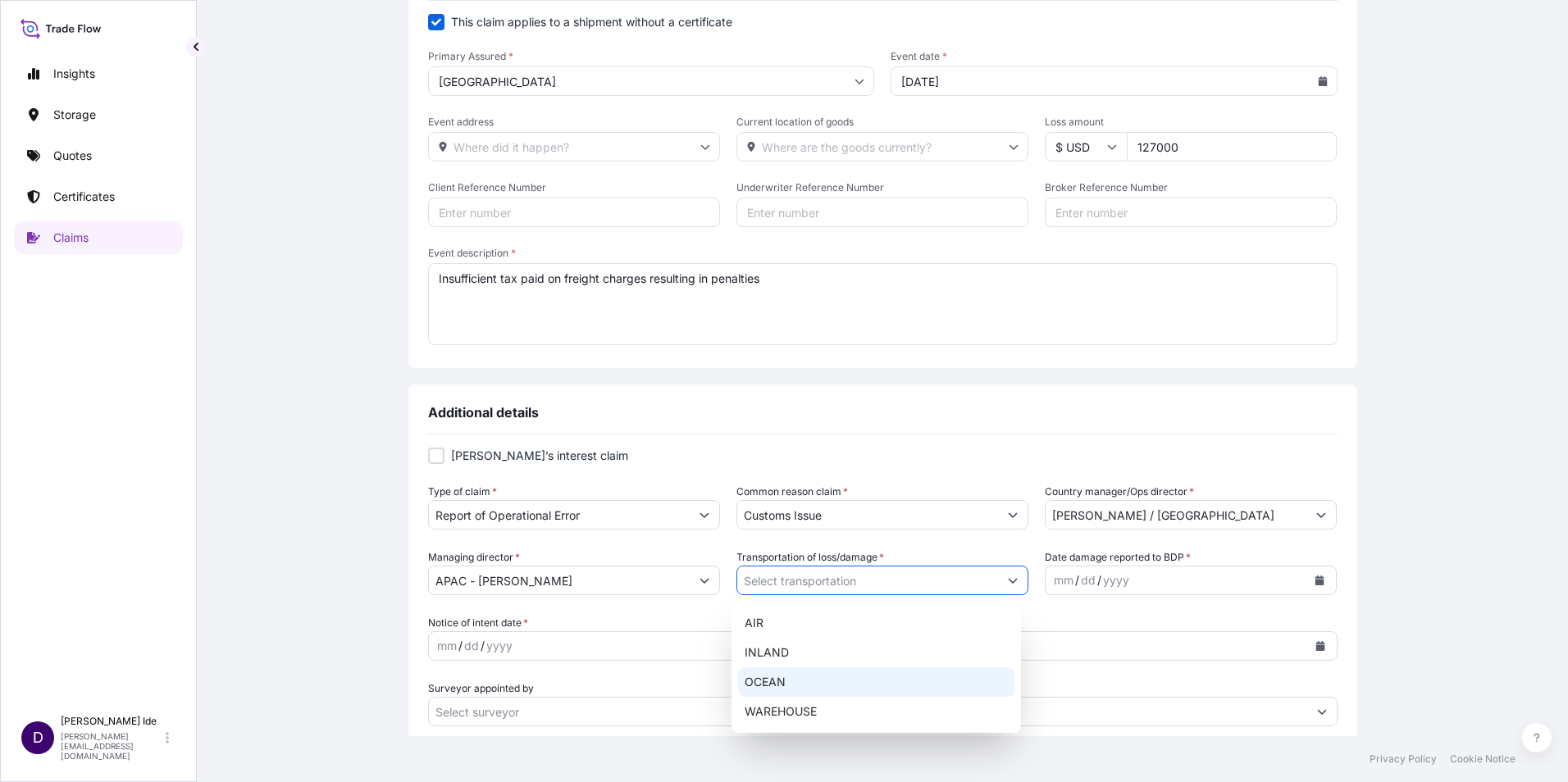
click at [769, 678] on div "OCEAN" at bounding box center [876, 682] width 277 height 29
type input "OCEAN"
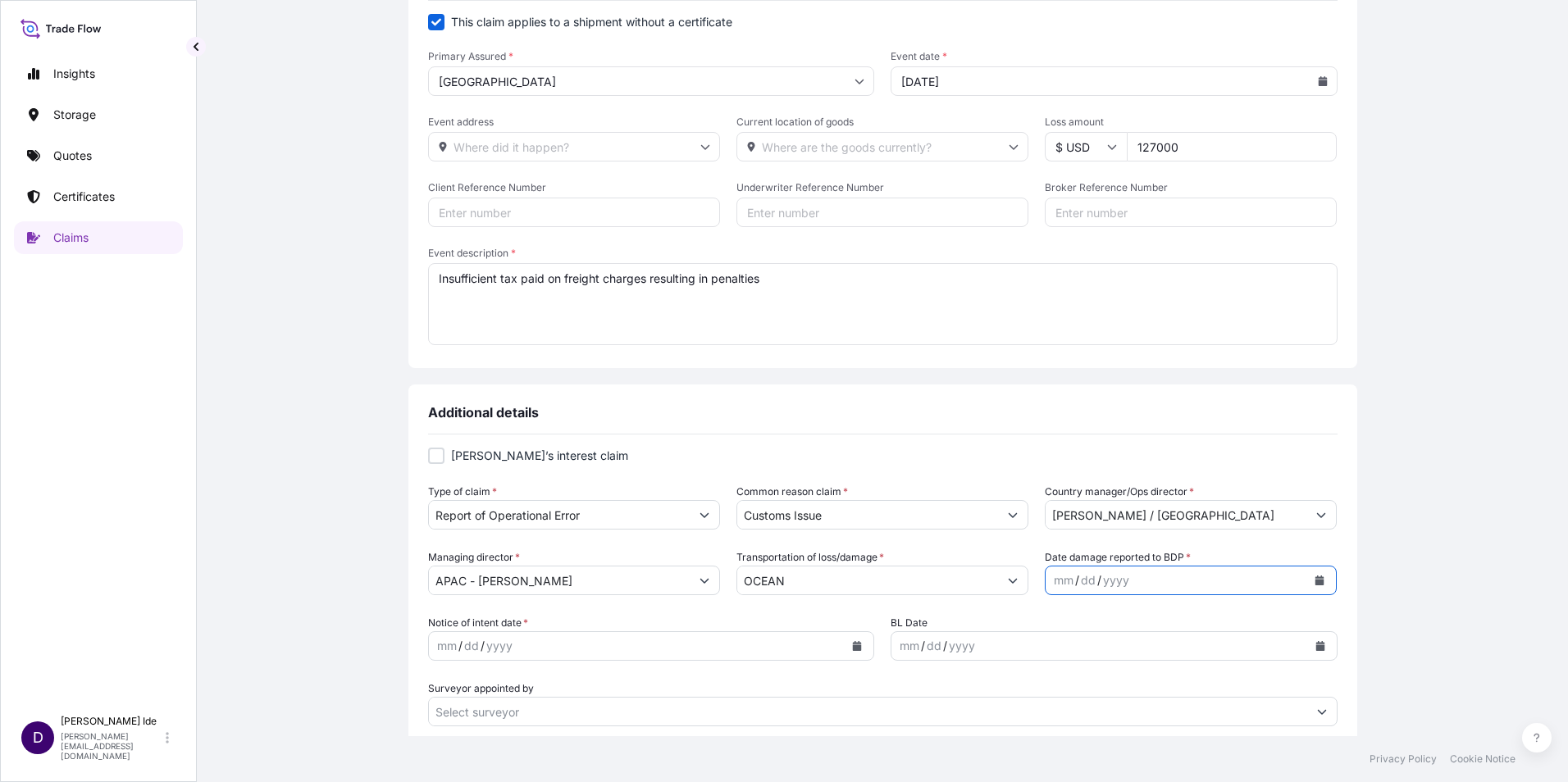
click at [1315, 580] on icon "Calendar" at bounding box center [1319, 581] width 9 height 10
click at [1076, 341] on icon "Previous" at bounding box center [1072, 346] width 10 height 10
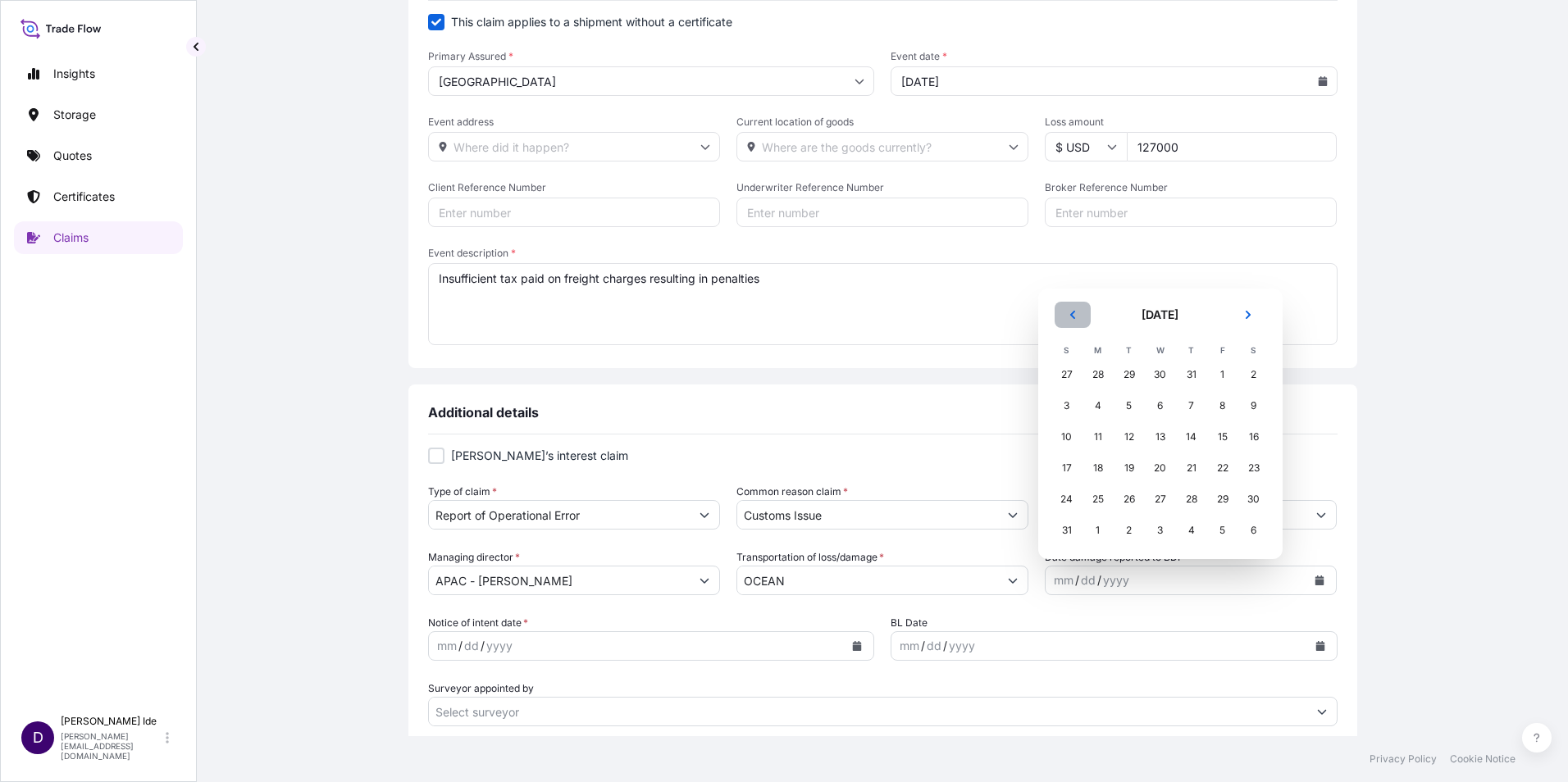
click at [1074, 314] on icon "Previous" at bounding box center [1072, 315] width 10 height 10
click at [1229, 442] on div "11" at bounding box center [1223, 437] width 29 height 29
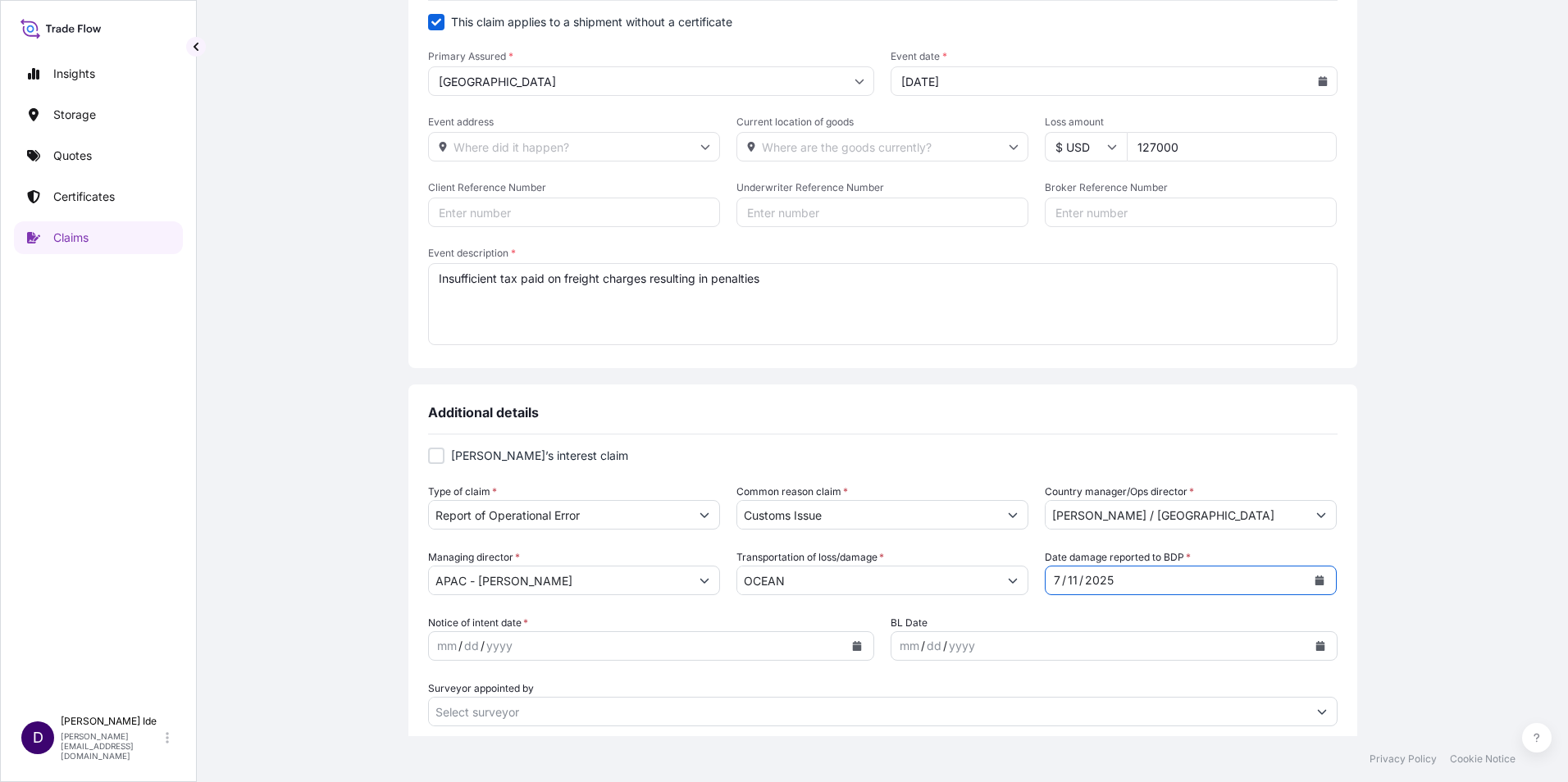
click at [849, 652] on button "Calendar" at bounding box center [857, 646] width 26 height 26
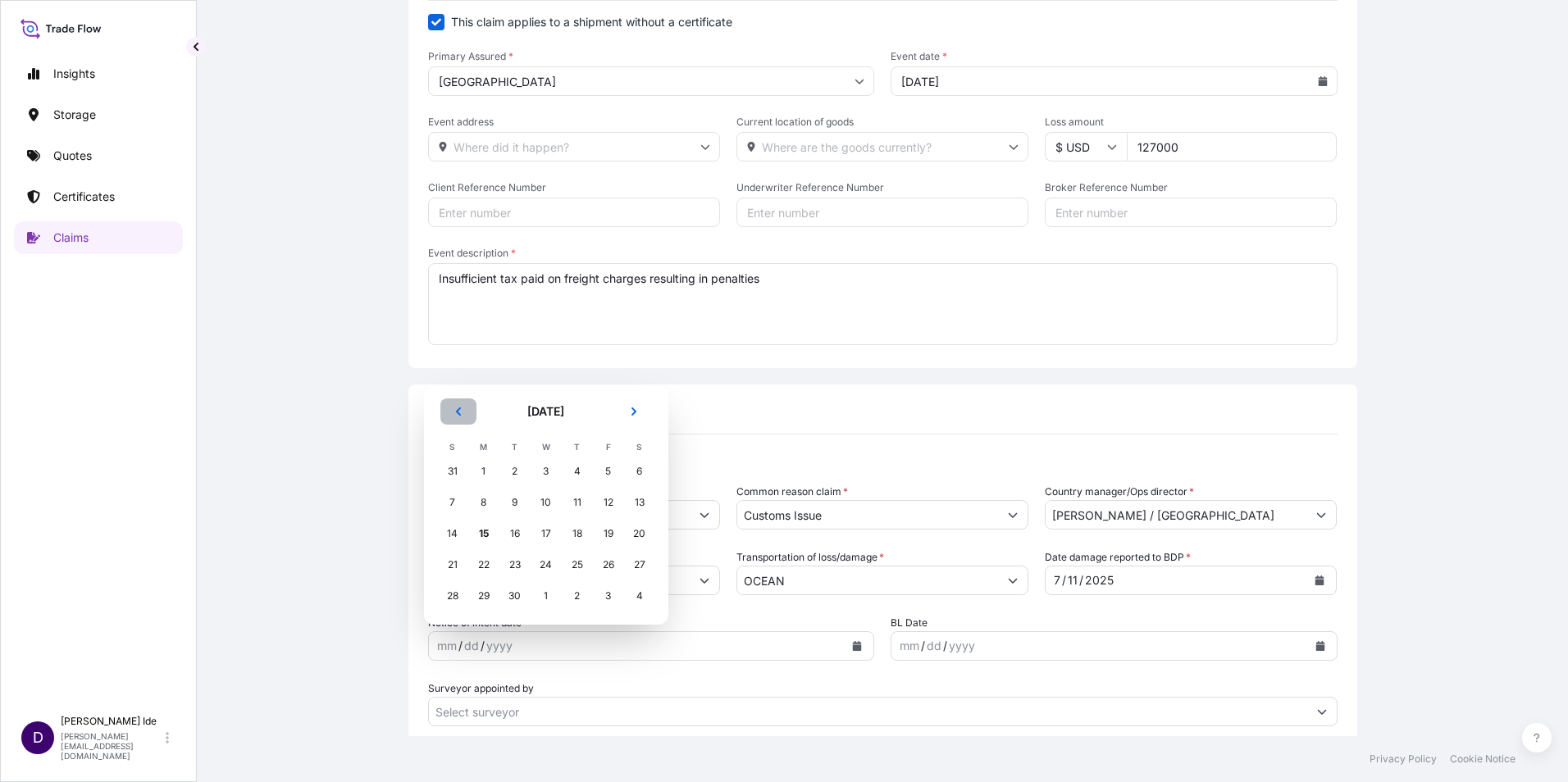
click at [458, 413] on icon "Previous" at bounding box center [457, 411] width 5 height 8
click at [458, 412] on th "S" at bounding box center [452, 415] width 31 height 18
click at [462, 376] on icon "Previous" at bounding box center [458, 381] width 10 height 10
click at [611, 505] on div "11" at bounding box center [608, 502] width 29 height 29
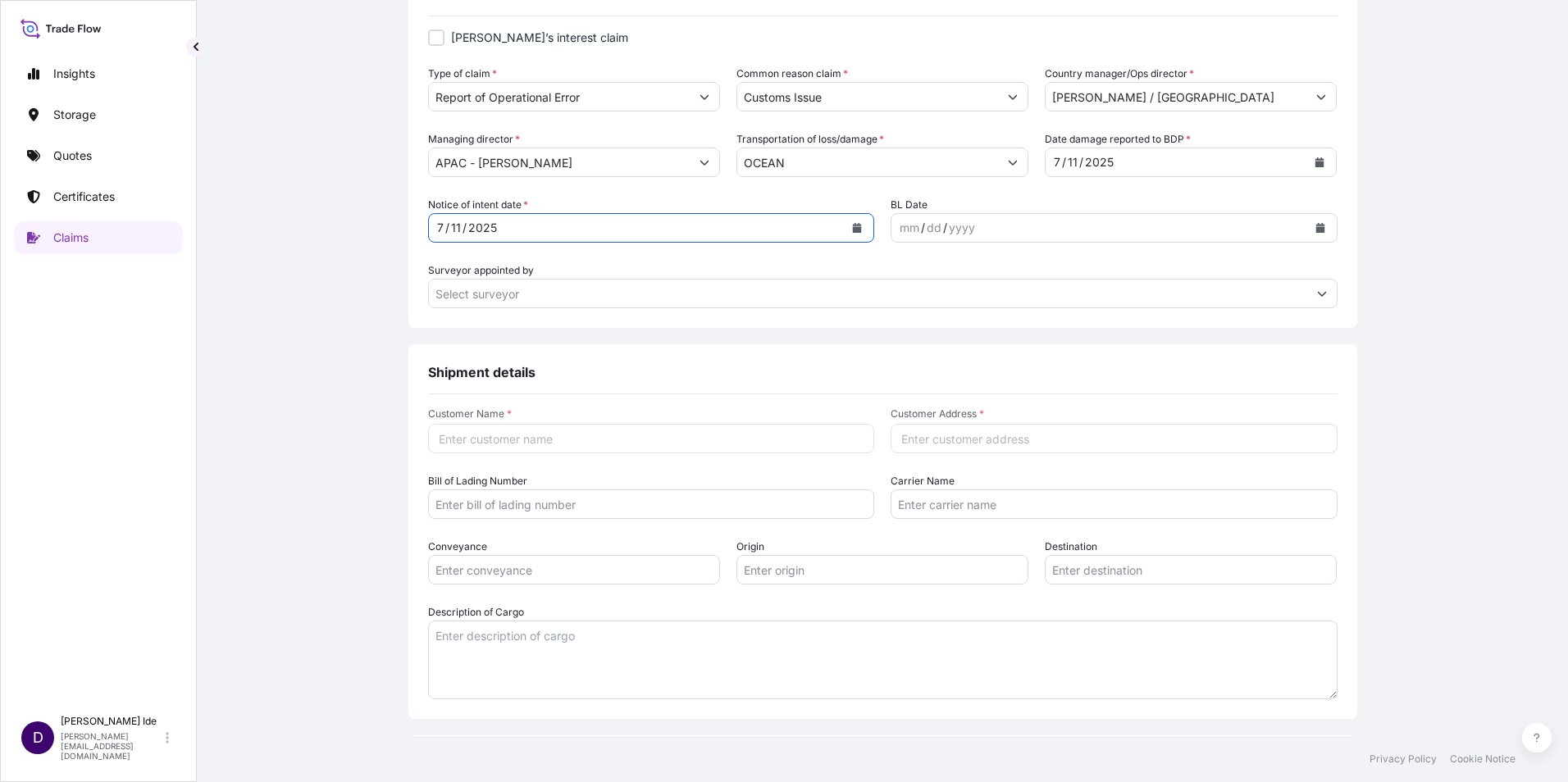
scroll to position [656, 0]
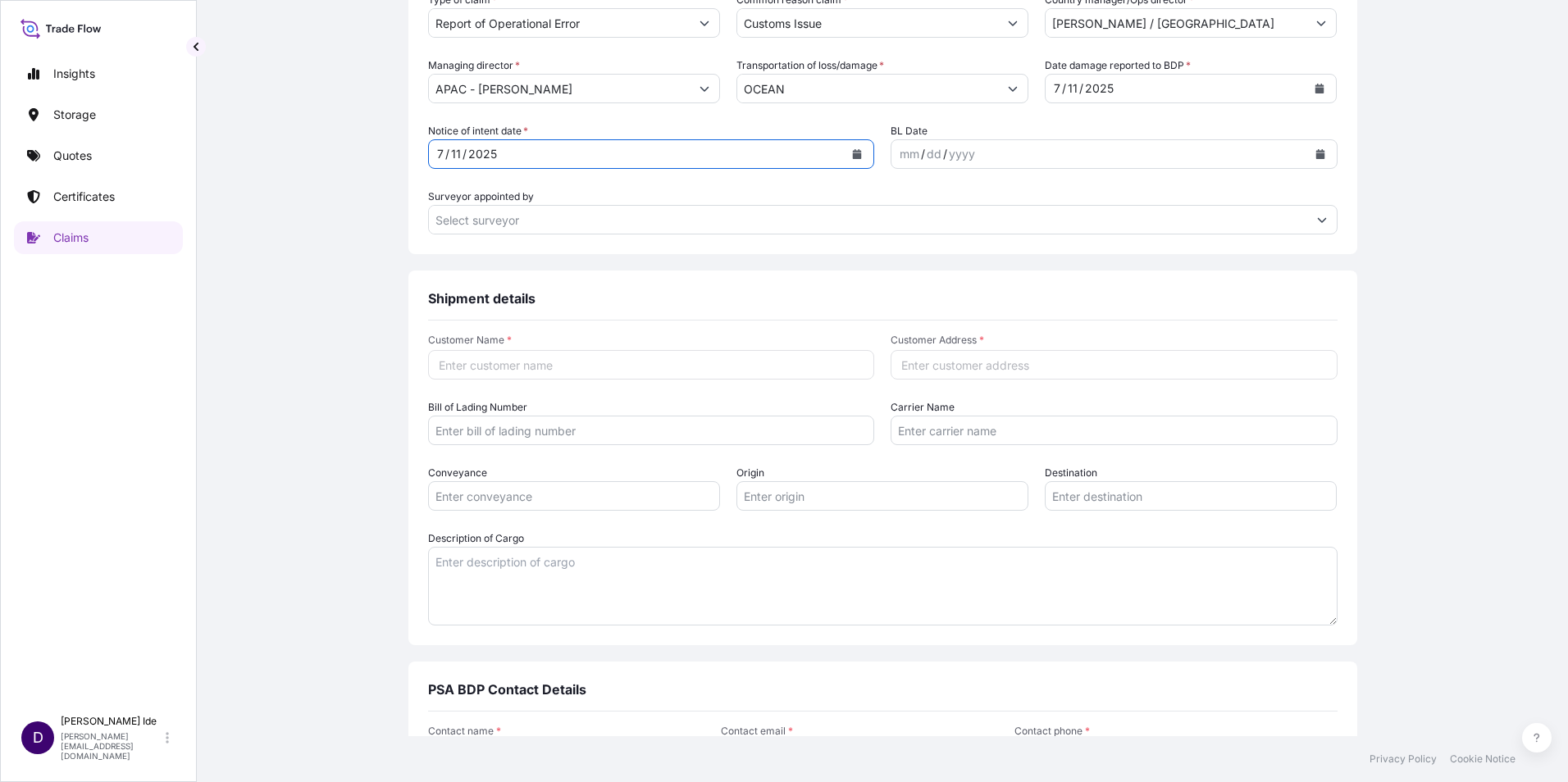
click at [476, 354] on input "Customer Name *" at bounding box center [651, 365] width 446 height 29
type input "BDP [GEOGRAPHIC_DATA]"
click at [930, 368] on input "Customer Address *" at bounding box center [1114, 365] width 446 height 29
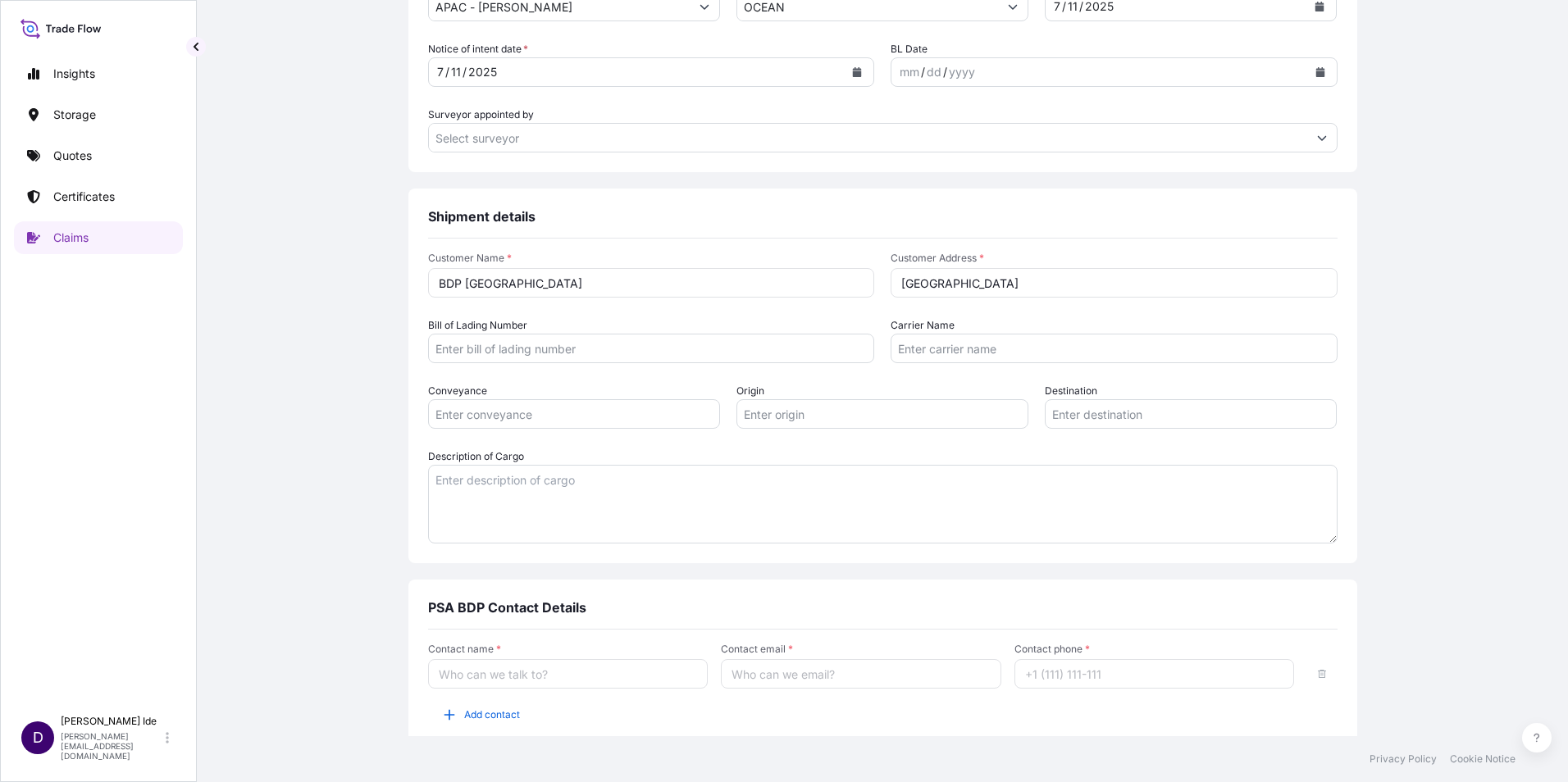
scroll to position [806, 0]
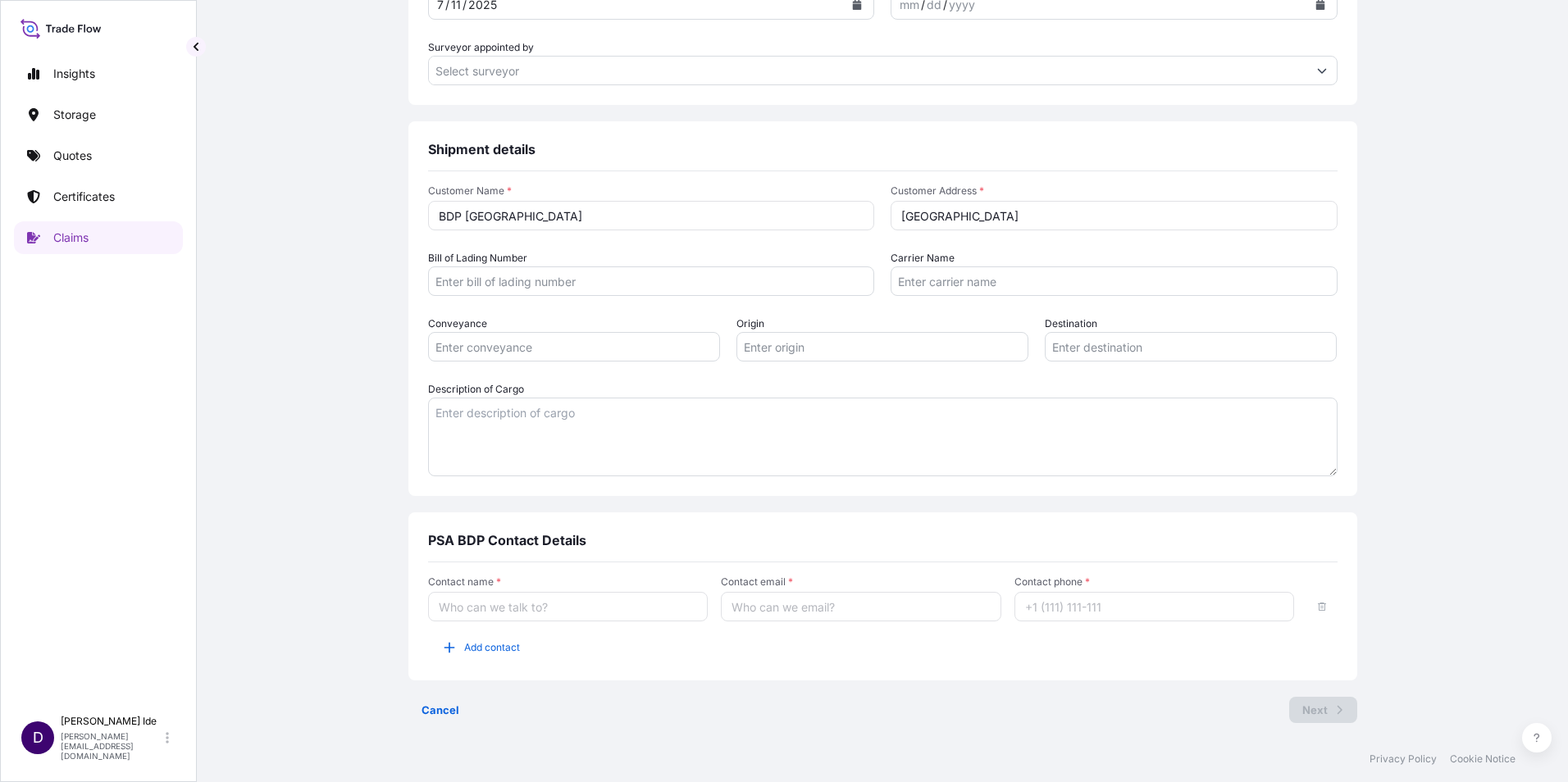
type input "[GEOGRAPHIC_DATA]"
click at [481, 614] on input "Contact name *" at bounding box center [568, 606] width 281 height 29
type input "[PERSON_NAME]"
type input "[PERSON_NAME][EMAIL_ADDRESS][DOMAIN_NAME]"
type input "12156298934"
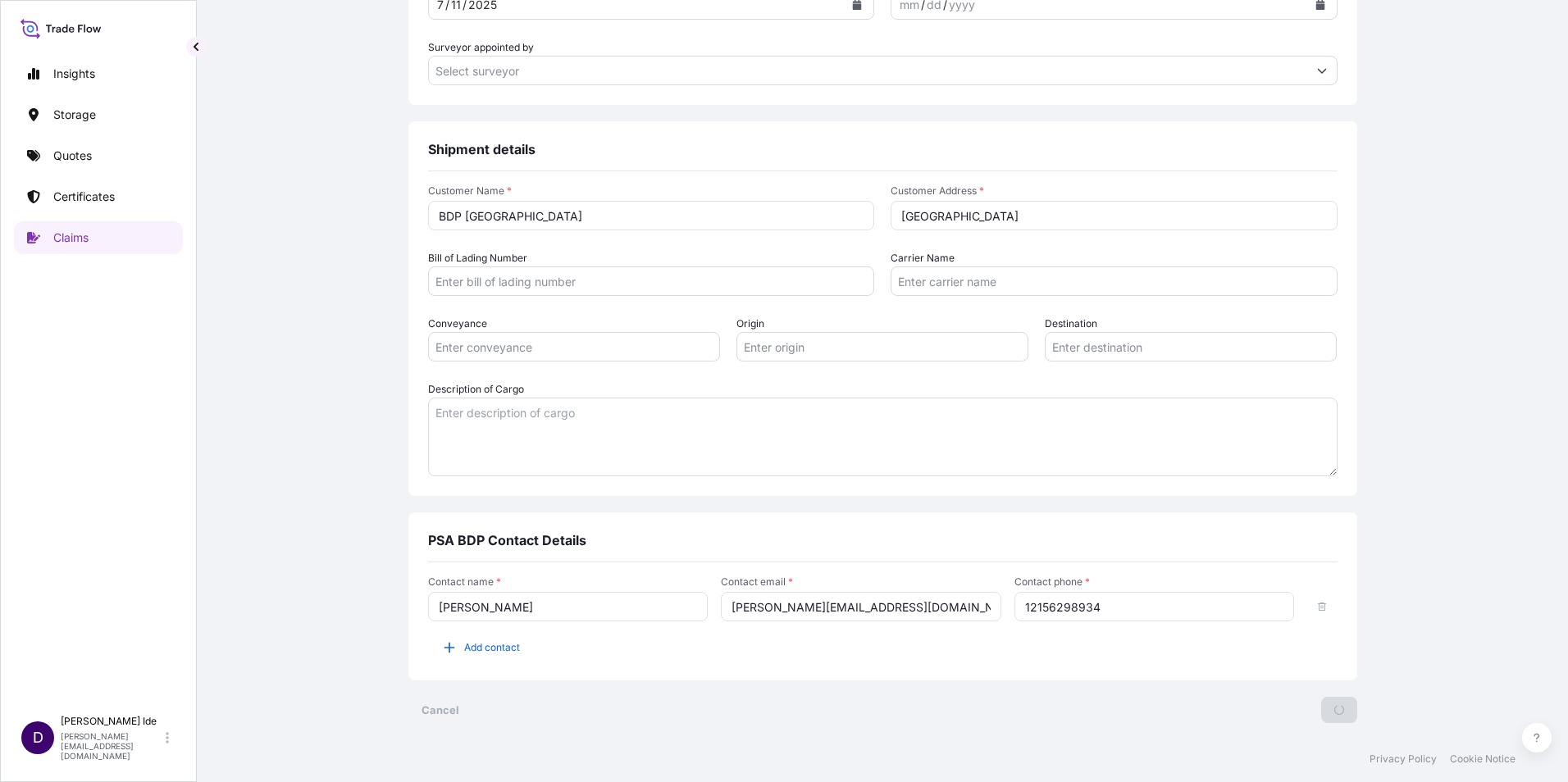
scroll to position [0, 0]
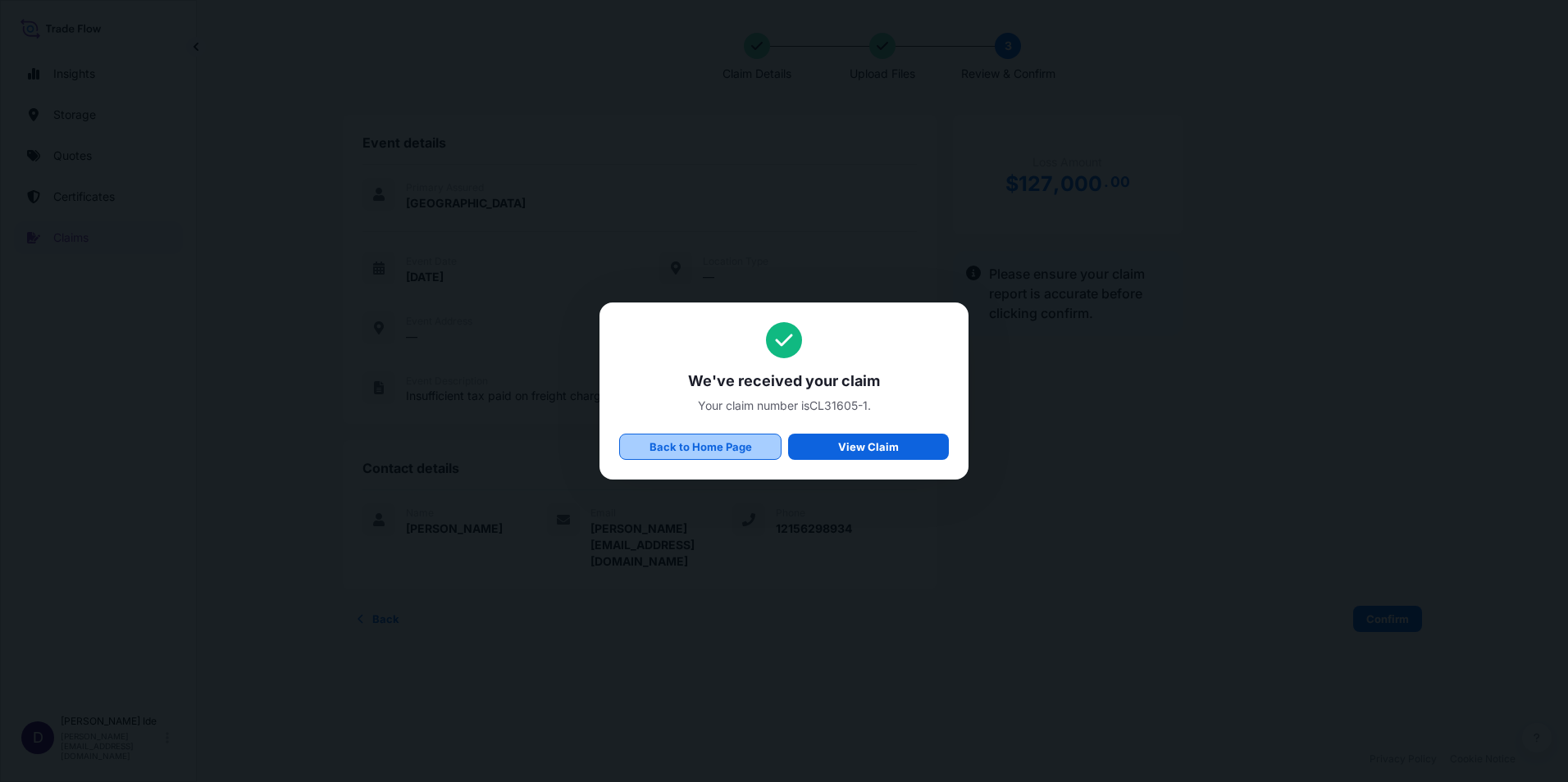
click at [734, 456] on link "Back to Home Page" at bounding box center [700, 446] width 162 height 26
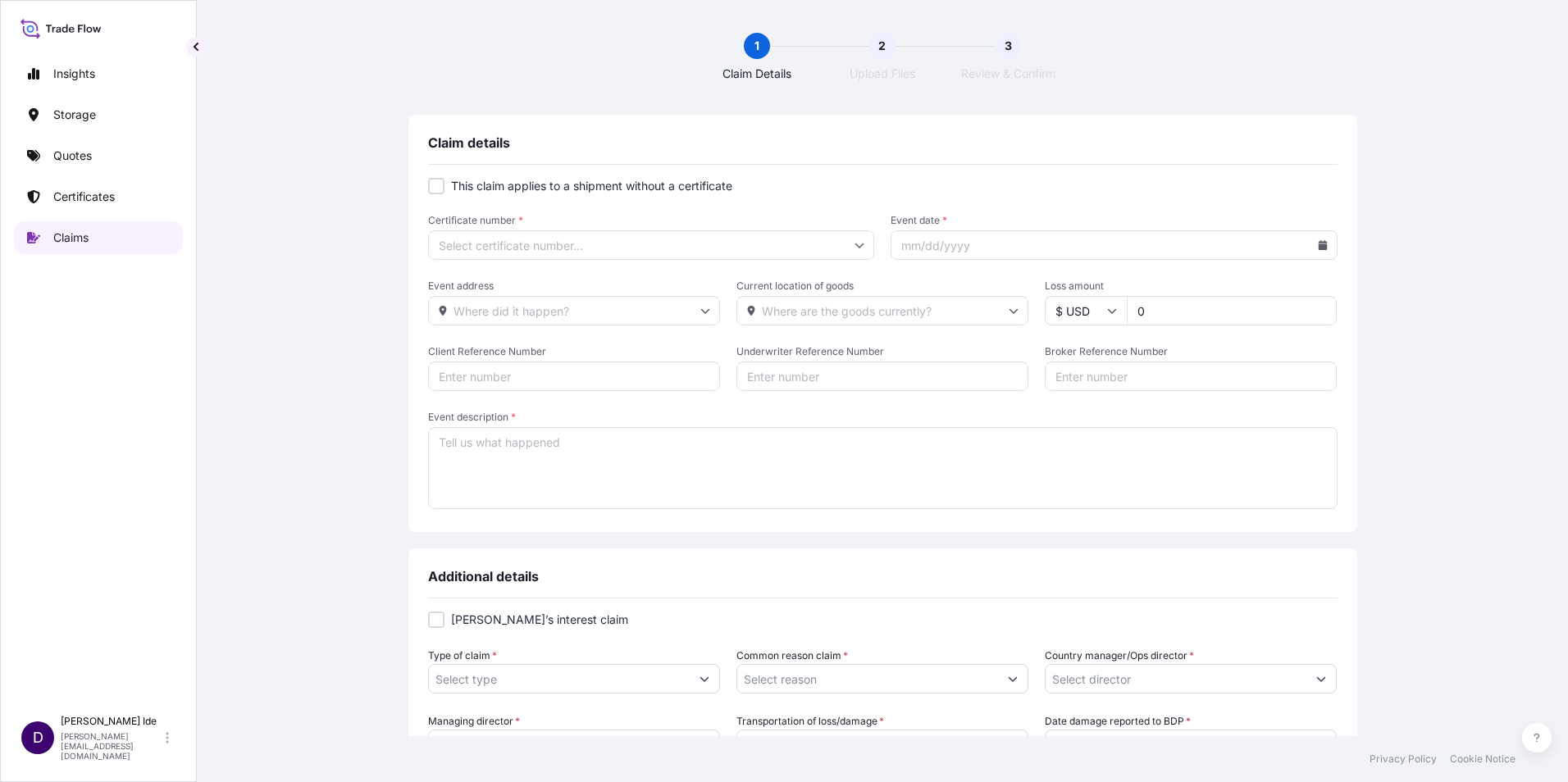
click at [65, 241] on p "Claims" at bounding box center [71, 237] width 35 height 17
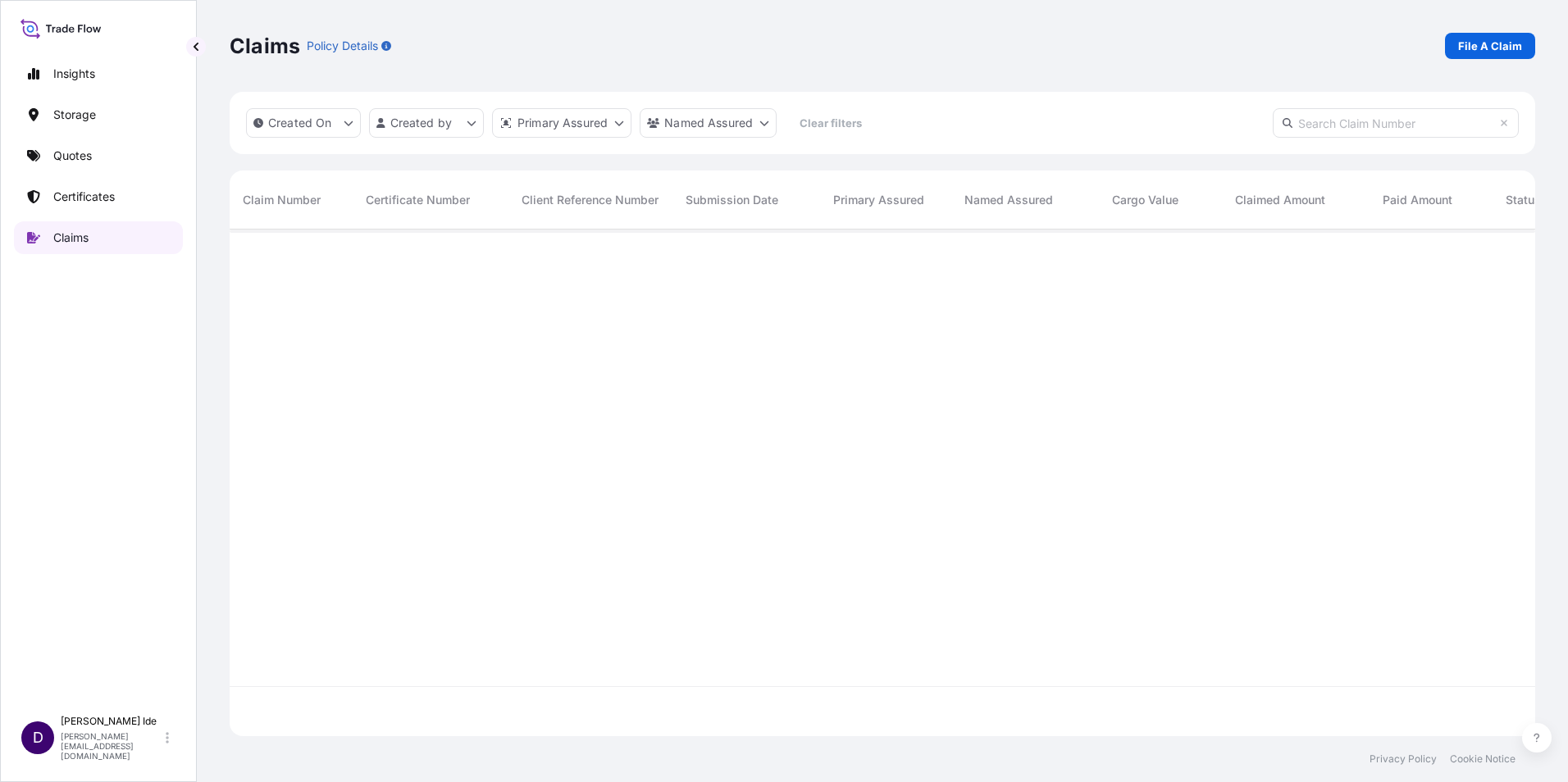
scroll to position [503, 1293]
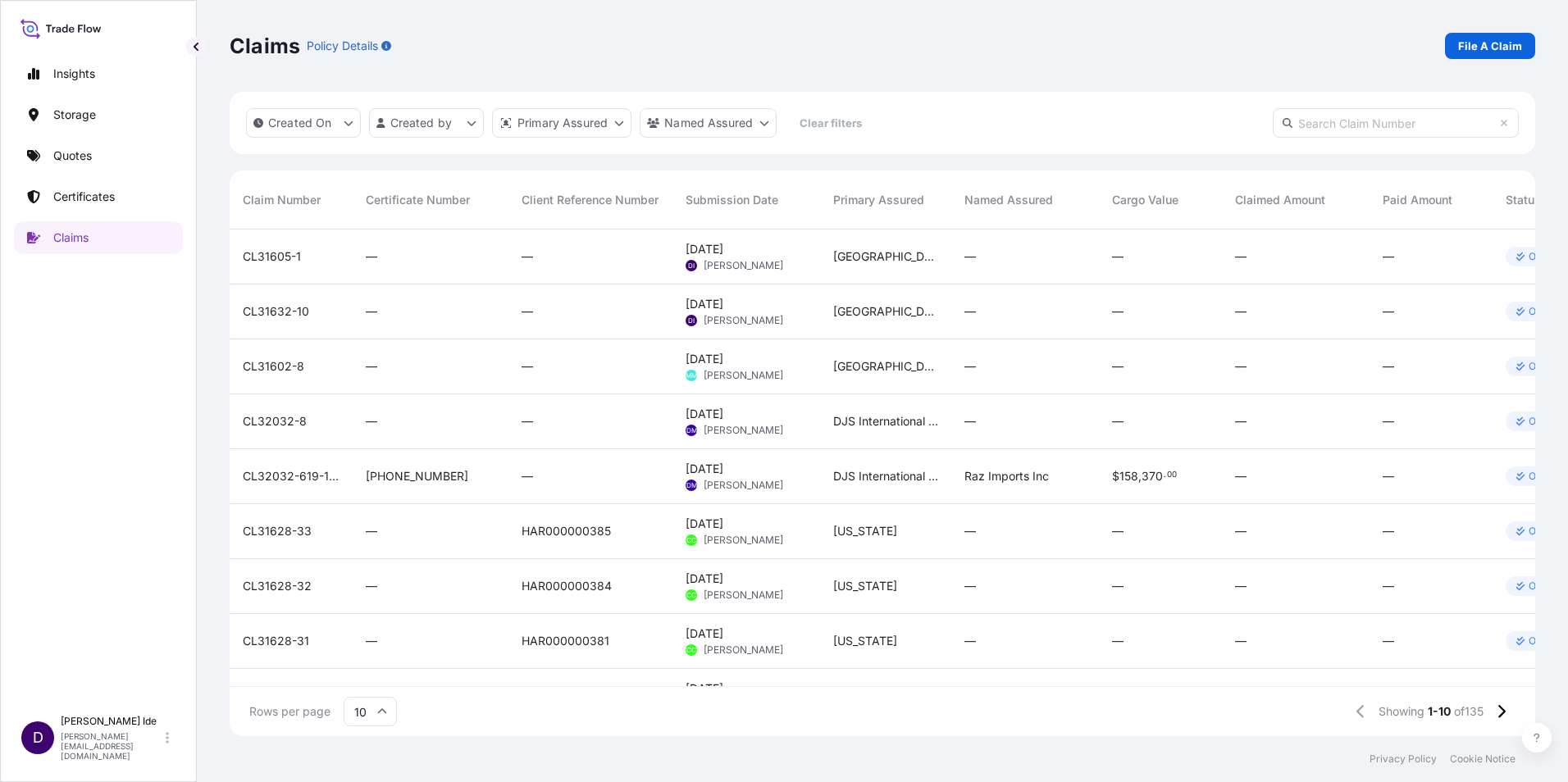
click at [277, 309] on span "CL31632-10" at bounding box center [276, 311] width 67 height 17
